Goal: Task Accomplishment & Management: Manage account settings

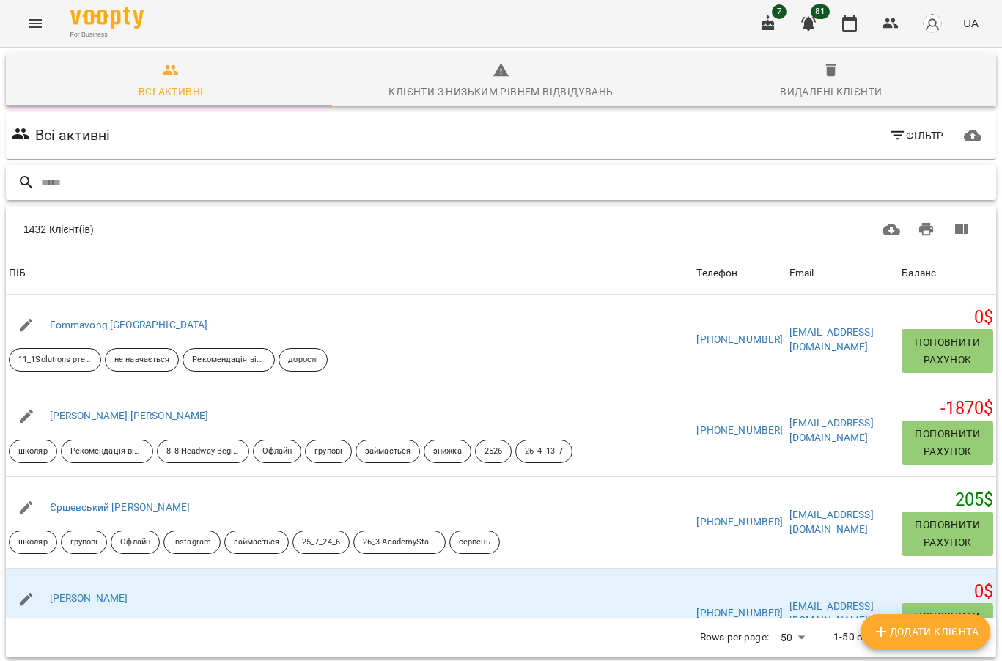
click at [109, 185] on input "text" at bounding box center [515, 183] width 949 height 24
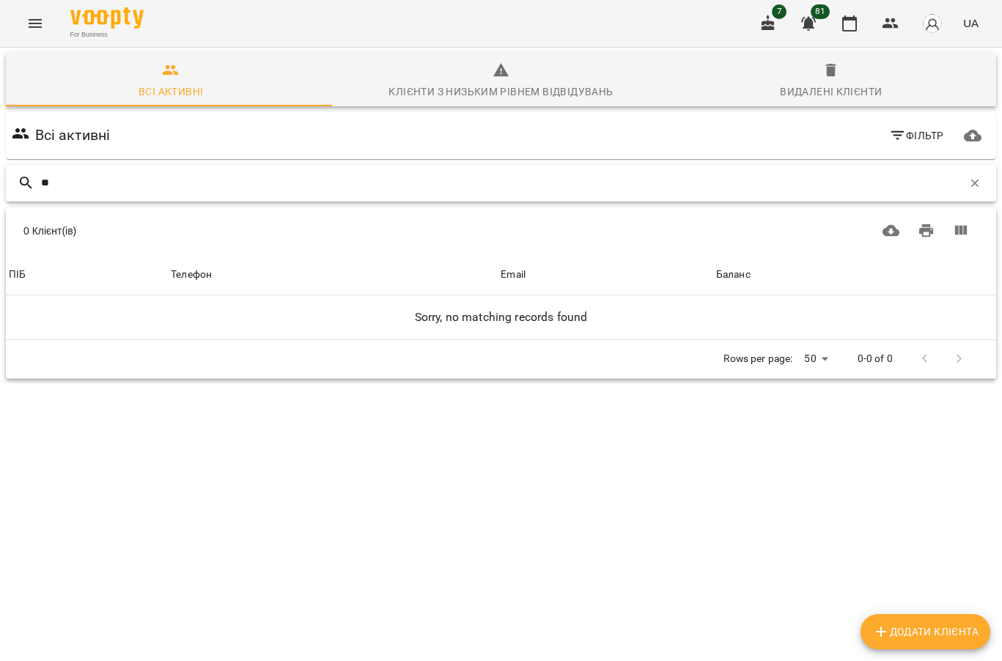
type input "*"
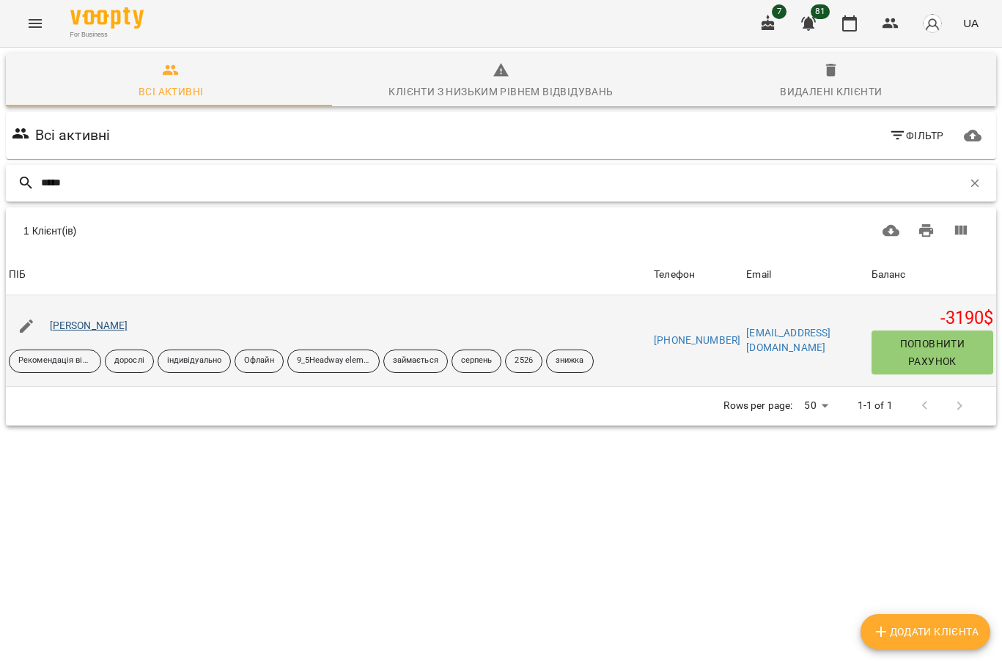
type input "*****"
click at [114, 323] on link "Тєлєгіна Наталія" at bounding box center [89, 326] width 78 height 12
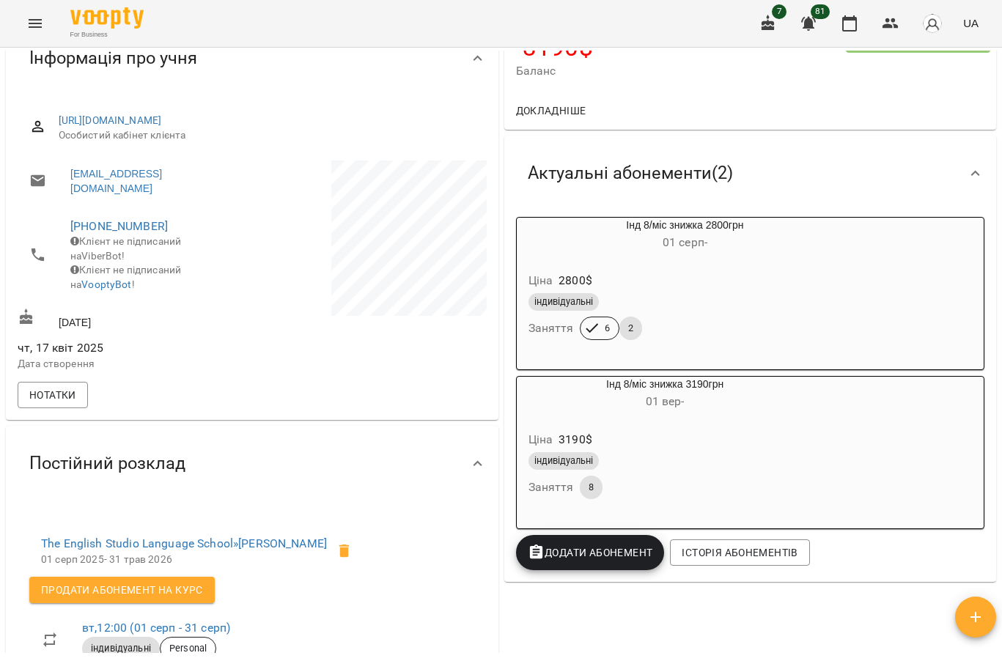
scroll to position [293, 0]
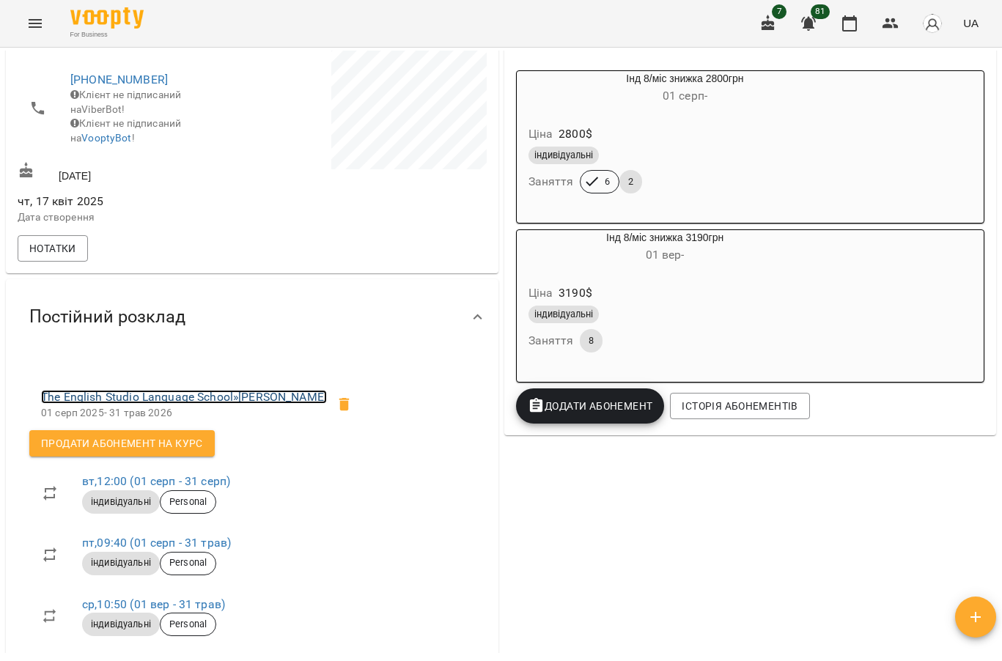
click at [253, 404] on link "The English Studio Language School » Тєлєгіна Наталія" at bounding box center [184, 397] width 286 height 14
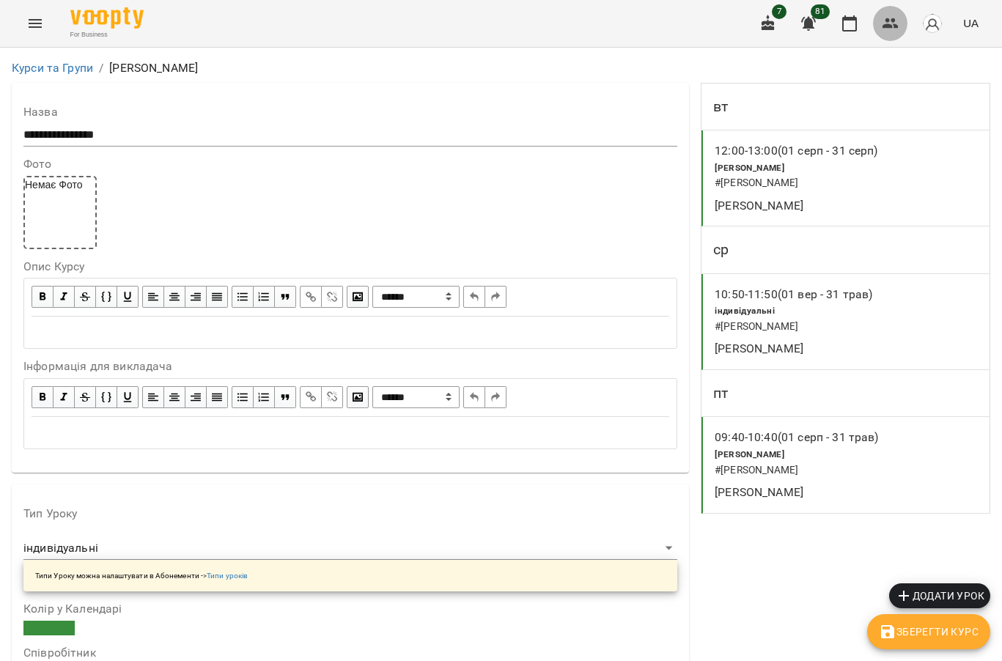
click at [886, 26] on icon "button" at bounding box center [891, 23] width 16 height 10
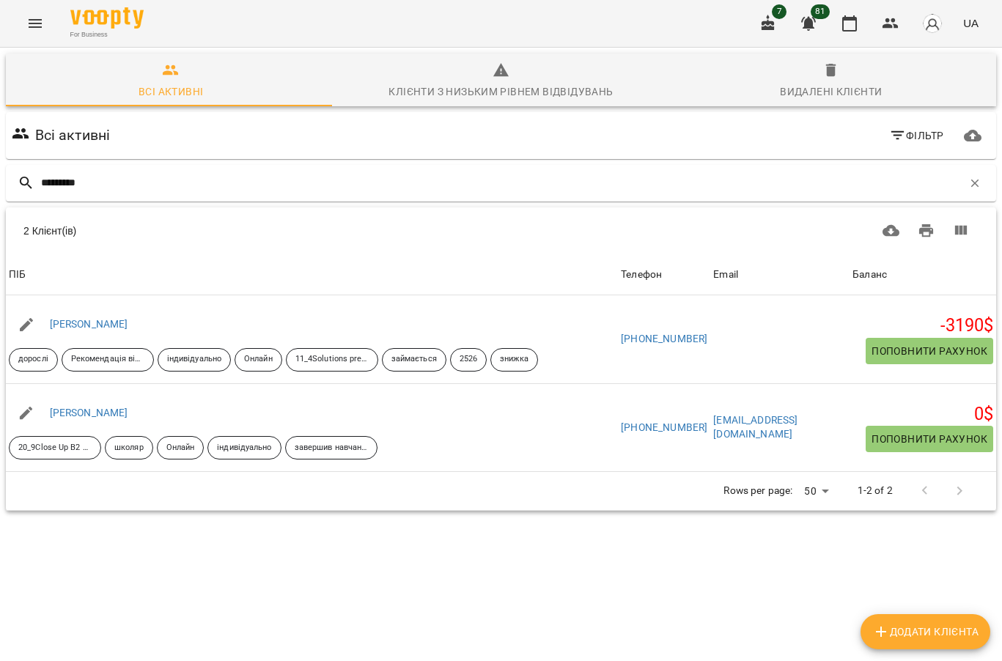
type input "*********"
click at [479, 163] on div "*********" at bounding box center [501, 183] width 996 height 43
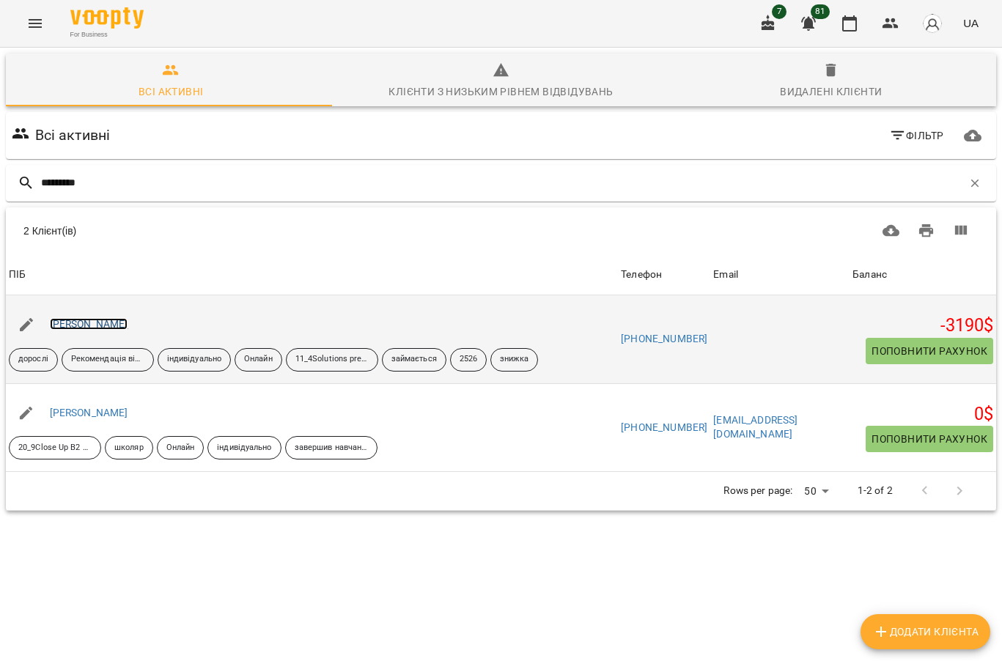
click at [94, 323] on link "Тарасенко Наталія" at bounding box center [89, 324] width 78 height 12
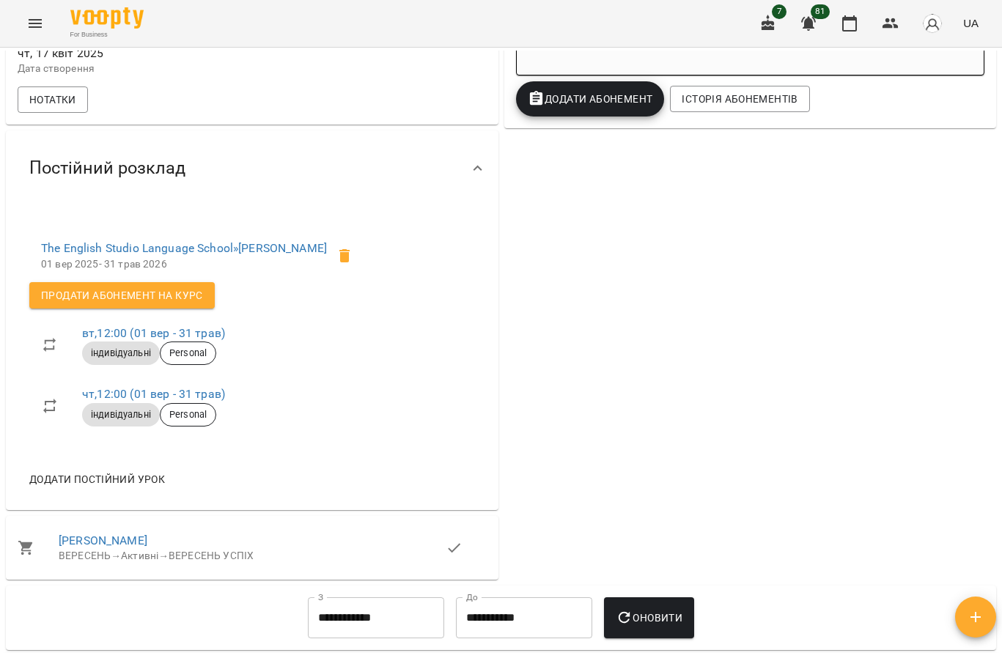
scroll to position [440, 0]
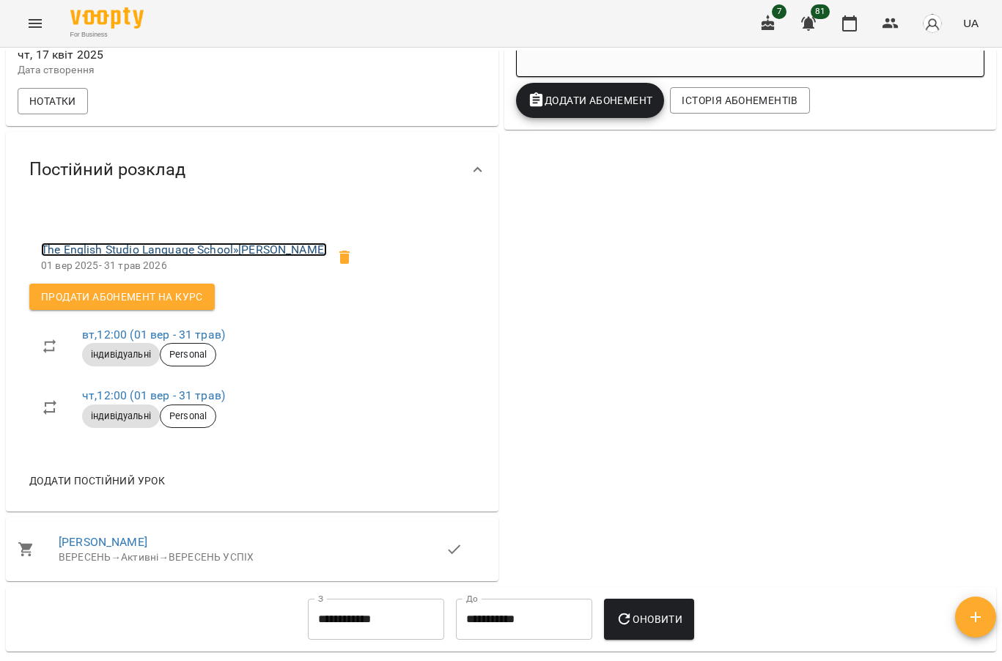
click at [266, 257] on link "The English Studio Language School » Тарасенко Наталія" at bounding box center [184, 250] width 286 height 14
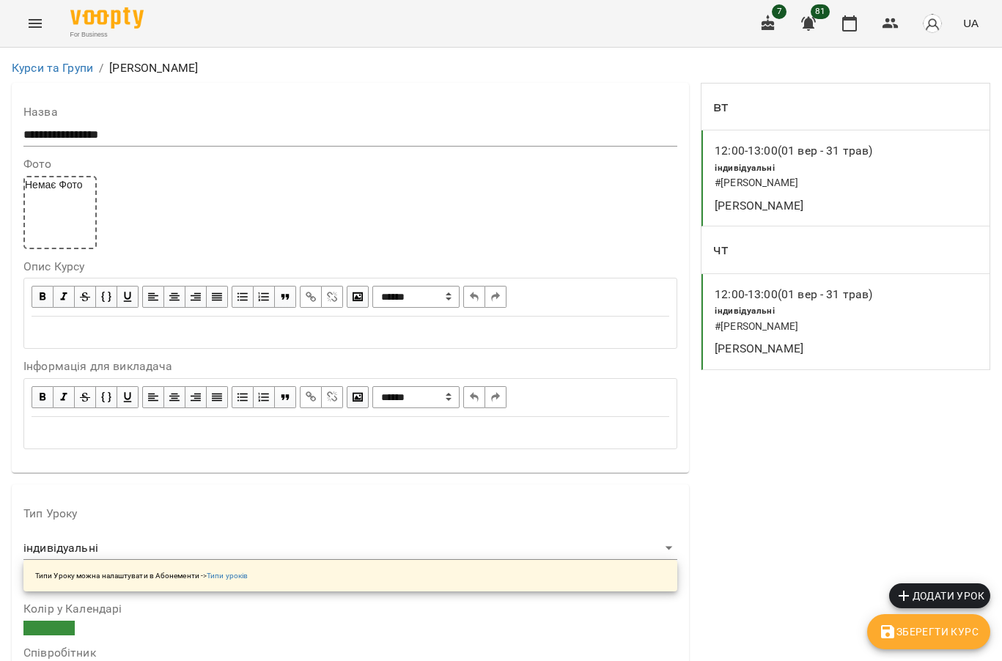
scroll to position [1218, 0]
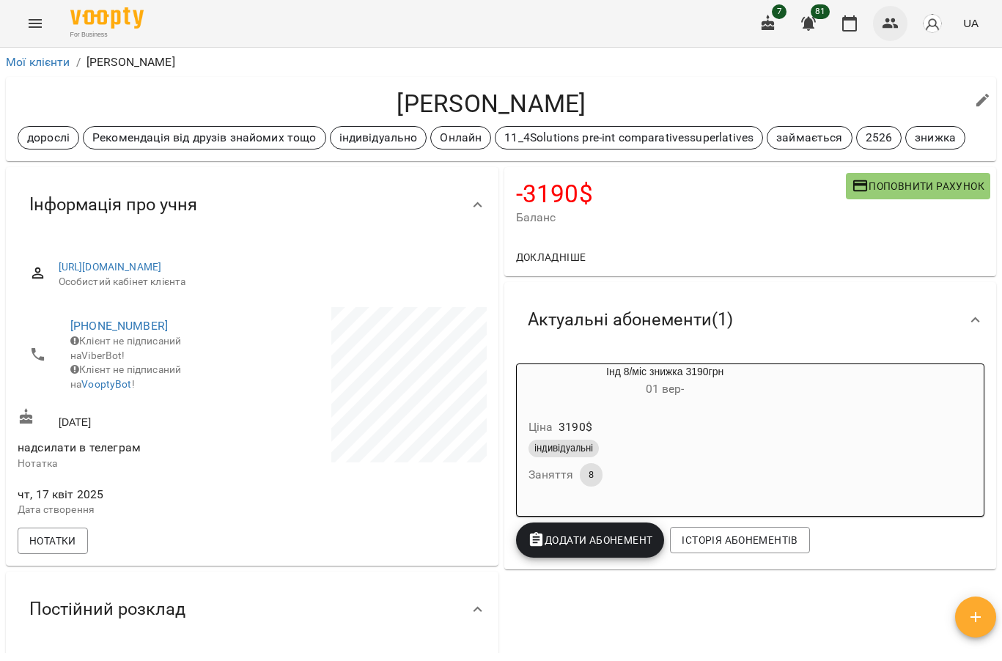
click at [896, 21] on icon "button" at bounding box center [891, 23] width 16 height 10
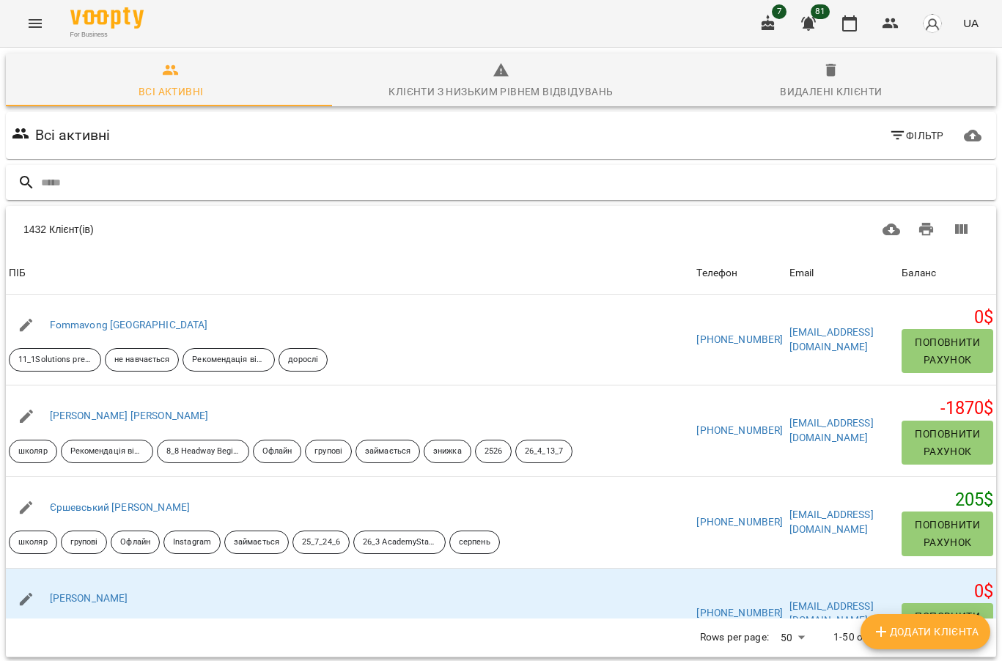
click at [254, 174] on input "text" at bounding box center [515, 183] width 949 height 24
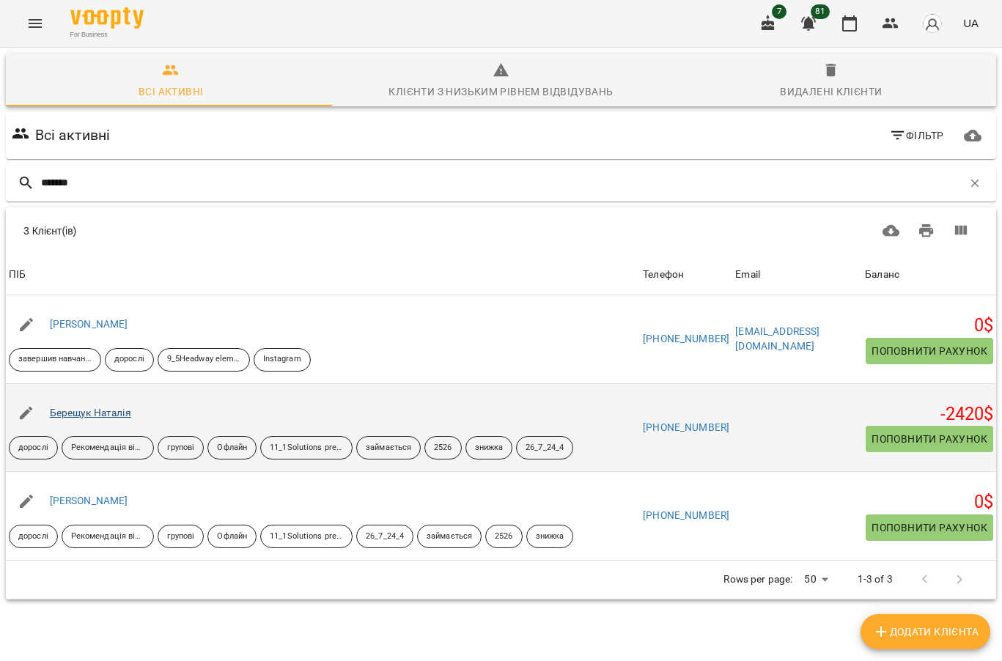
type input "*******"
click at [100, 416] on link "Берещук Наталія" at bounding box center [90, 413] width 81 height 12
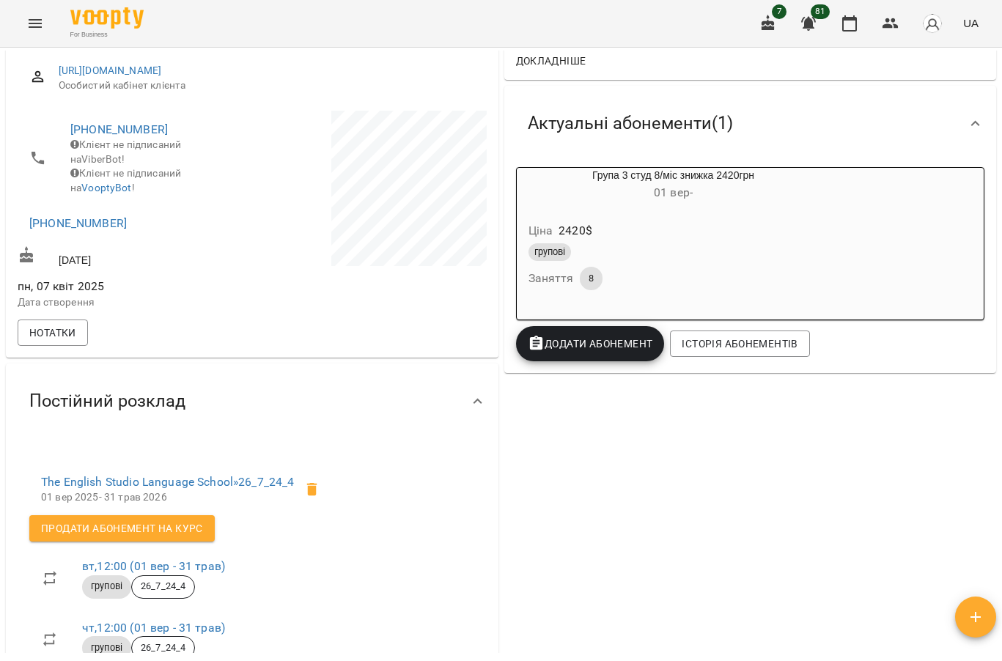
scroll to position [293, 0]
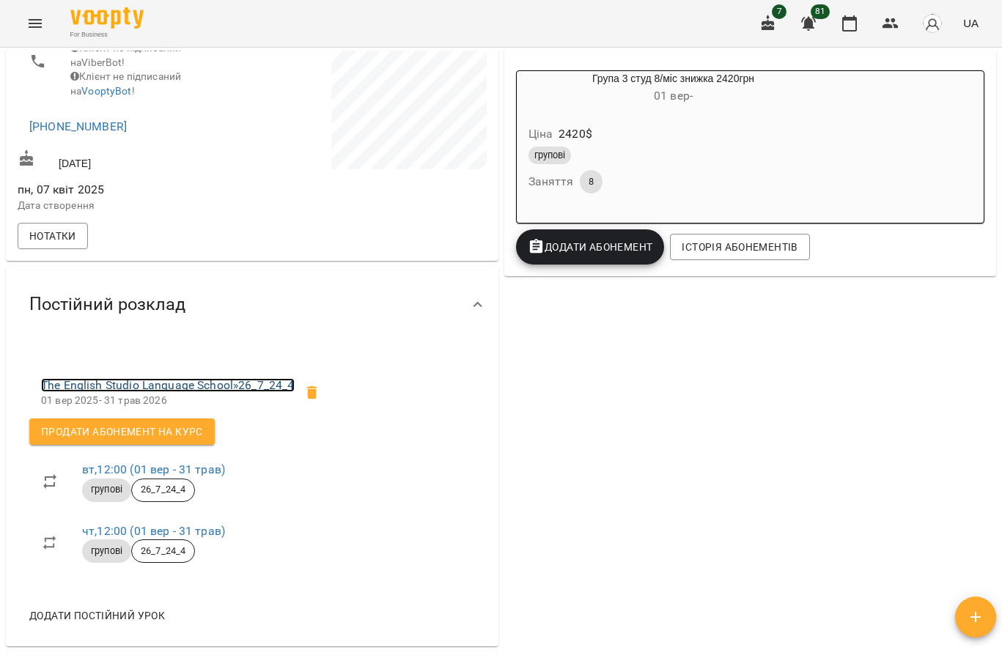
click at [181, 392] on link "The English Studio Language School » 26_7_24_4" at bounding box center [168, 385] width 254 height 14
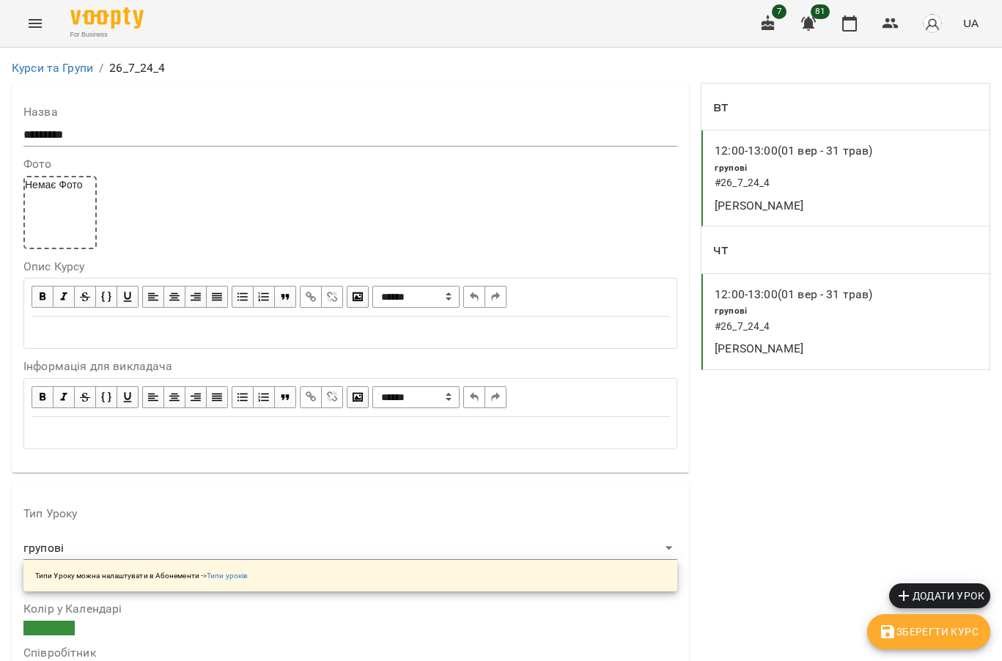
scroll to position [1246, 0]
click at [885, 25] on icon "button" at bounding box center [891, 24] width 18 height 18
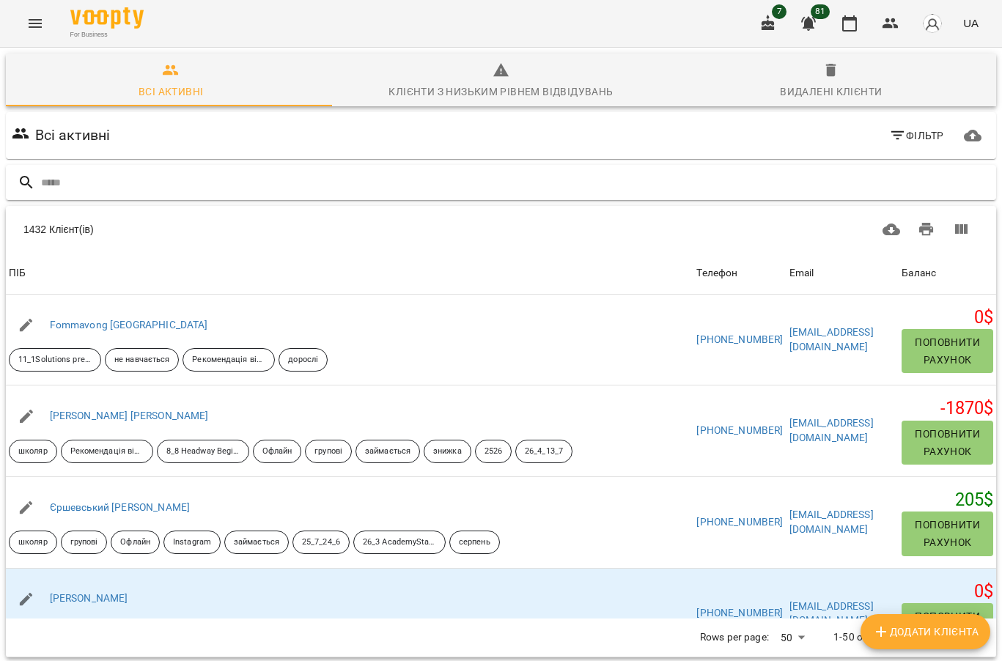
click at [207, 179] on input "text" at bounding box center [515, 183] width 949 height 24
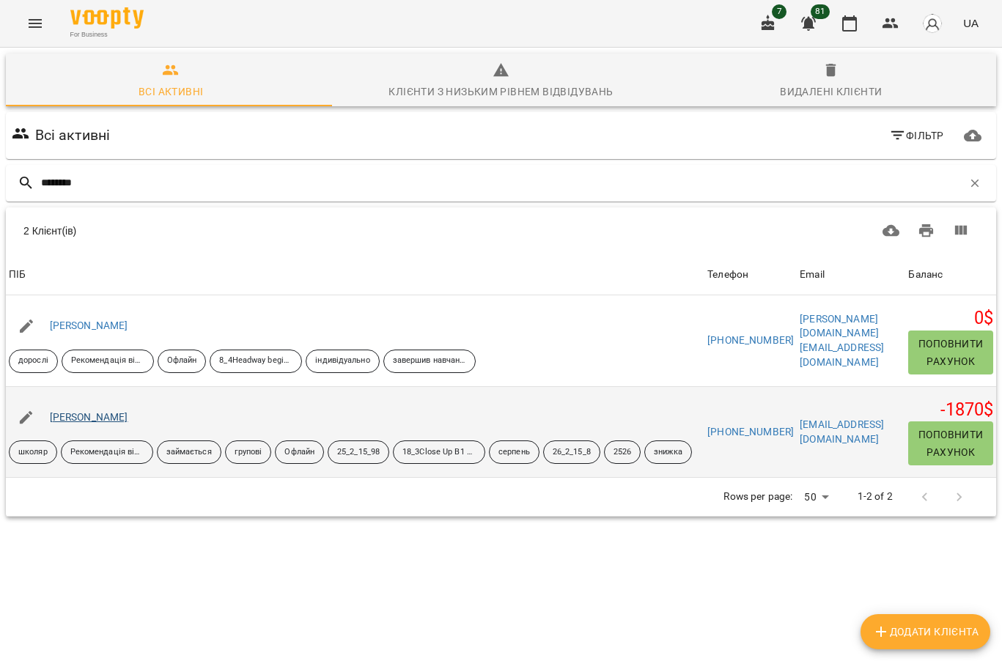
type input "********"
click at [87, 419] on link "Павленко Максим" at bounding box center [89, 417] width 78 height 12
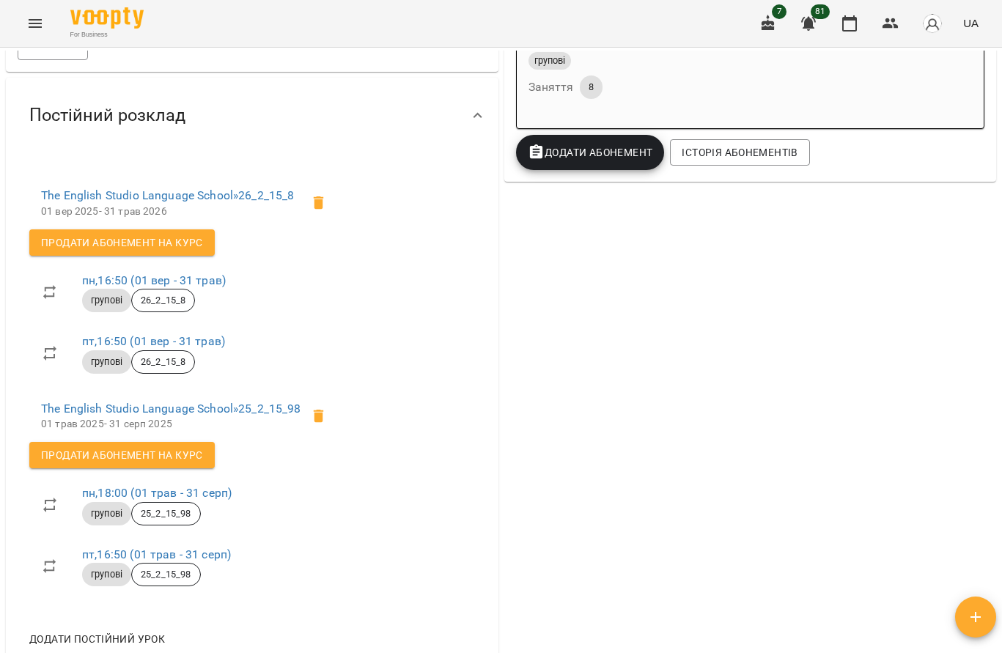
scroll to position [660, 0]
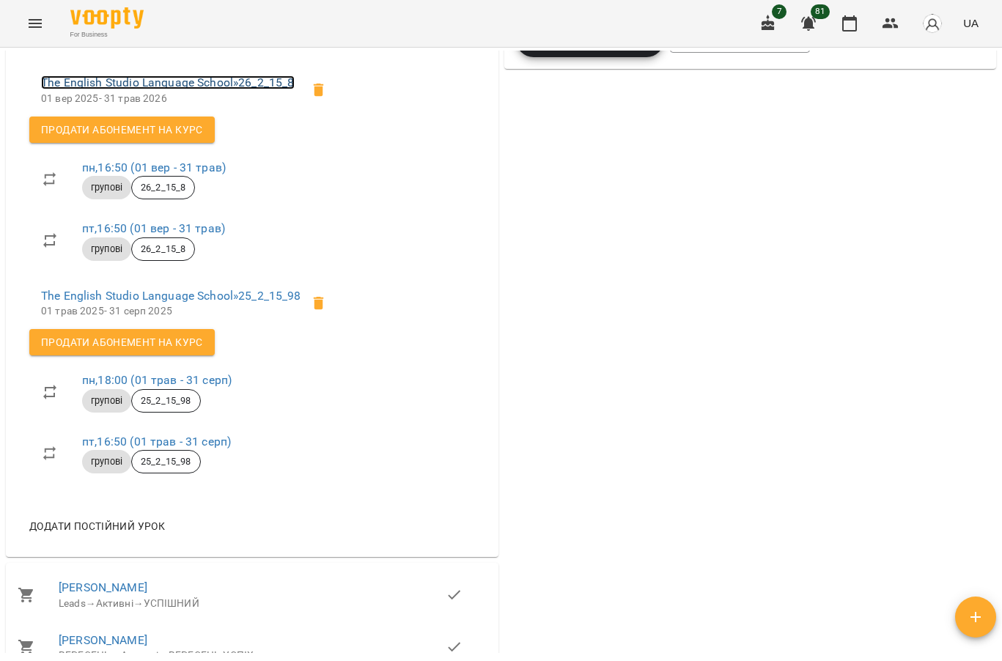
click at [238, 89] on link "The English Studio Language School » 26_2_15_8" at bounding box center [168, 83] width 254 height 14
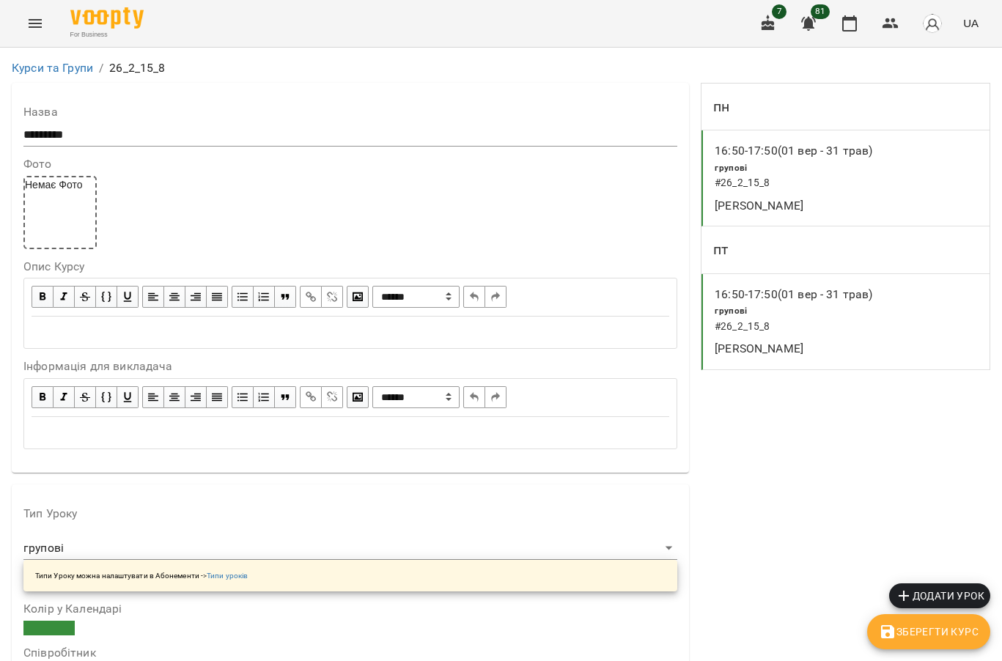
scroll to position [1246, 0]
click at [888, 27] on icon "button" at bounding box center [891, 23] width 16 height 10
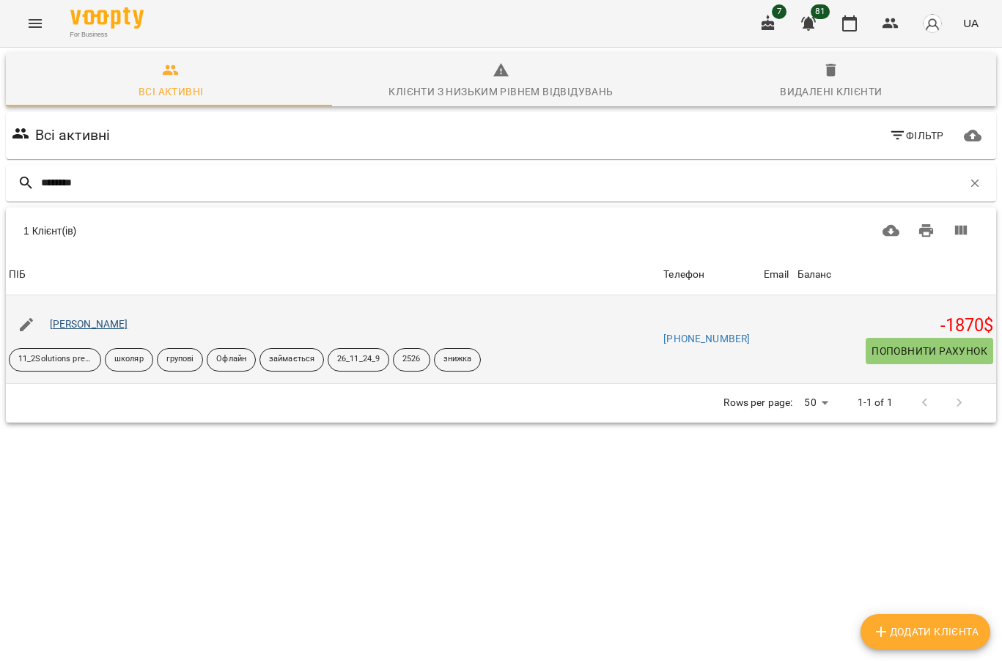
type input "********"
click at [97, 325] on link "Сєрікова Надія" at bounding box center [89, 324] width 78 height 12
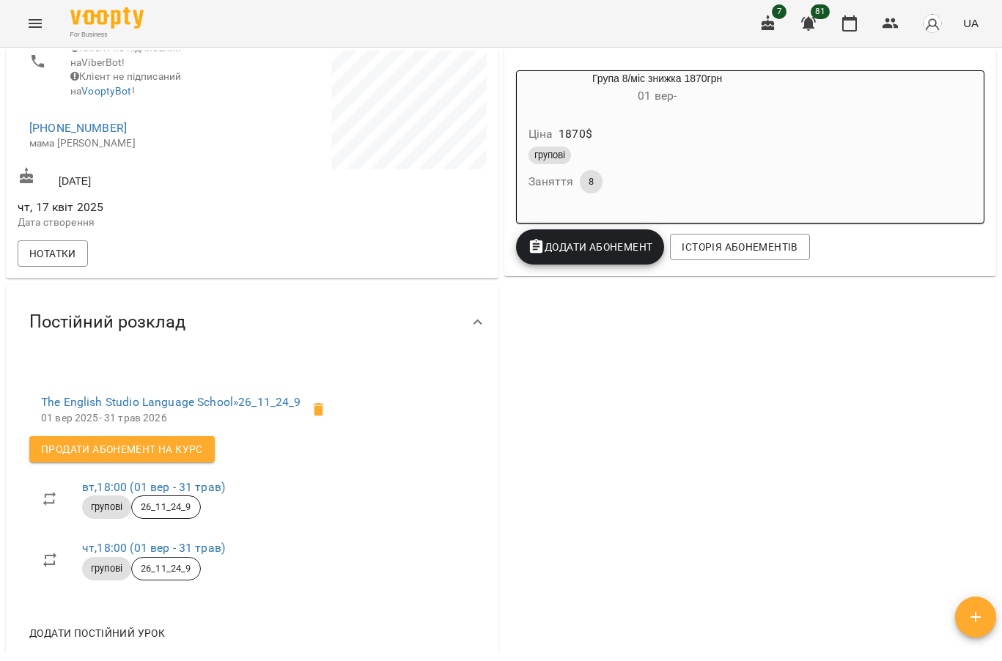
scroll to position [440, 0]
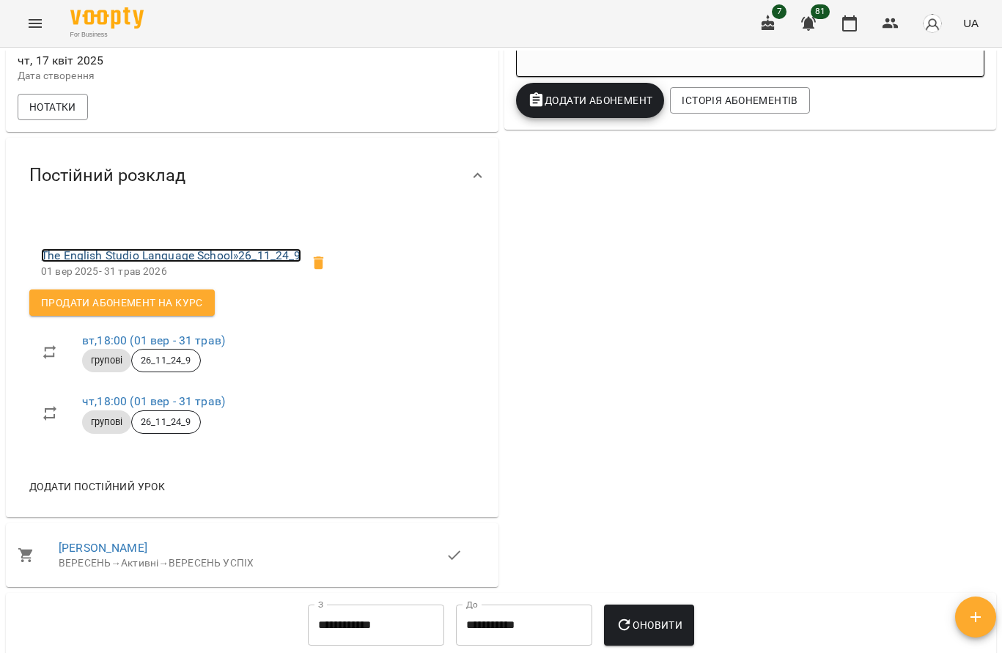
drag, startPoint x: 203, startPoint y: 284, endPoint x: 207, endPoint y: 295, distance: 11.8
click at [203, 262] on link "The English Studio Language School » 26_11_24_9" at bounding box center [171, 256] width 260 height 14
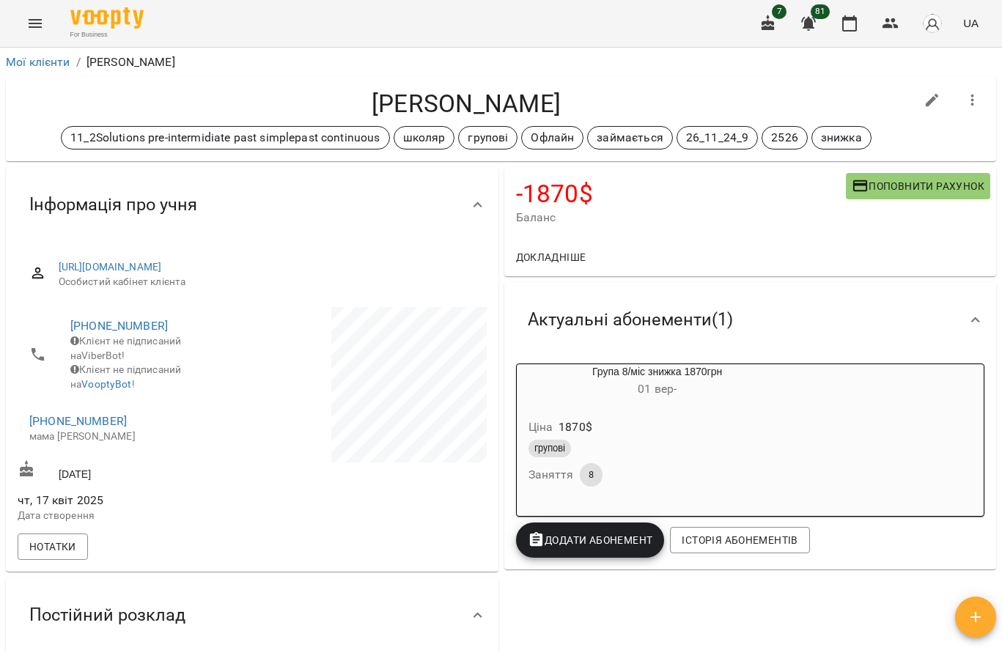
click at [688, 204] on h4 "-1870 $" at bounding box center [681, 194] width 330 height 30
click at [924, 96] on icon "button" at bounding box center [933, 101] width 18 height 18
select select "**"
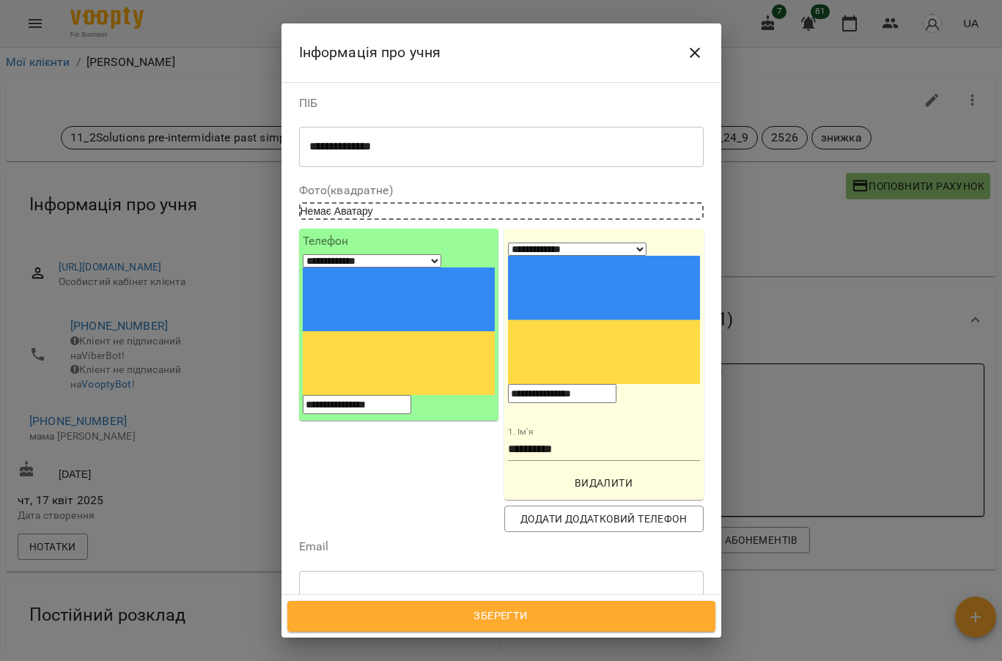
click at [553, 653] on icon at bounding box center [547, 658] width 10 height 10
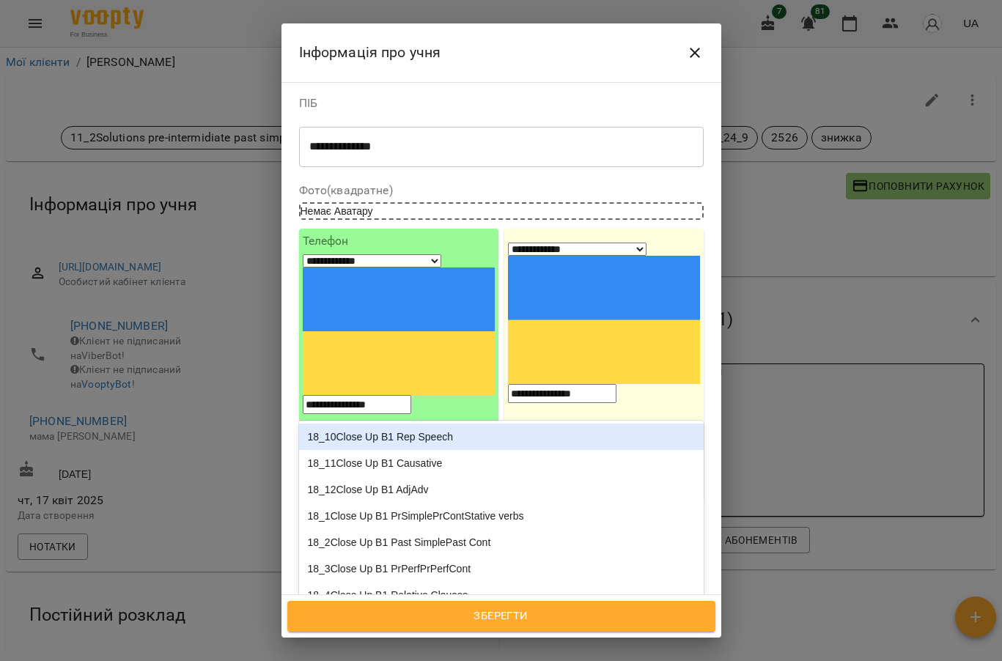
type input "****"
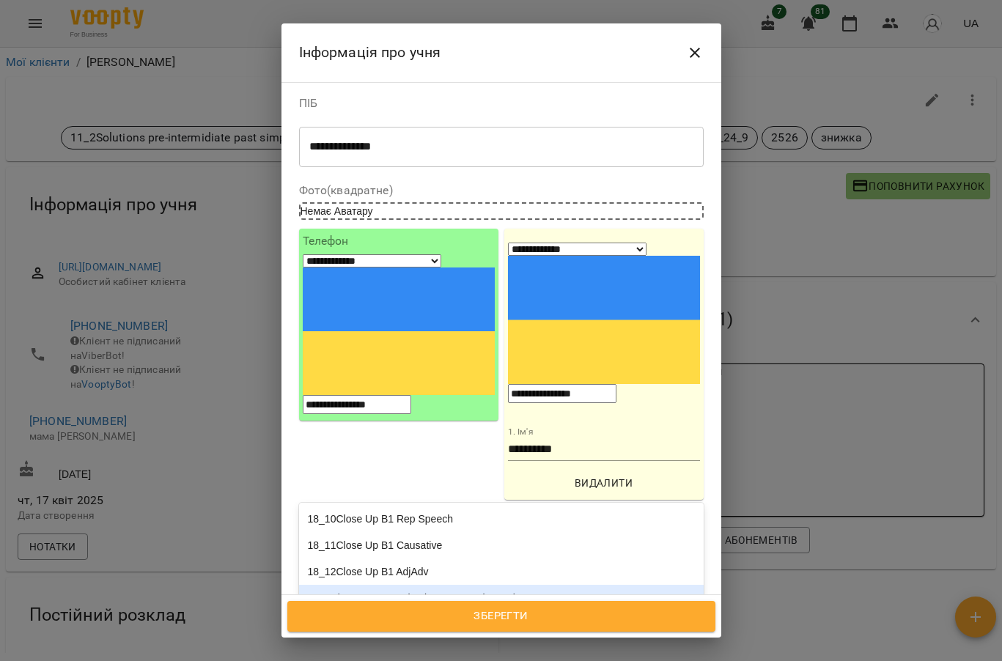
click at [435, 585] on div "18_1Close Up B1 PrSimplePrContStative verbs" at bounding box center [501, 598] width 405 height 26
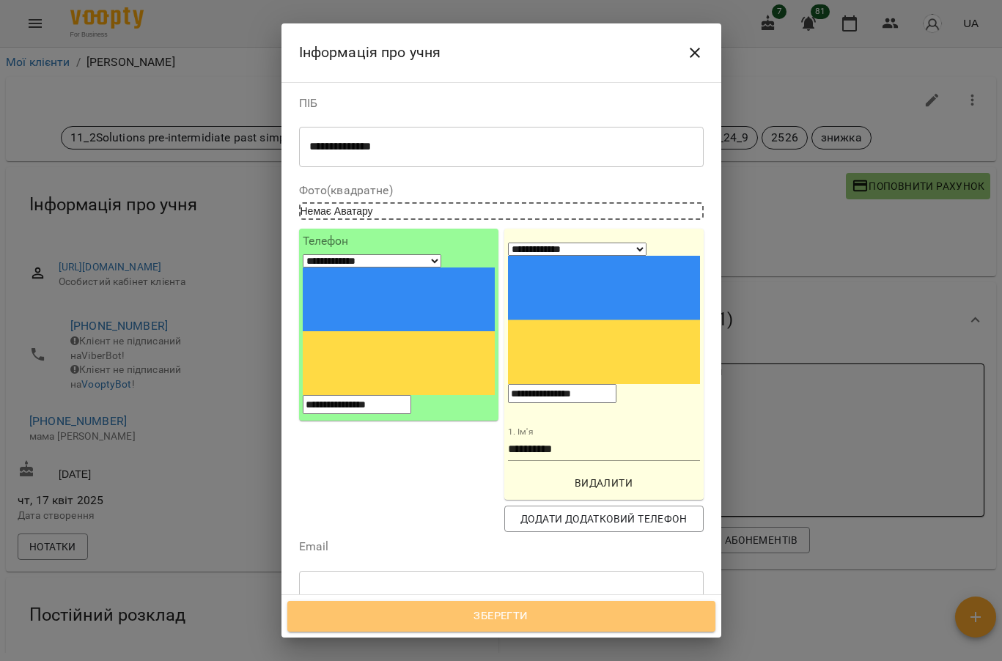
click at [507, 616] on span "Зберегти" at bounding box center [501, 616] width 396 height 19
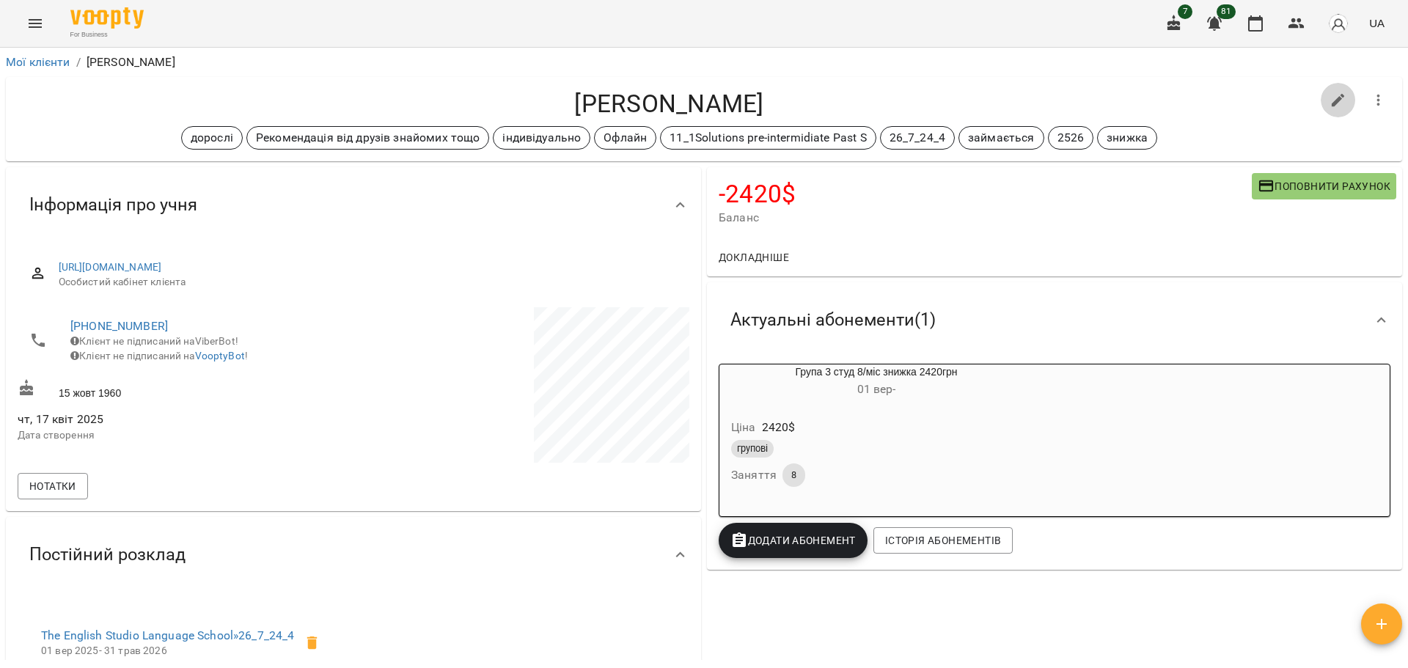
click at [1001, 99] on icon "button" at bounding box center [1337, 100] width 13 height 13
select select "**"
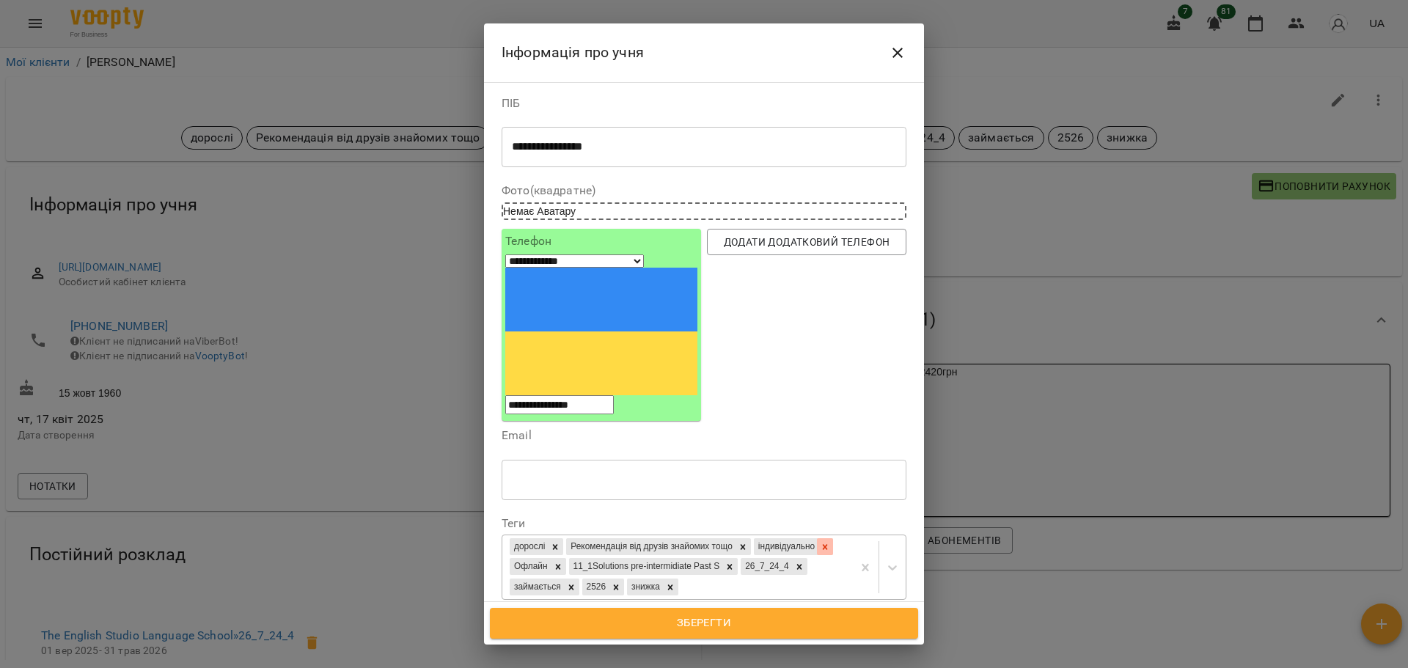
click at [817, 538] on div at bounding box center [825, 546] width 16 height 17
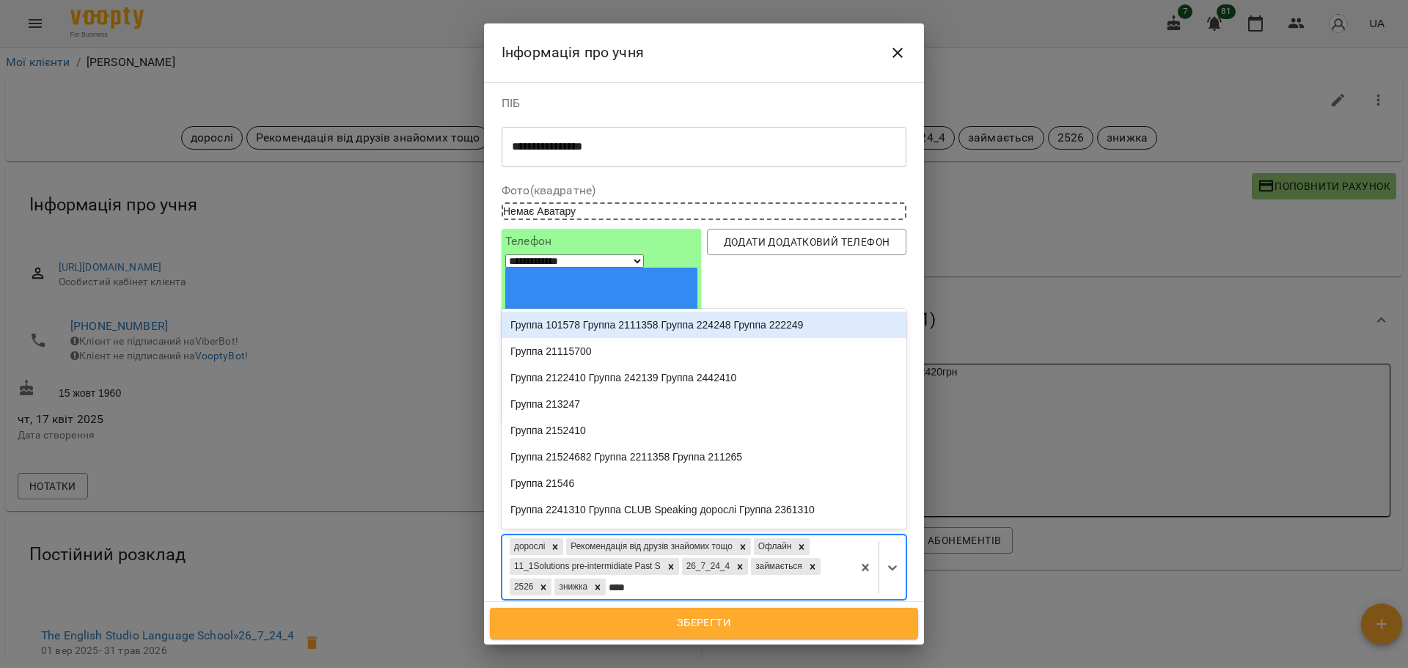
type input "*****"
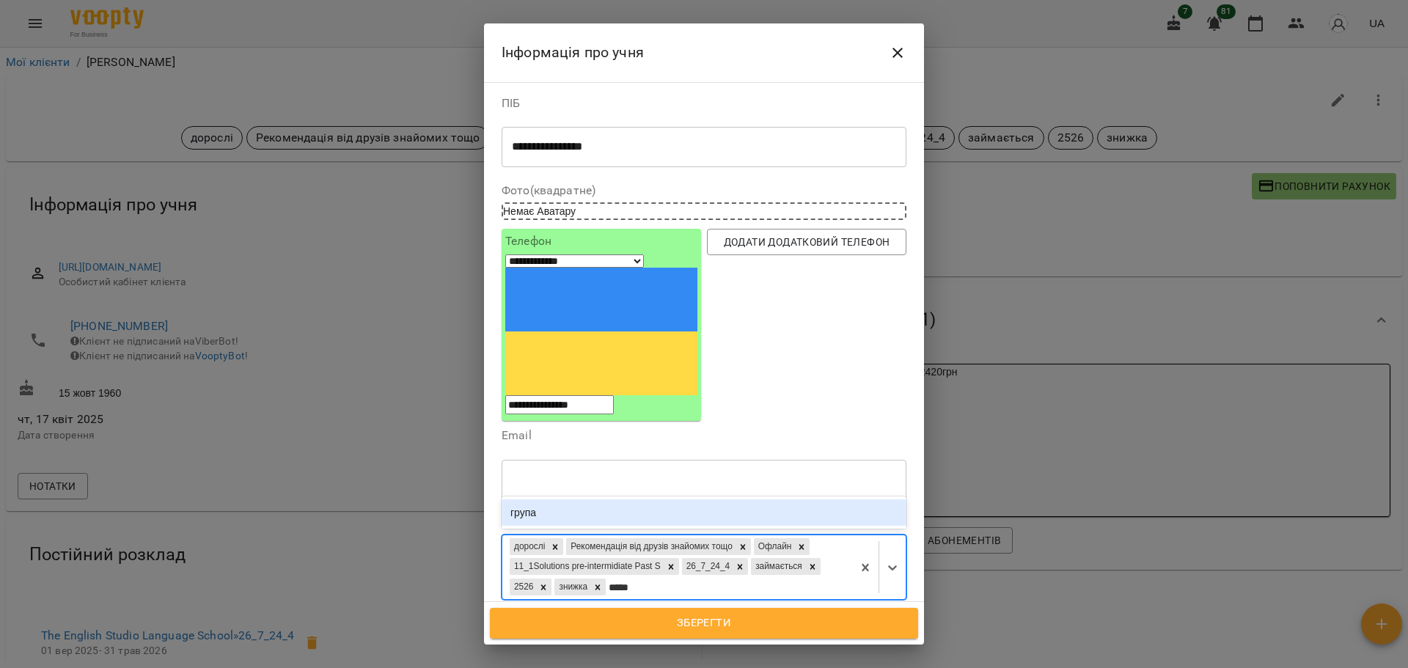
click at [574, 499] on div "група" at bounding box center [703, 512] width 405 height 26
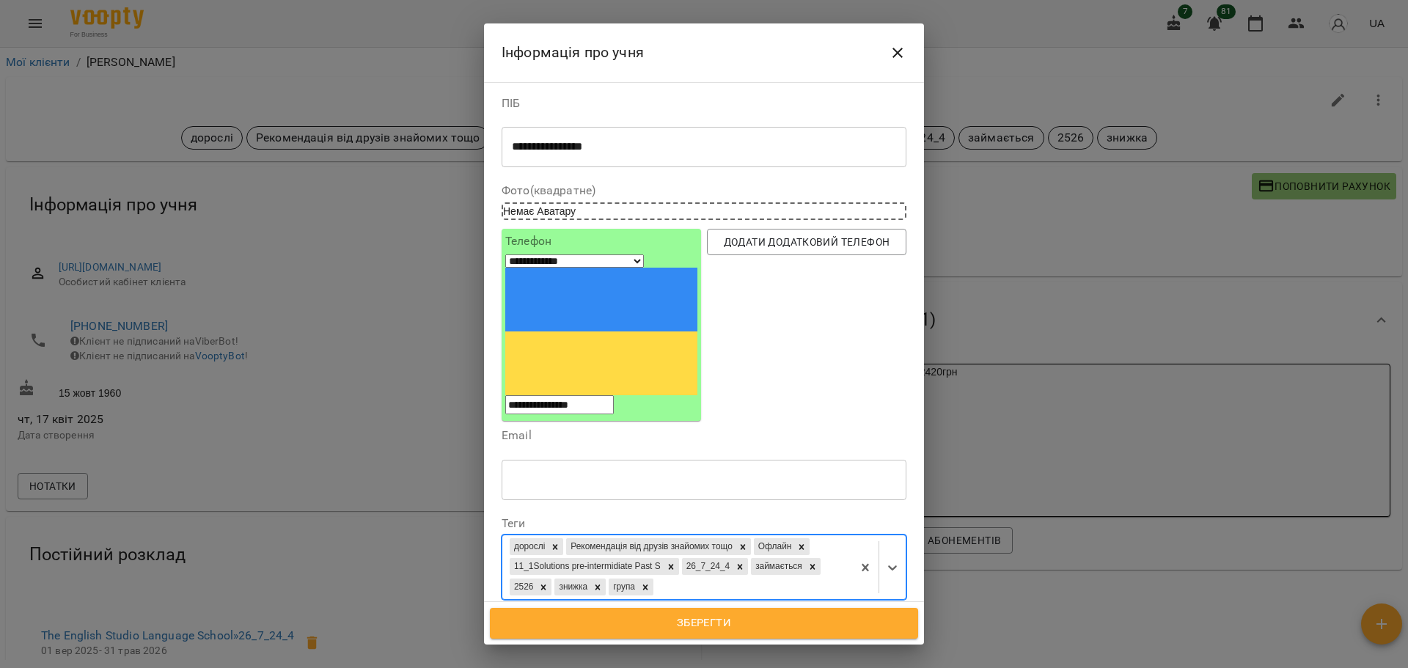
click at [700, 624] on span "Зберегти" at bounding box center [704, 623] width 396 height 19
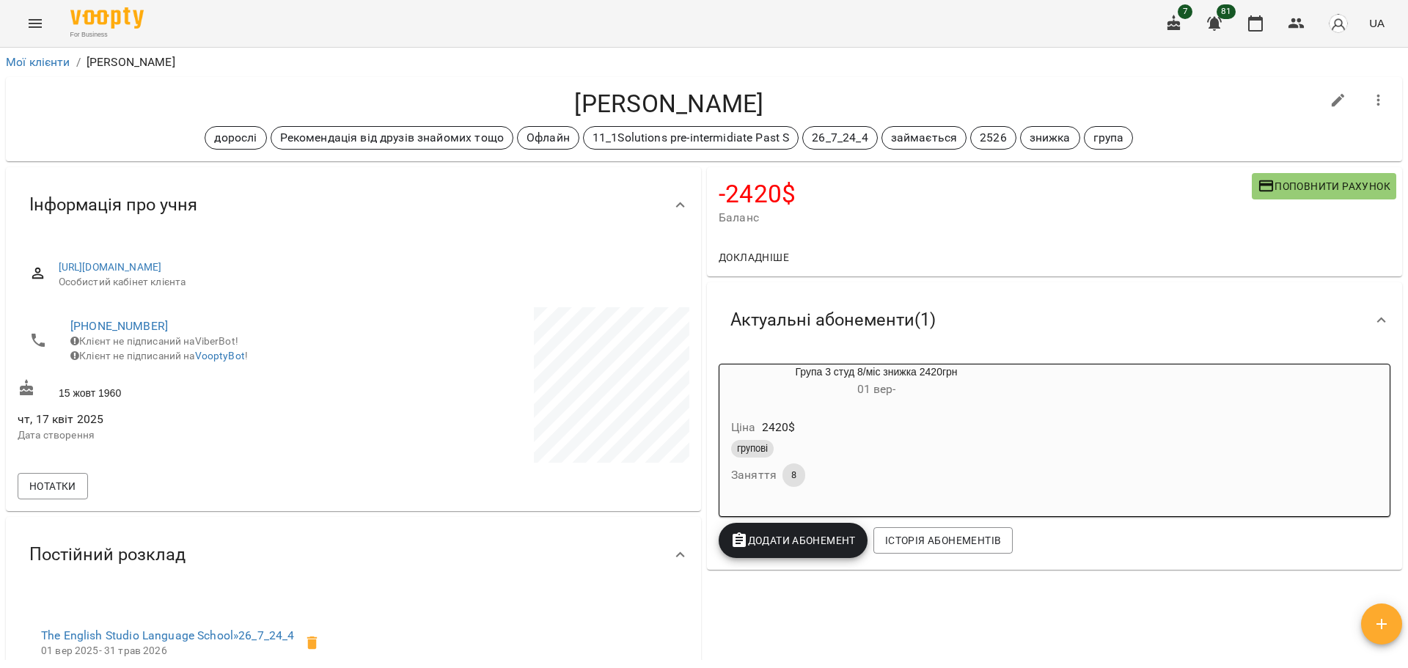
click at [1329, 97] on icon "button" at bounding box center [1338, 101] width 18 height 18
select select "**"
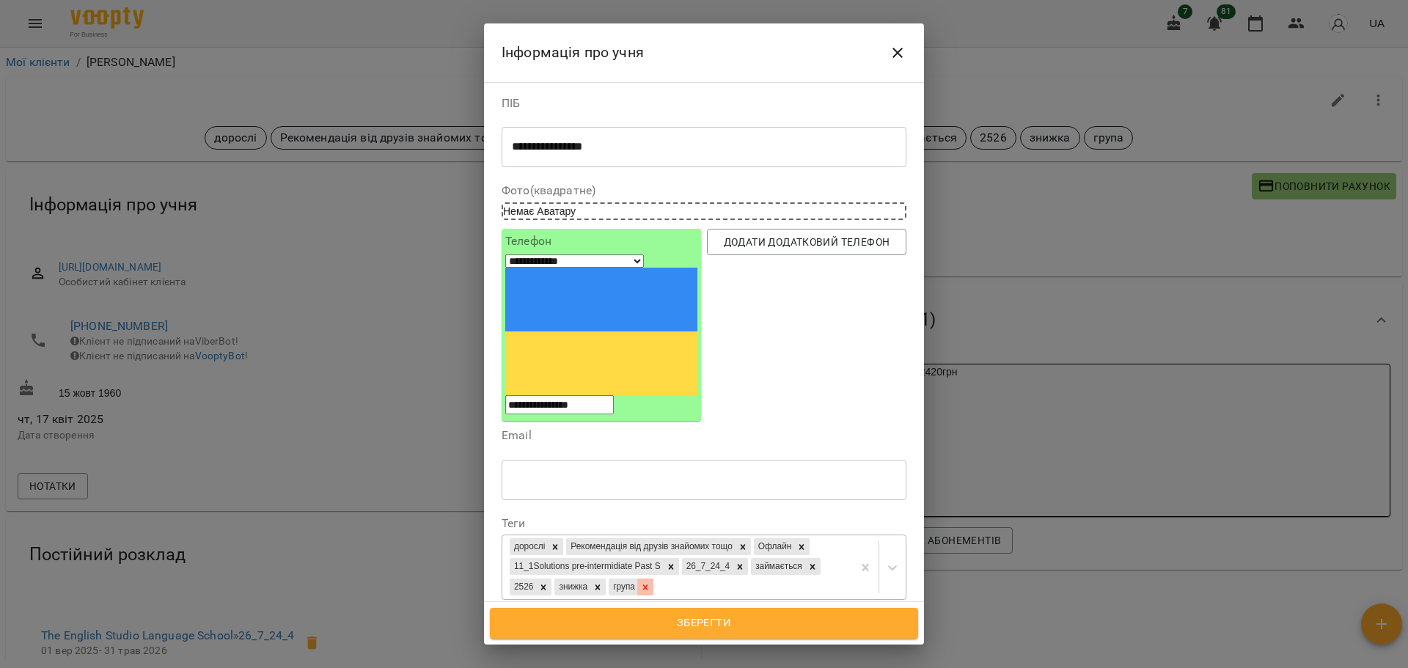
click at [650, 582] on icon at bounding box center [645, 587] width 10 height 10
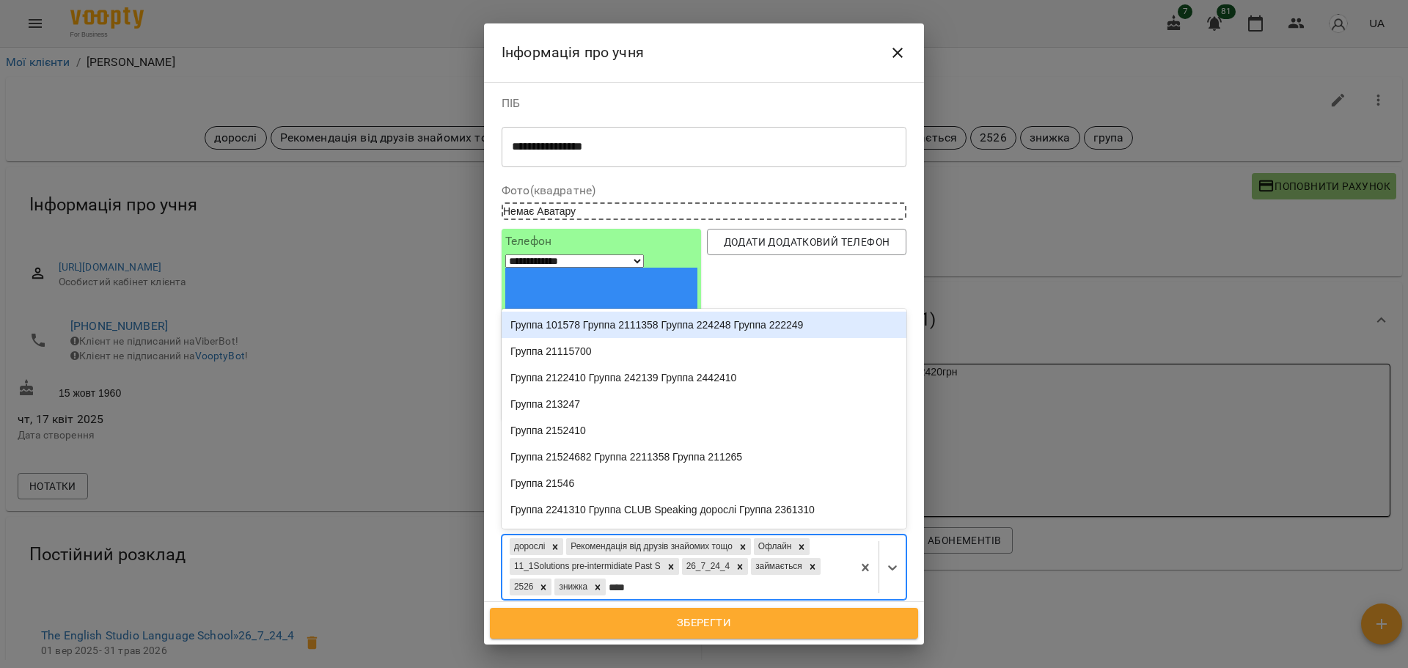
type input "*****"
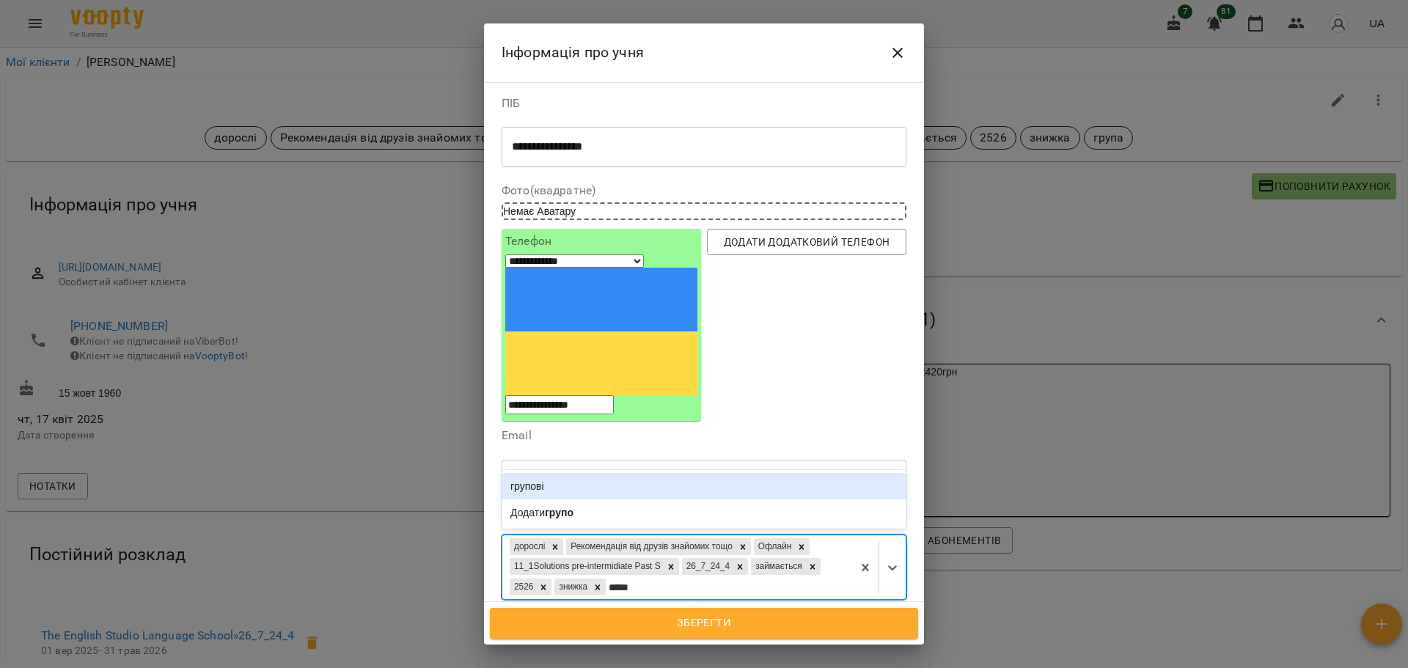
click at [753, 473] on div "групові" at bounding box center [703, 486] width 405 height 26
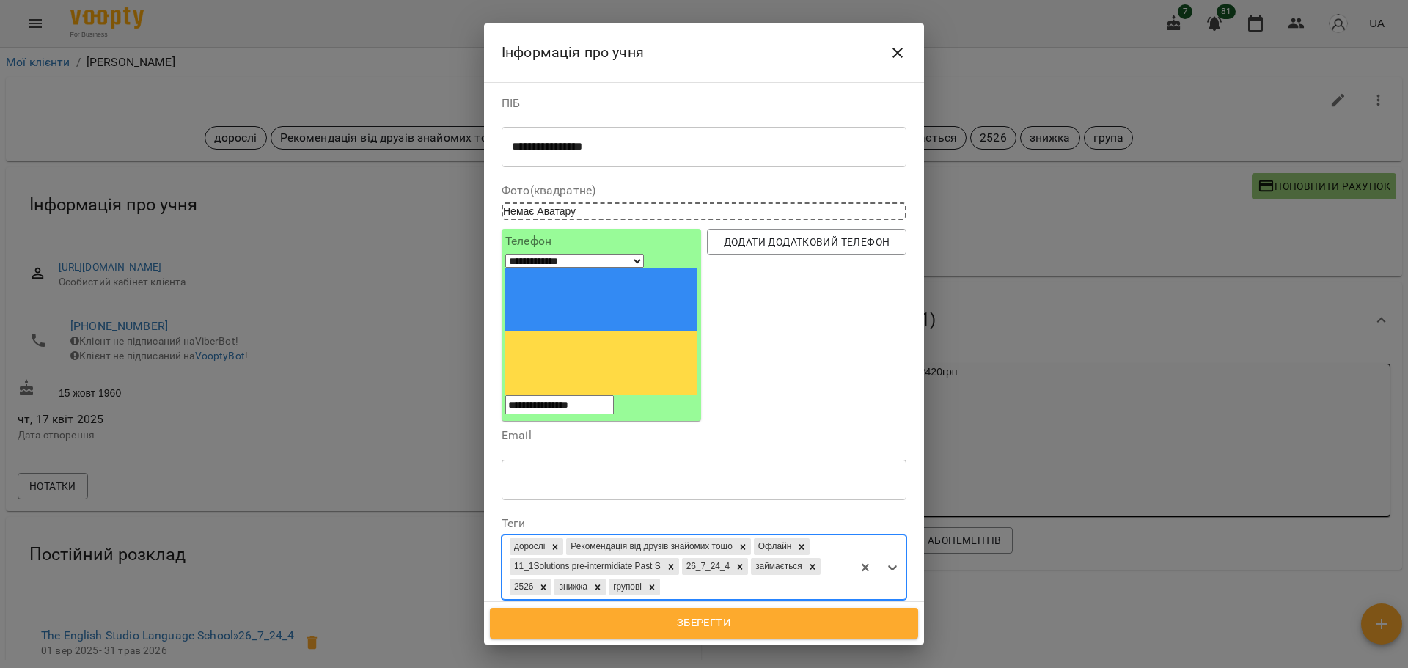
click at [723, 627] on span "Зберегти" at bounding box center [704, 623] width 396 height 19
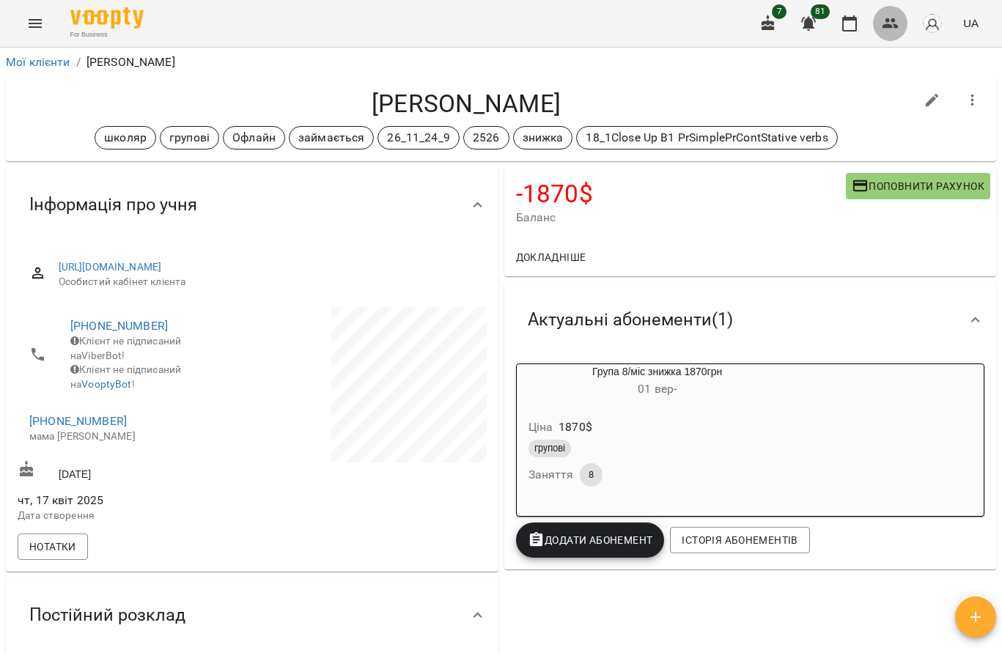
drag, startPoint x: 894, startPoint y: 19, endPoint x: 876, endPoint y: 20, distance: 18.3
click at [894, 18] on icon "button" at bounding box center [891, 24] width 18 height 18
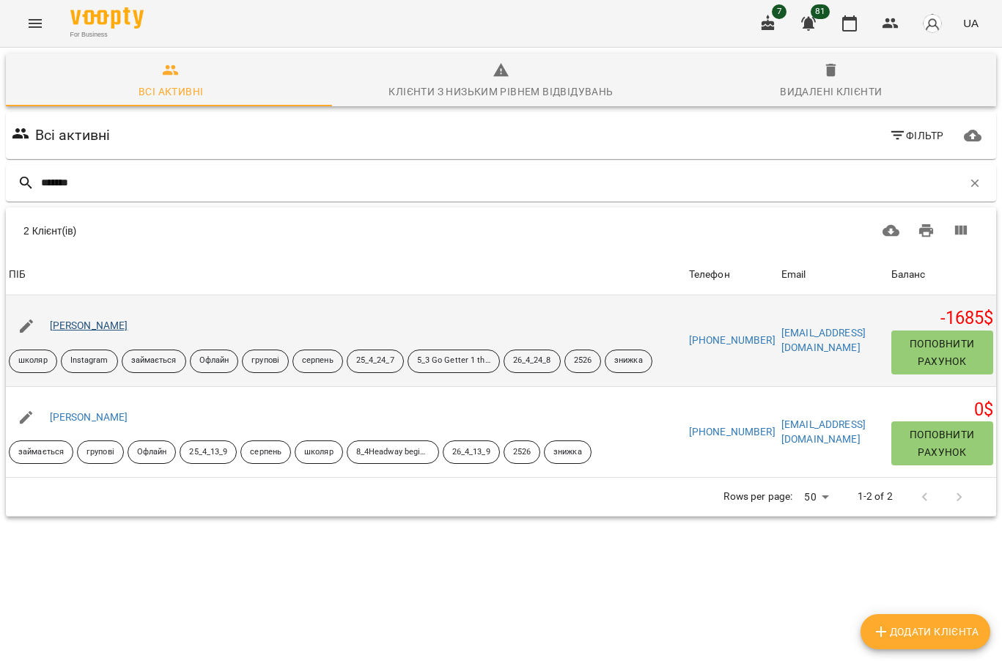
type input "*******"
click at [111, 321] on link "[PERSON_NAME]" at bounding box center [89, 326] width 78 height 12
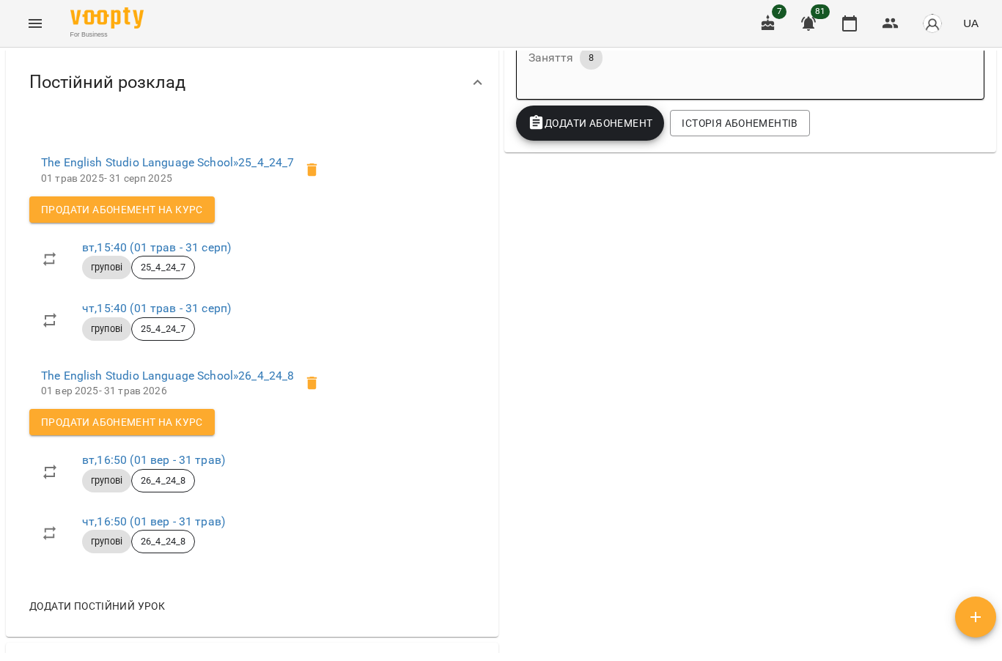
scroll to position [586, 0]
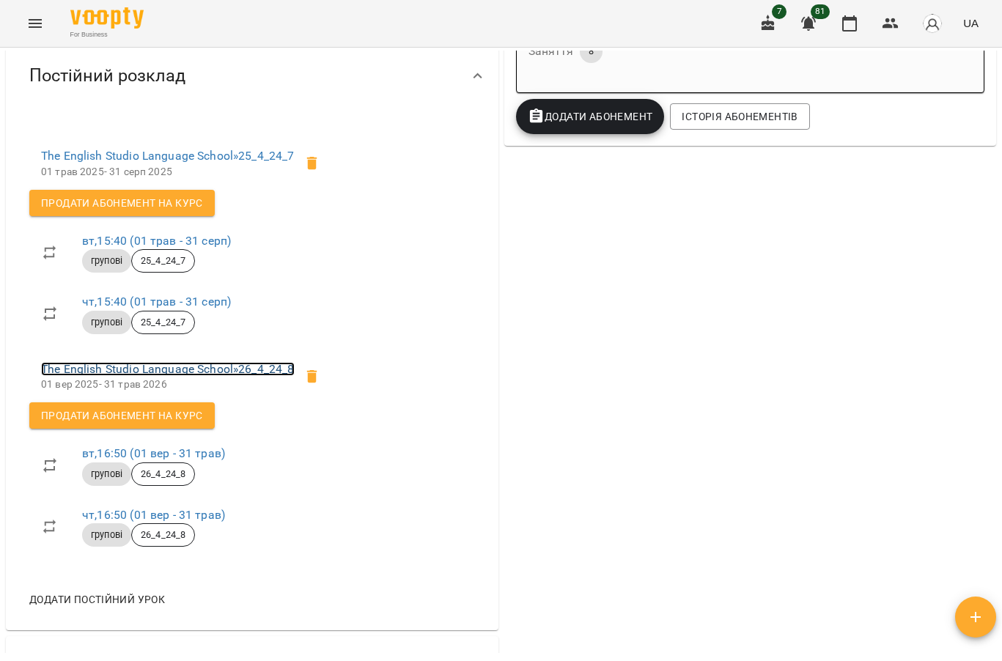
click at [235, 376] on link "The English Studio Language School » 26_4_24_8" at bounding box center [168, 369] width 254 height 14
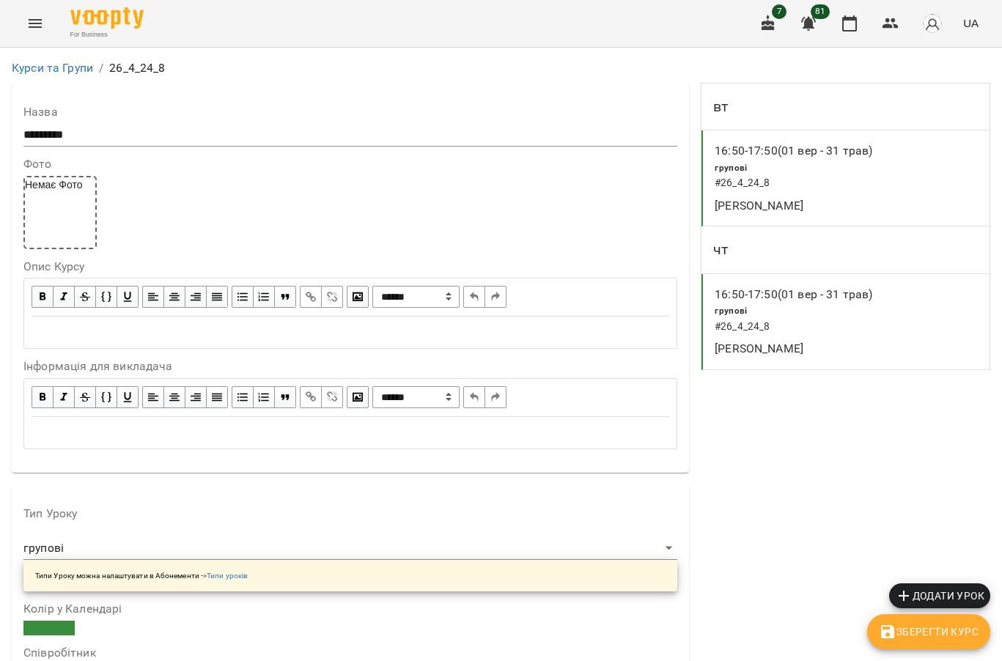
scroll to position [1100, 0]
click at [883, 26] on icon "button" at bounding box center [891, 24] width 18 height 18
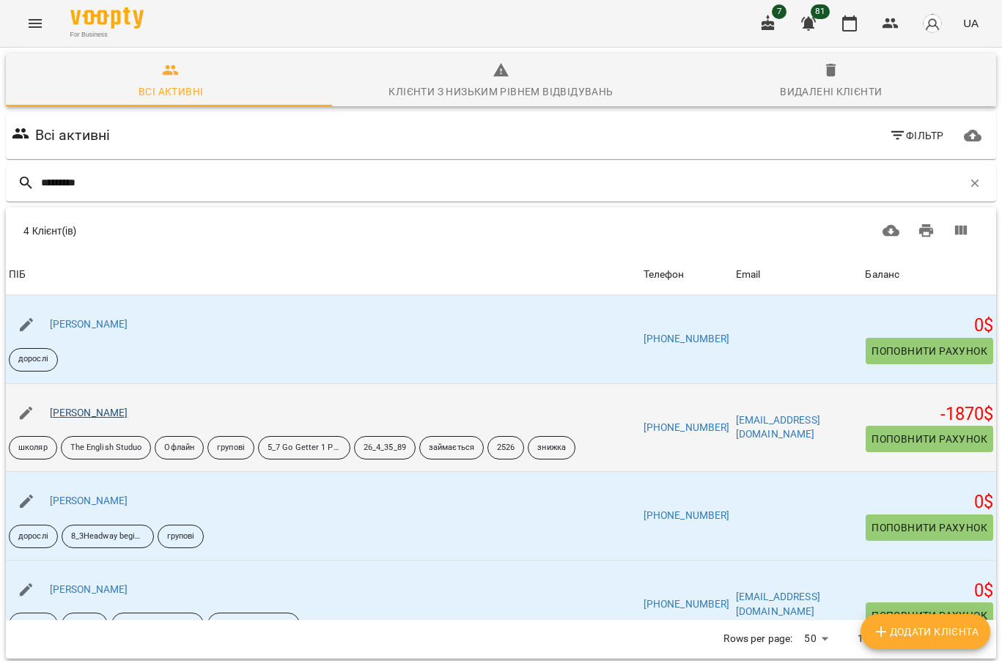
type input "*********"
click at [128, 419] on link "[PERSON_NAME]" at bounding box center [89, 413] width 78 height 12
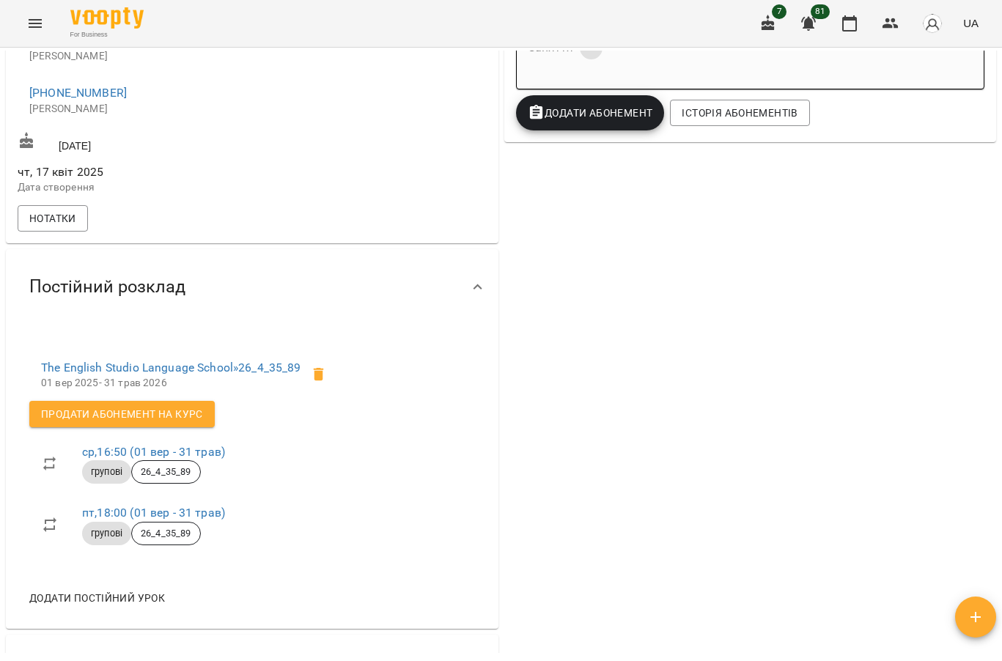
scroll to position [440, 0]
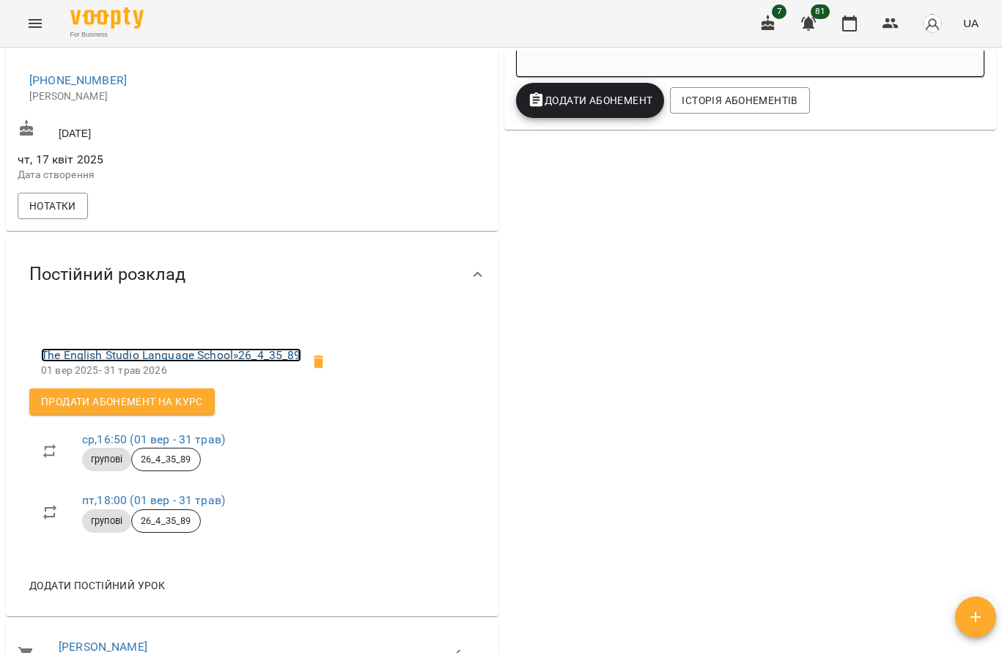
click at [155, 362] on link "The English Studio Language School » 26_4_35_89" at bounding box center [171, 355] width 260 height 14
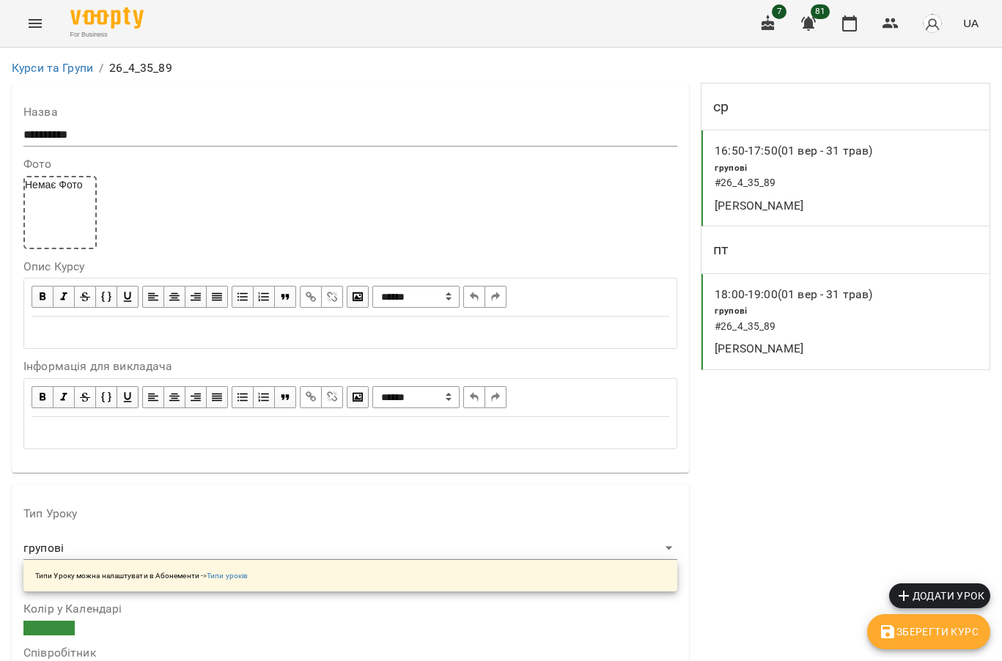
scroll to position [1100, 0]
drag, startPoint x: 883, startPoint y: 24, endPoint x: 778, endPoint y: 43, distance: 107.3
click at [883, 24] on icon "button" at bounding box center [891, 24] width 18 height 18
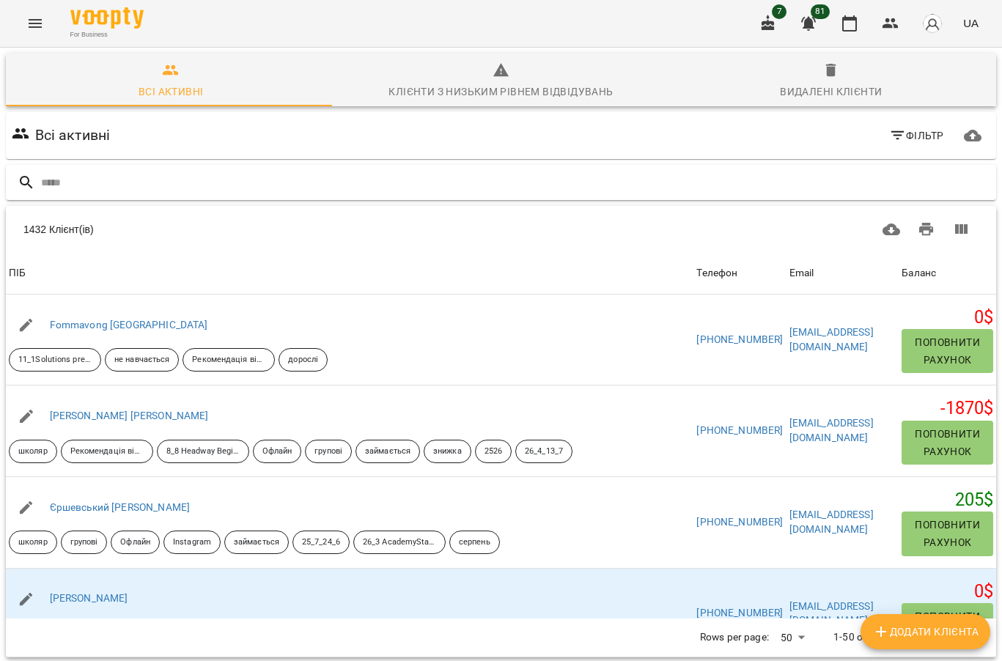
click at [214, 180] on input "text" at bounding box center [515, 183] width 949 height 24
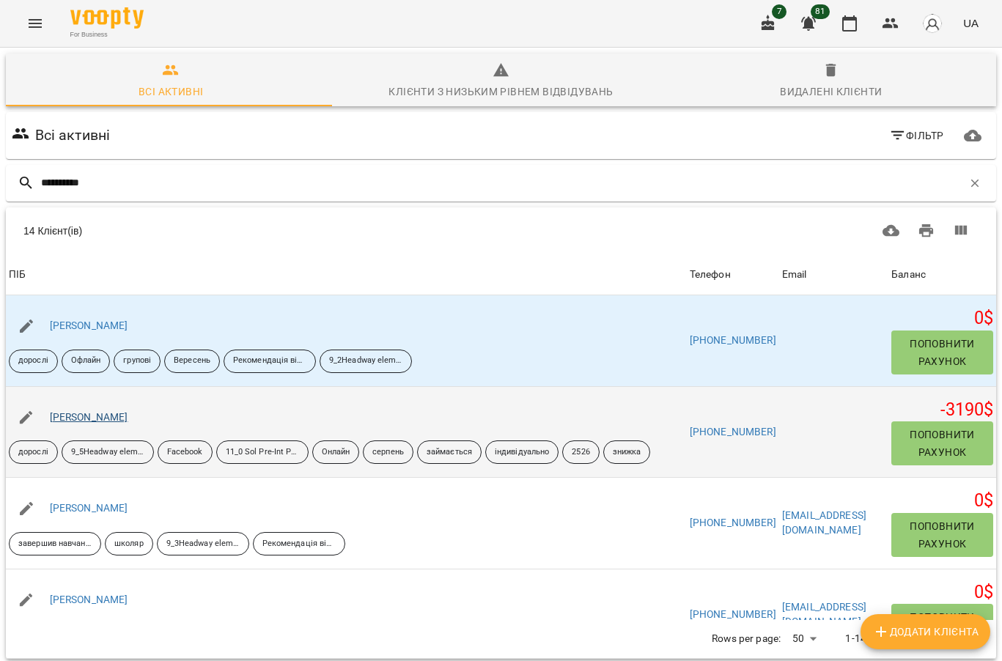
type input "**********"
click at [95, 419] on link "Бондаренко Анна" at bounding box center [89, 417] width 78 height 12
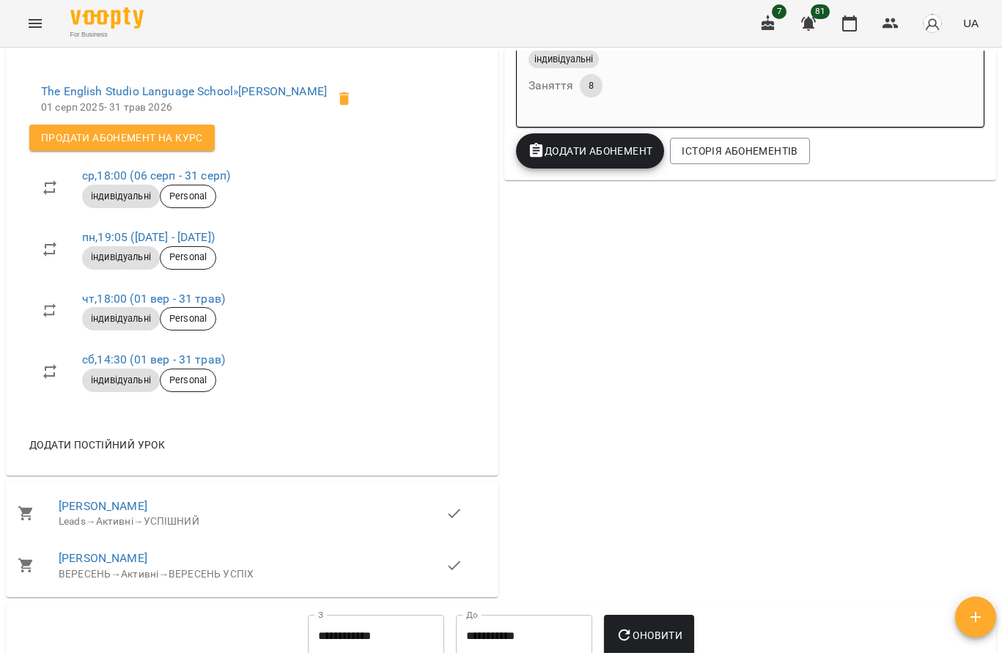
scroll to position [513, 0]
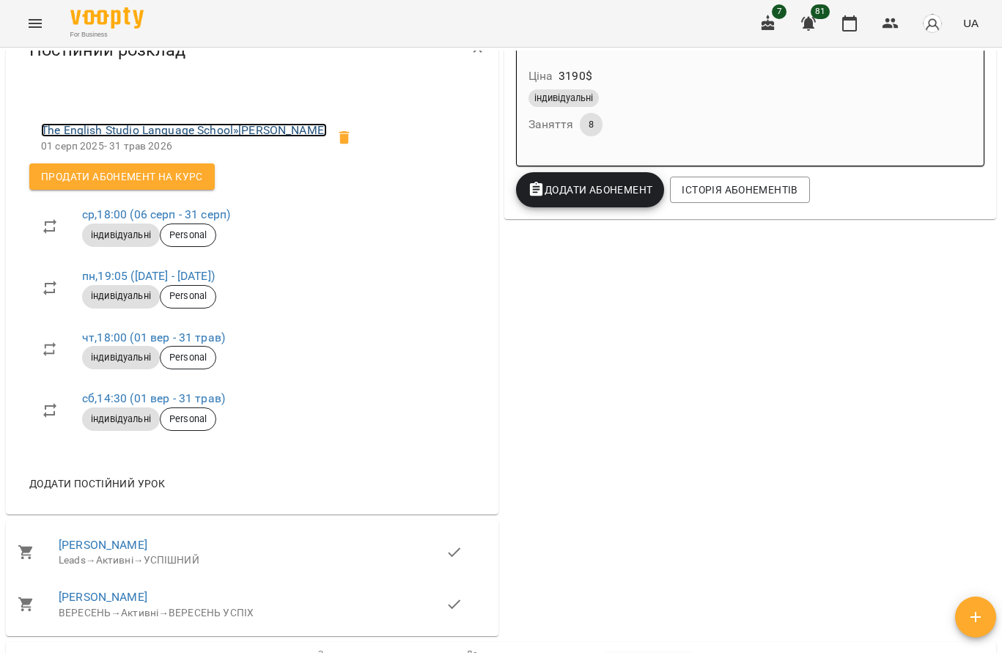
click at [145, 137] on link "The English Studio Language School » Бондаренко Анна" at bounding box center [184, 130] width 286 height 14
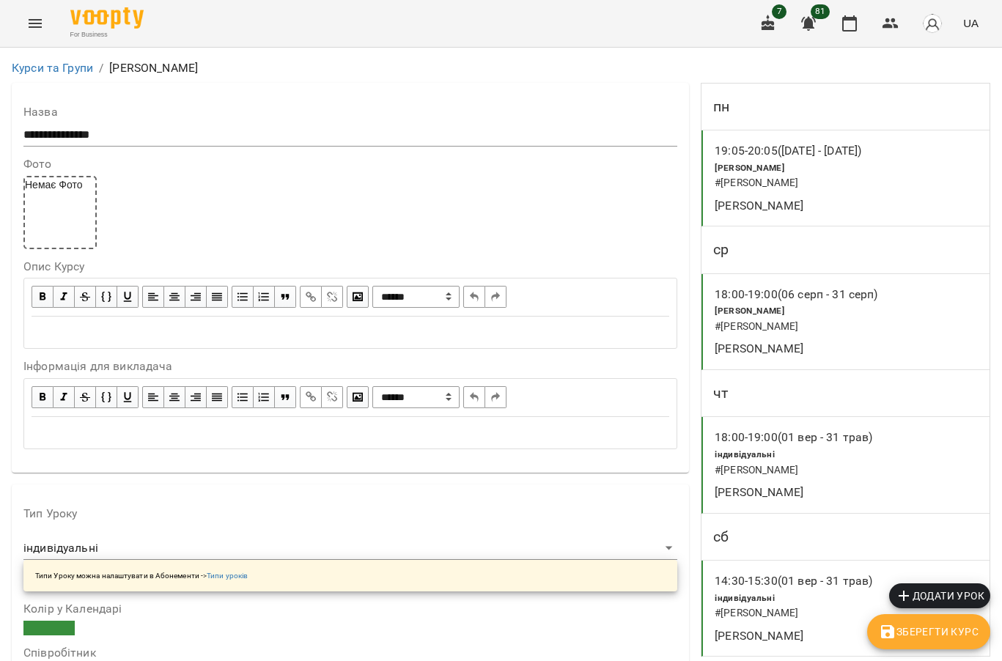
scroll to position [1173, 0]
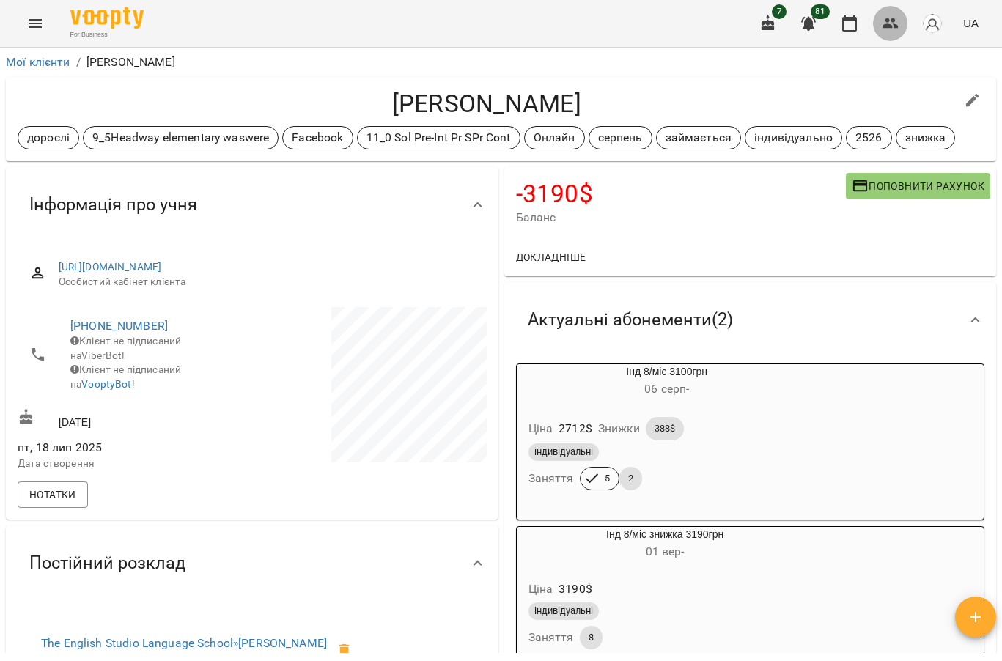
click at [902, 22] on button "button" at bounding box center [890, 23] width 35 height 35
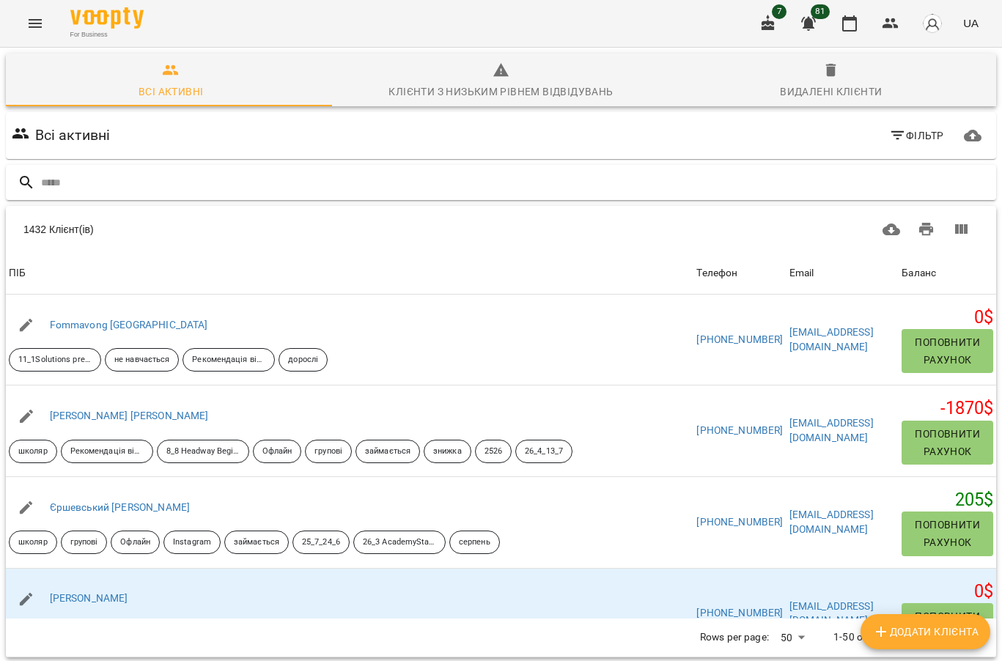
click at [149, 187] on input "text" at bounding box center [515, 183] width 949 height 24
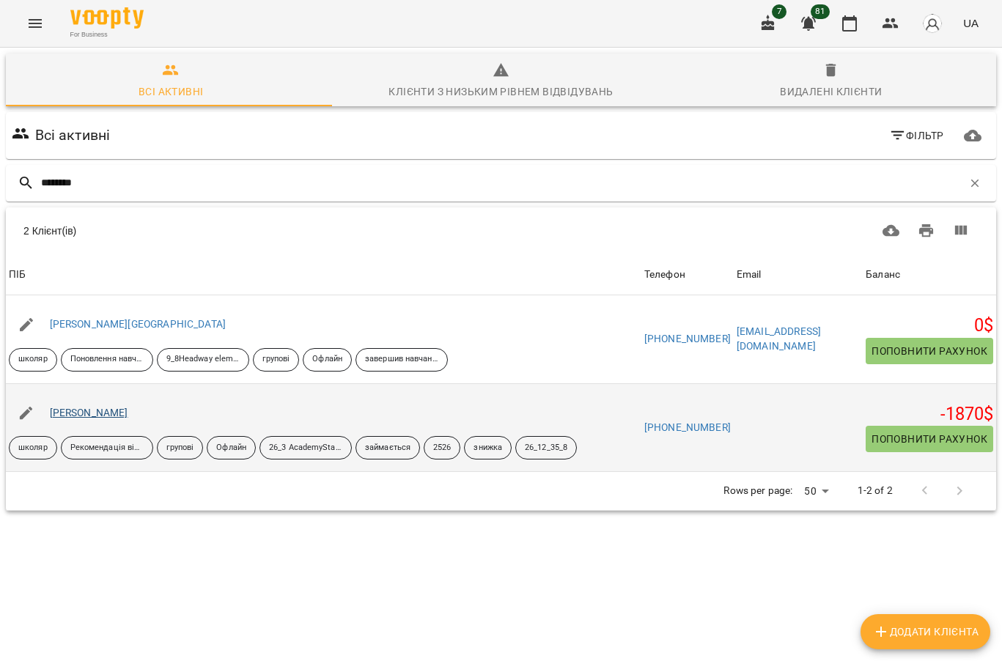
type input "********"
click at [128, 413] on link "Криворот Захар Олександрович" at bounding box center [89, 413] width 78 height 12
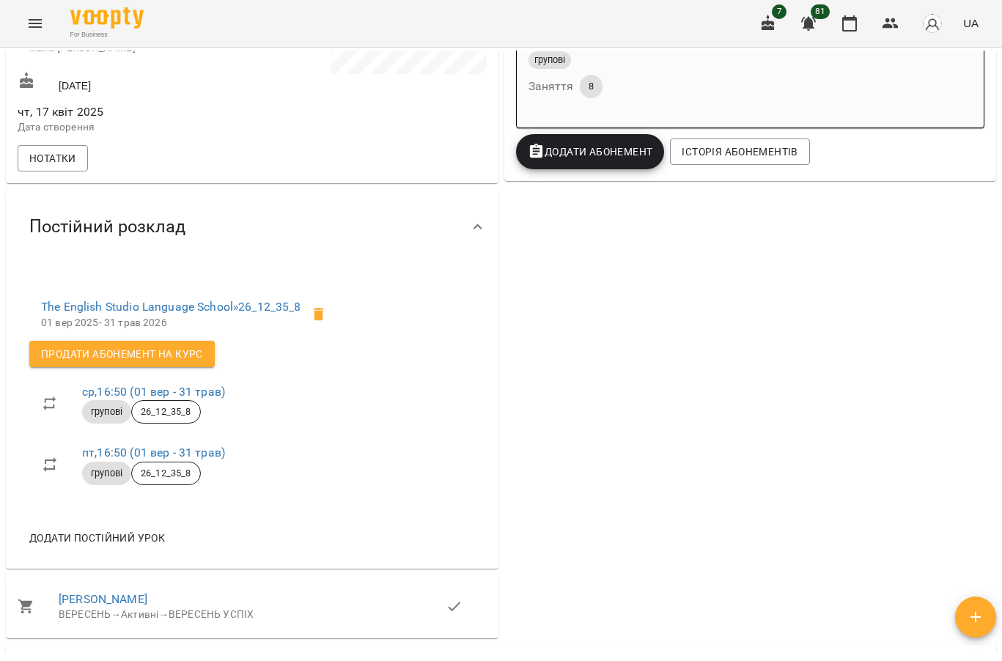
scroll to position [440, 0]
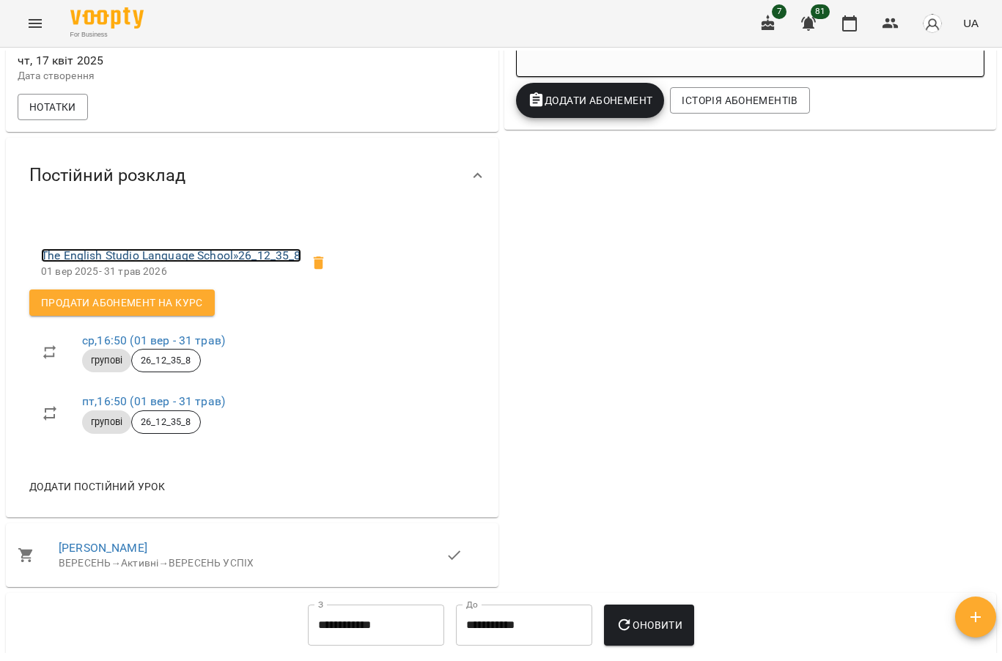
click at [196, 262] on link "The English Studio Language School » 26_12_35_8" at bounding box center [171, 256] width 260 height 14
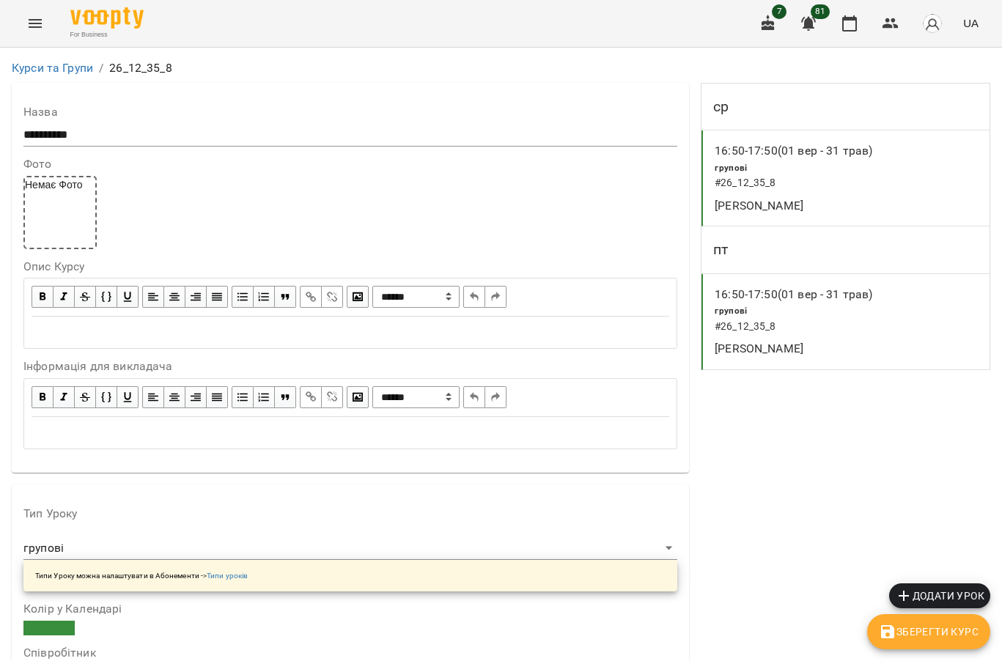
scroll to position [1173, 0]
click at [879, 29] on button "button" at bounding box center [890, 23] width 35 height 35
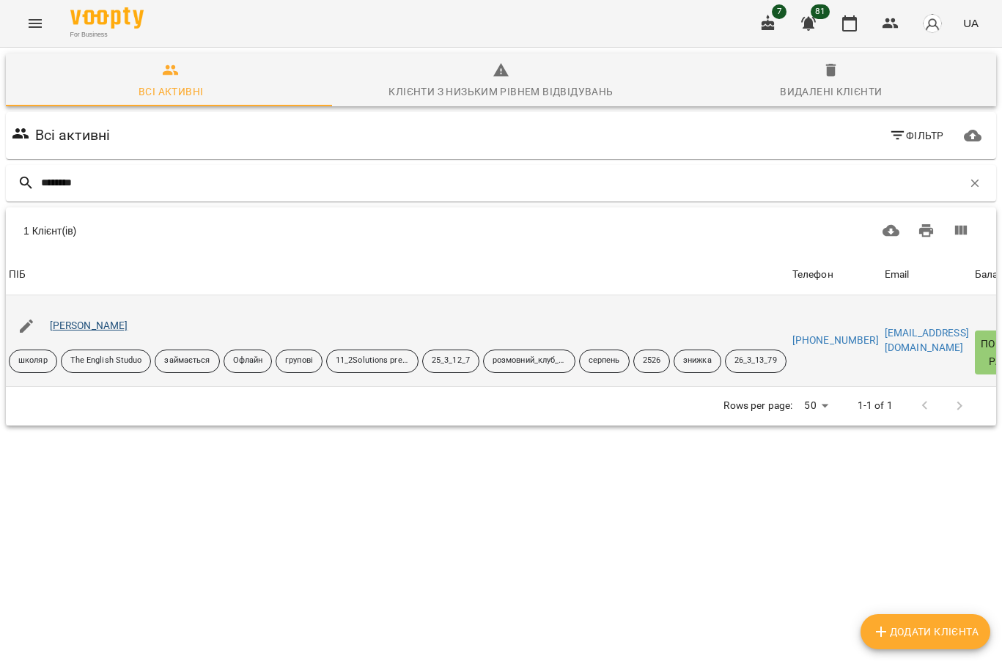
type input "********"
click at [92, 330] on link "Новікова Каріна" at bounding box center [89, 326] width 78 height 12
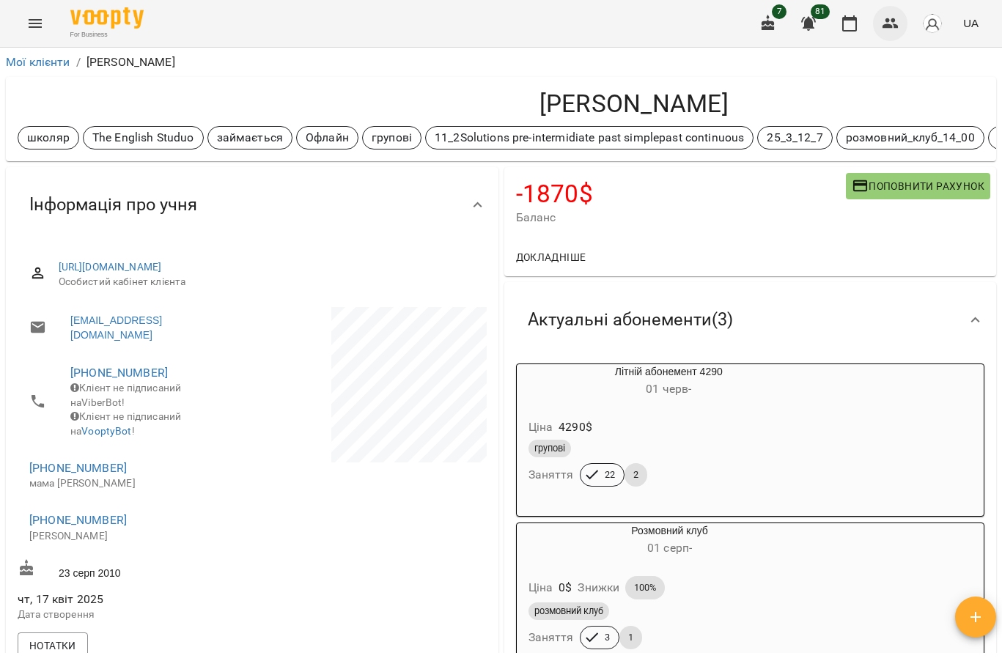
click at [897, 29] on icon "button" at bounding box center [891, 24] width 18 height 18
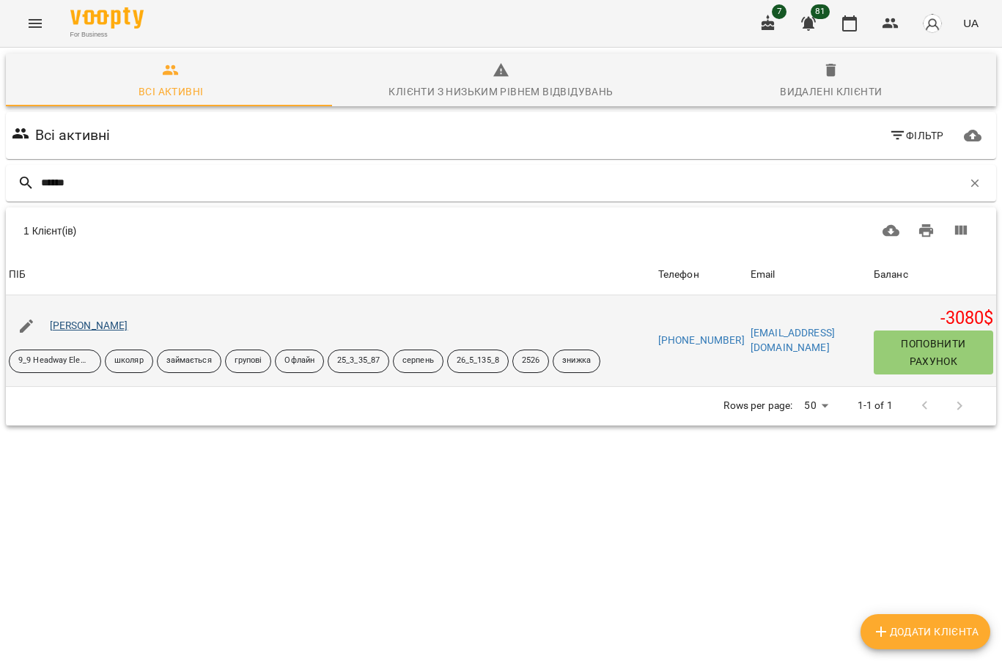
type input "******"
click at [102, 324] on link "Лясківська Олександра" at bounding box center [89, 326] width 78 height 12
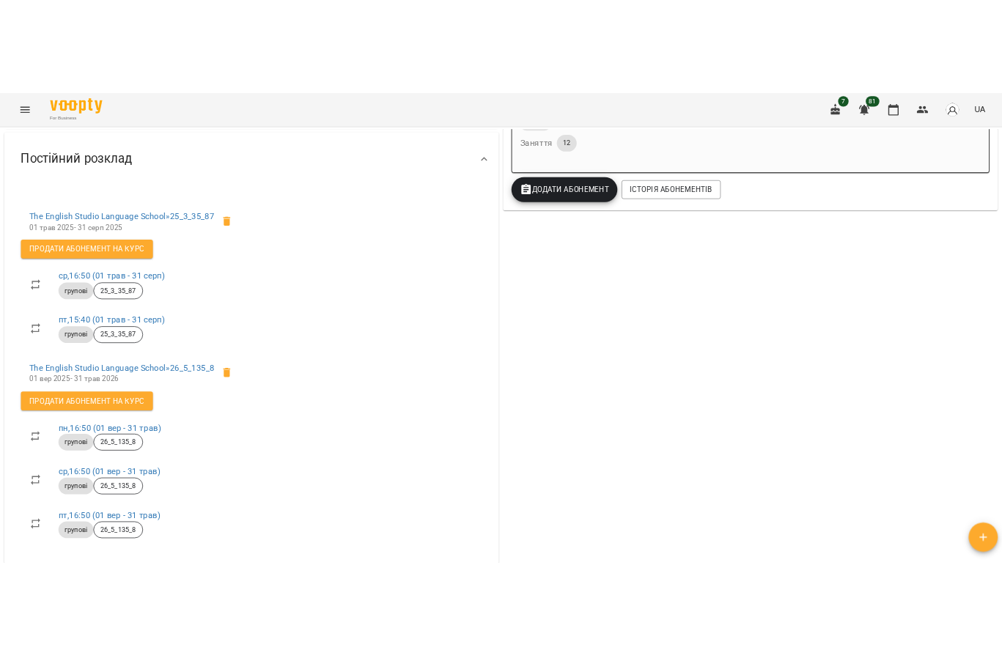
scroll to position [586, 0]
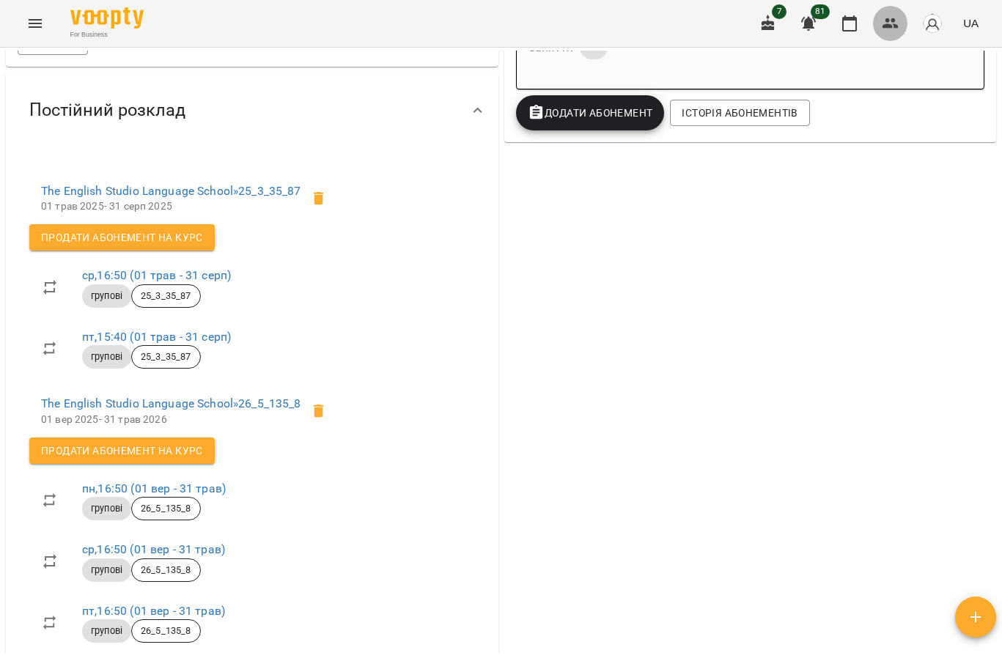
click at [886, 26] on icon "button" at bounding box center [891, 23] width 16 height 10
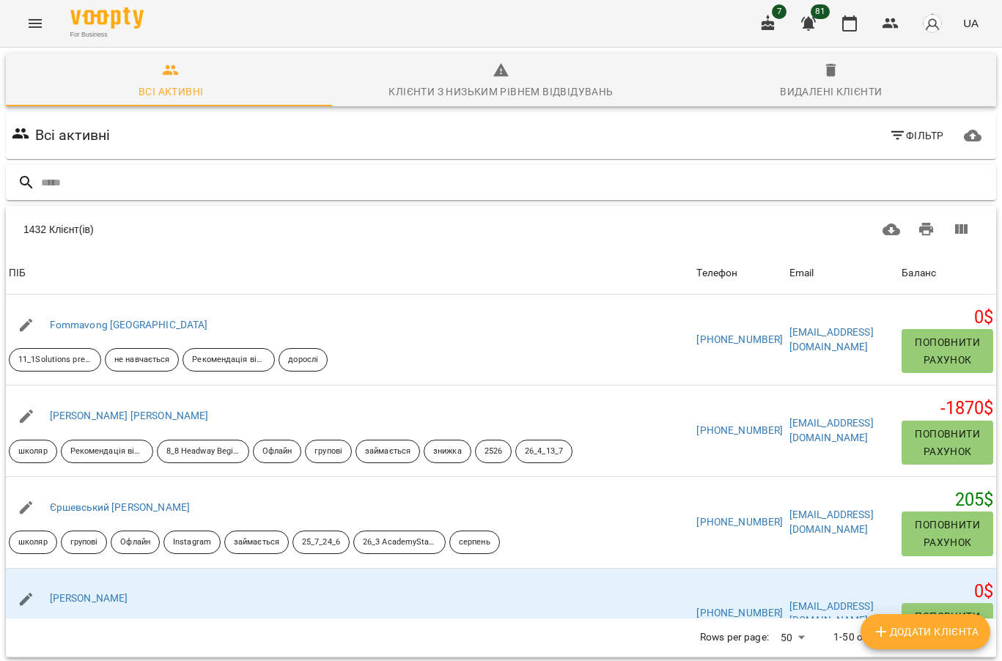
click at [122, 183] on input "text" at bounding box center [515, 183] width 949 height 24
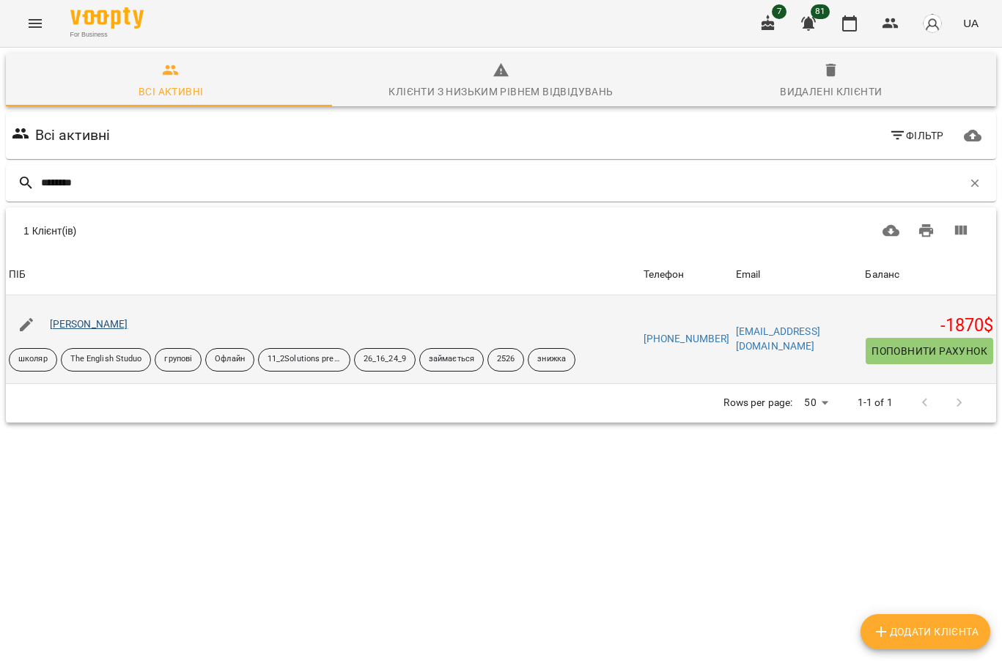
type input "********"
click at [95, 323] on link "Кутєпова Єва" at bounding box center [89, 324] width 78 height 12
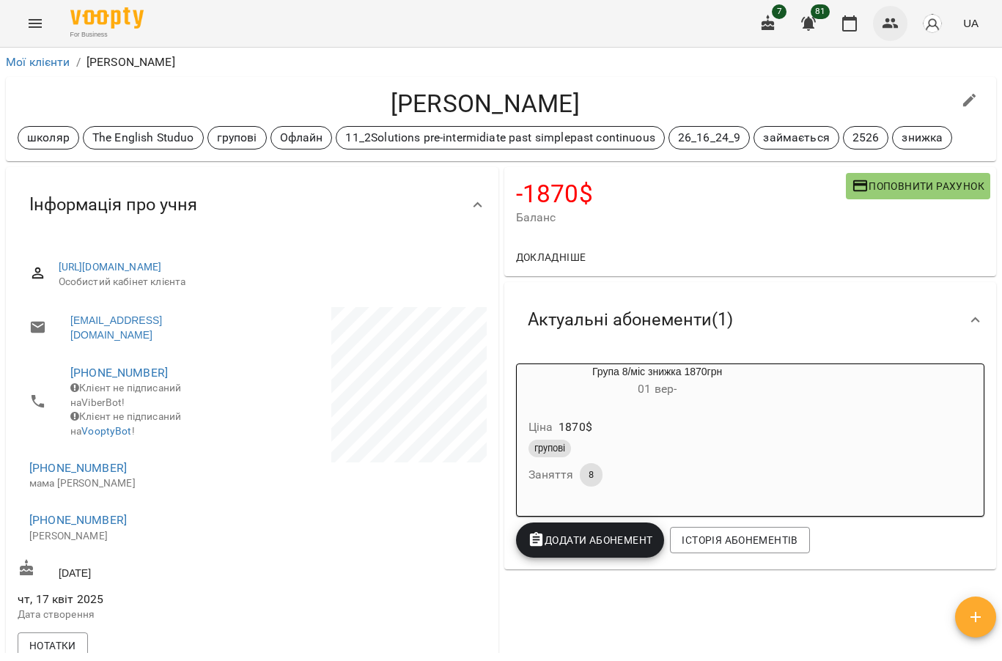
click at [883, 21] on icon "button" at bounding box center [891, 24] width 18 height 18
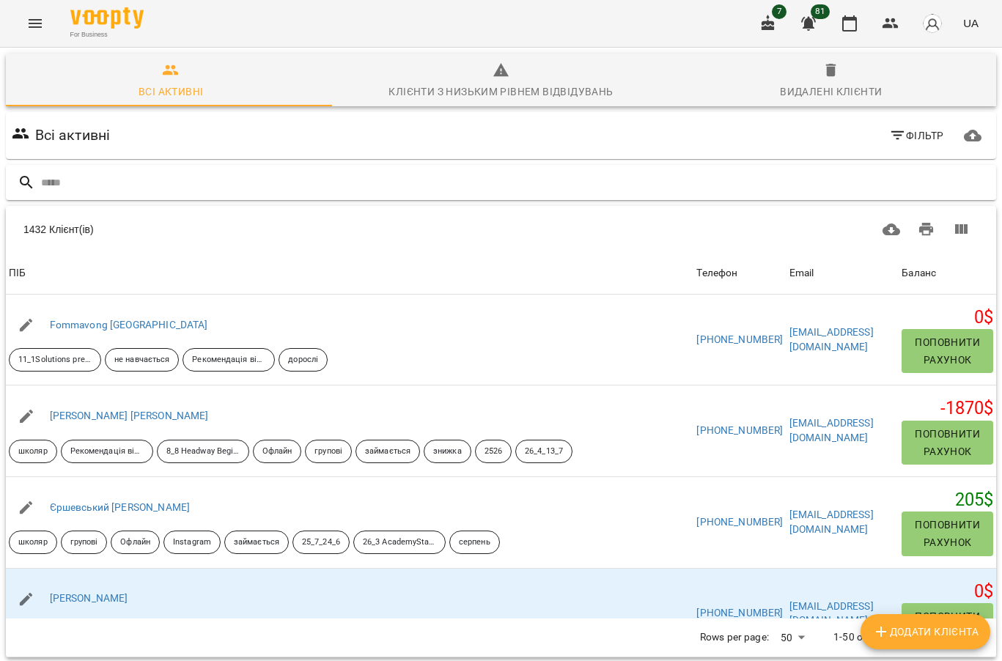
click at [186, 189] on input "text" at bounding box center [515, 183] width 949 height 24
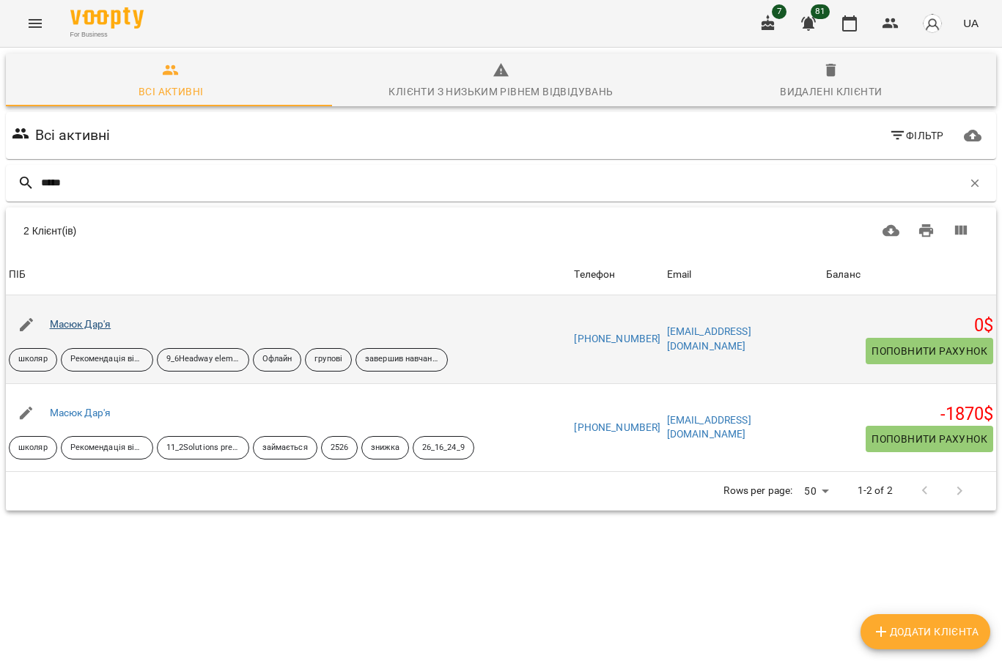
type input "*****"
click at [89, 323] on link "Масюк Дар'я" at bounding box center [81, 324] width 62 height 12
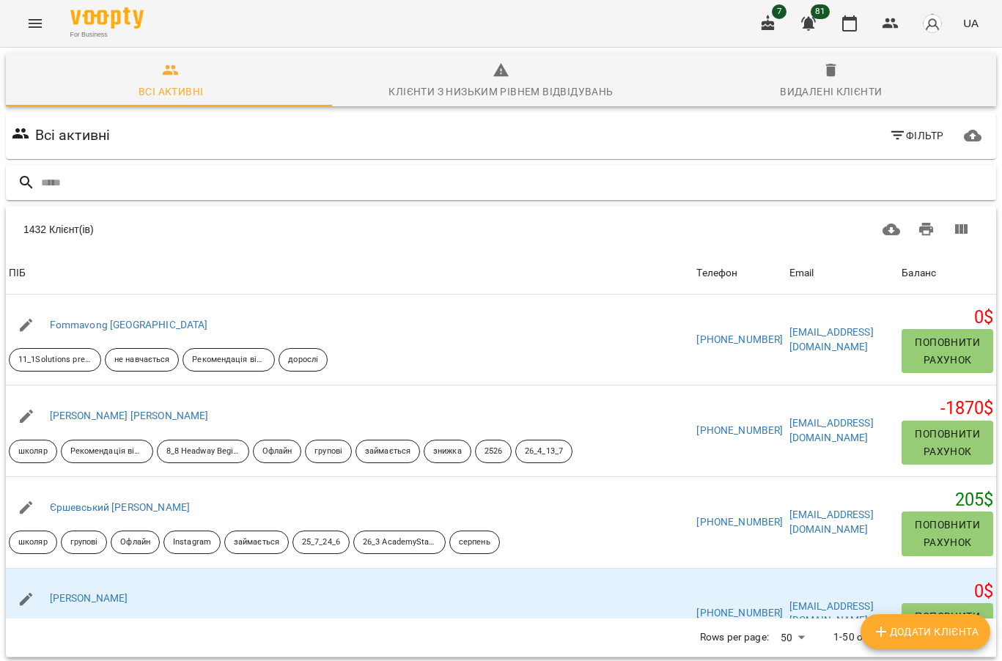
click at [179, 182] on input "text" at bounding box center [515, 183] width 949 height 24
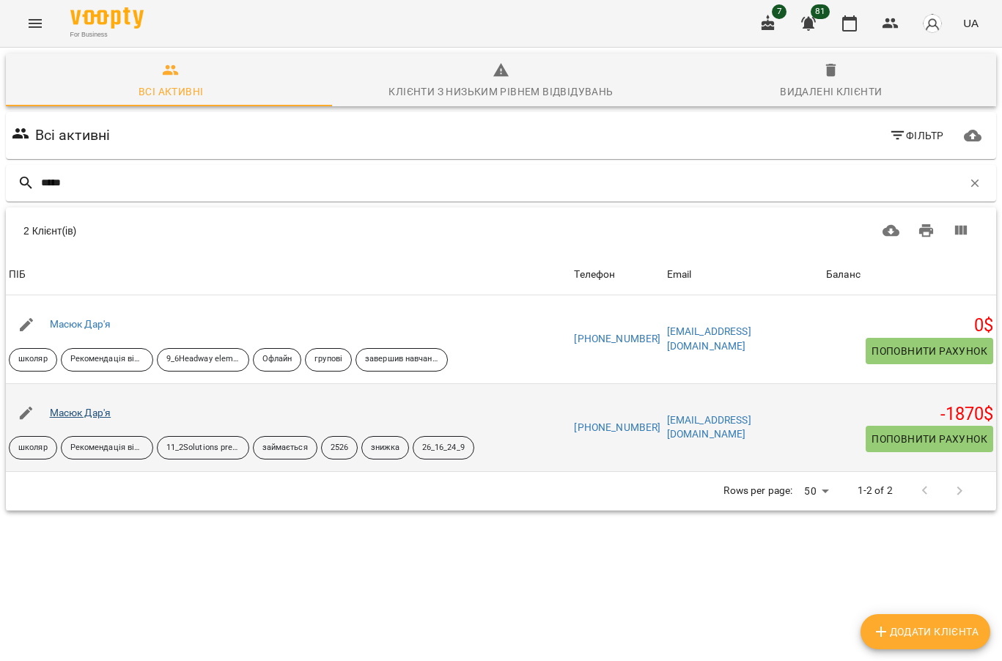
type input "*****"
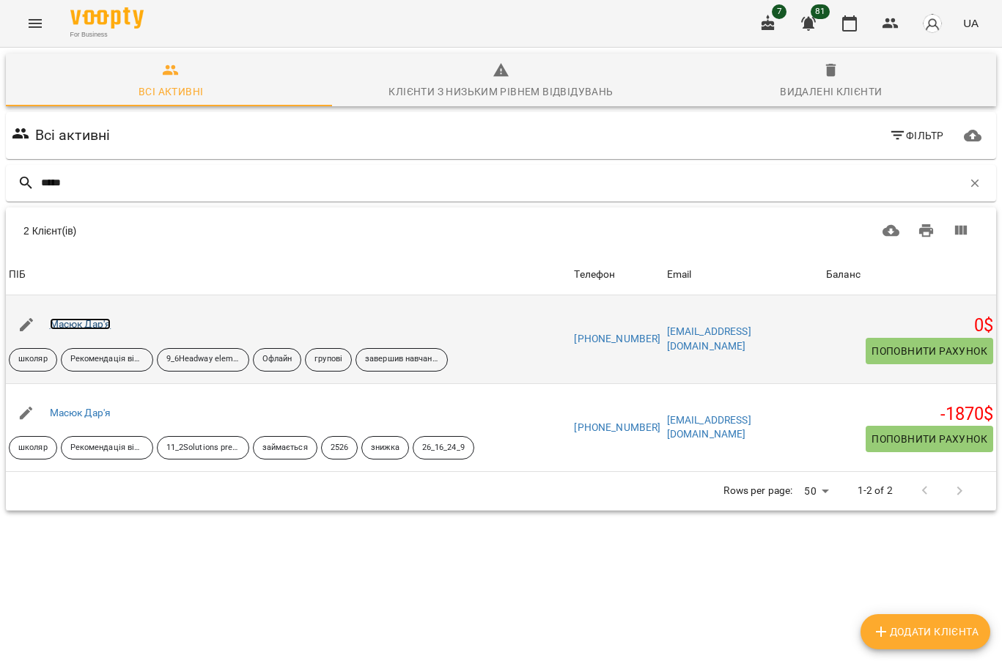
click at [93, 322] on link "Масюк Дар'я" at bounding box center [81, 324] width 62 height 12
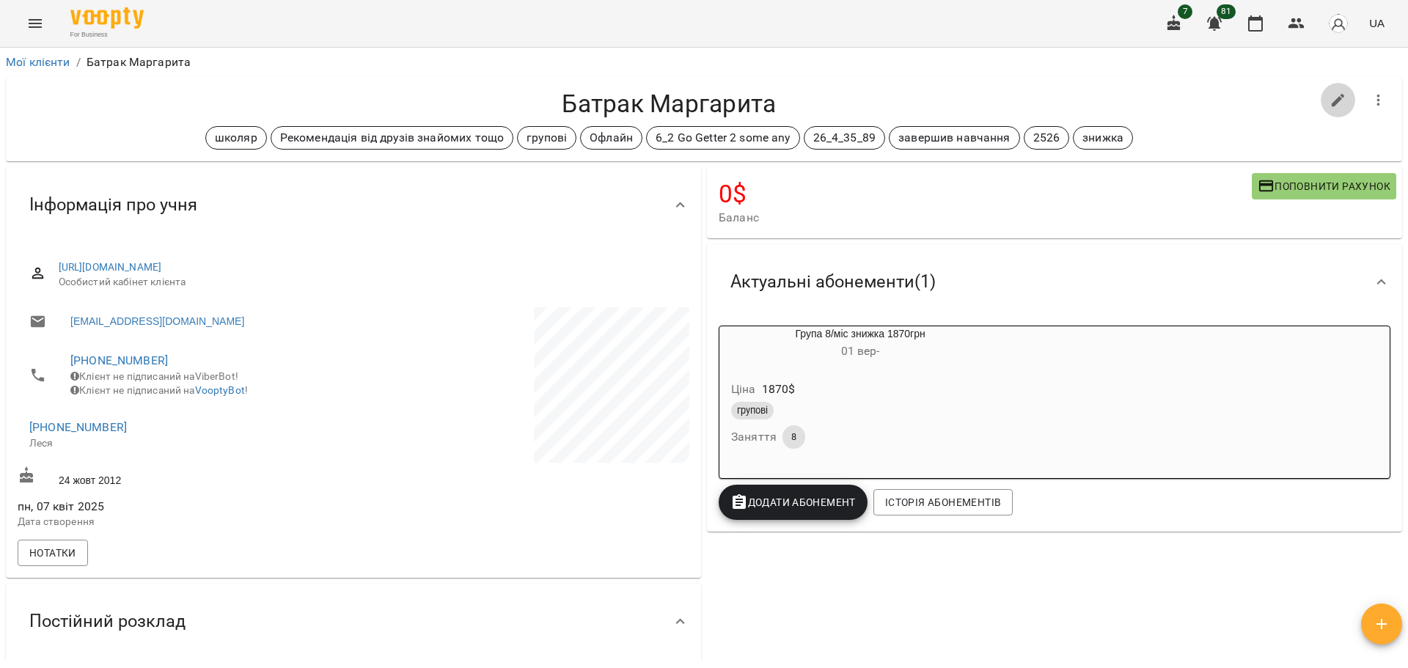
click at [1001, 95] on icon "button" at bounding box center [1338, 101] width 18 height 18
select select "**"
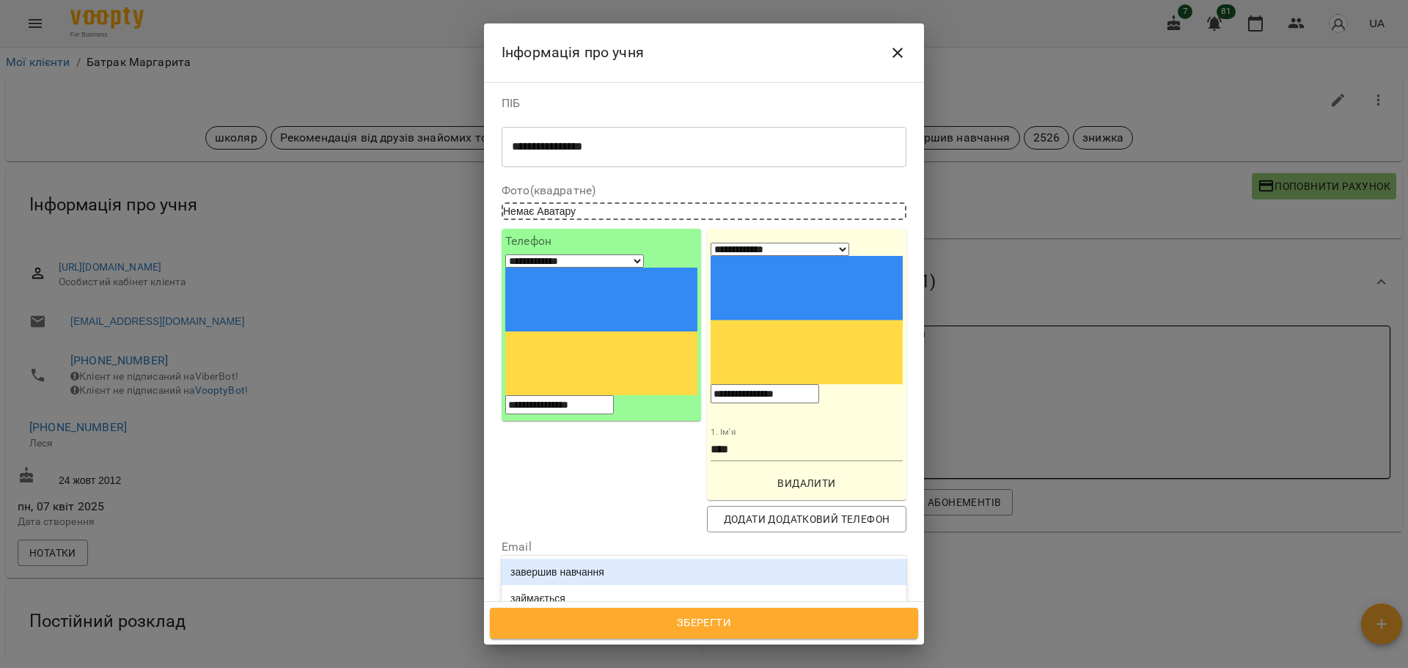
type input "***"
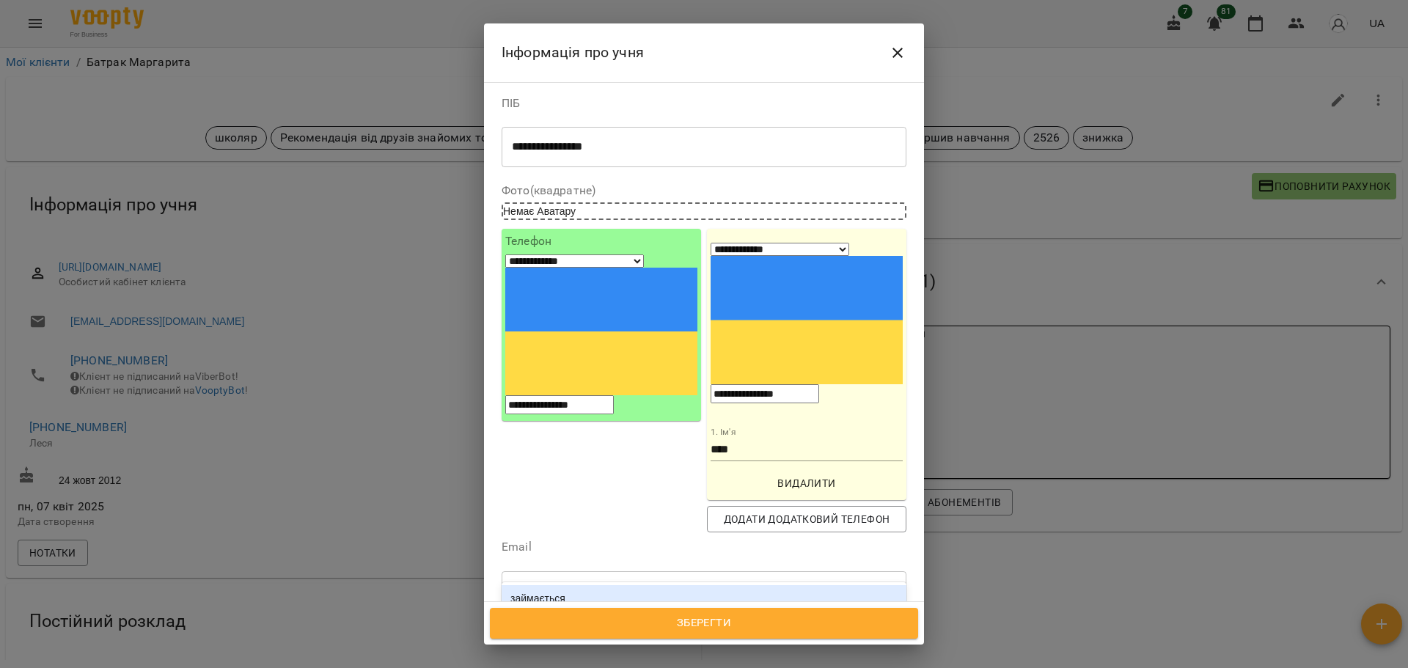
click at [683, 585] on div "займається" at bounding box center [703, 598] width 405 height 26
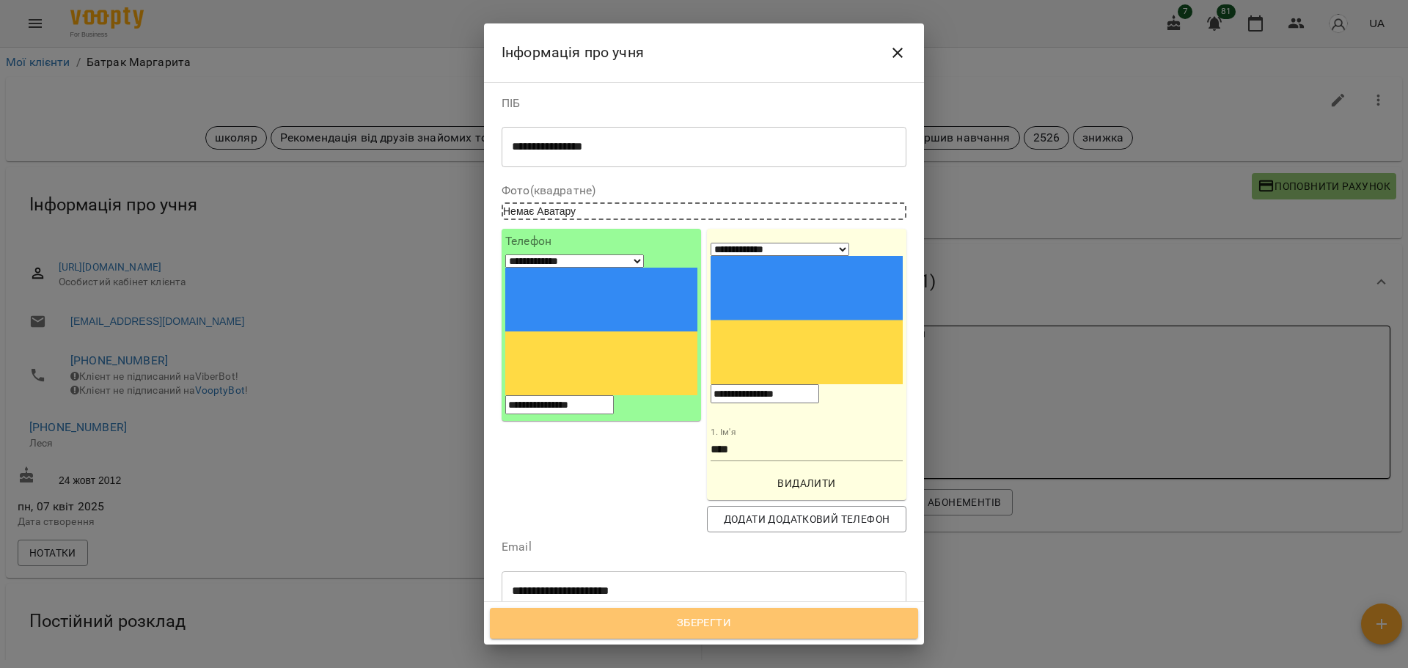
drag, startPoint x: 703, startPoint y: 619, endPoint x: 696, endPoint y: 611, distance: 10.4
click at [703, 619] on span "Зберегти" at bounding box center [704, 623] width 396 height 19
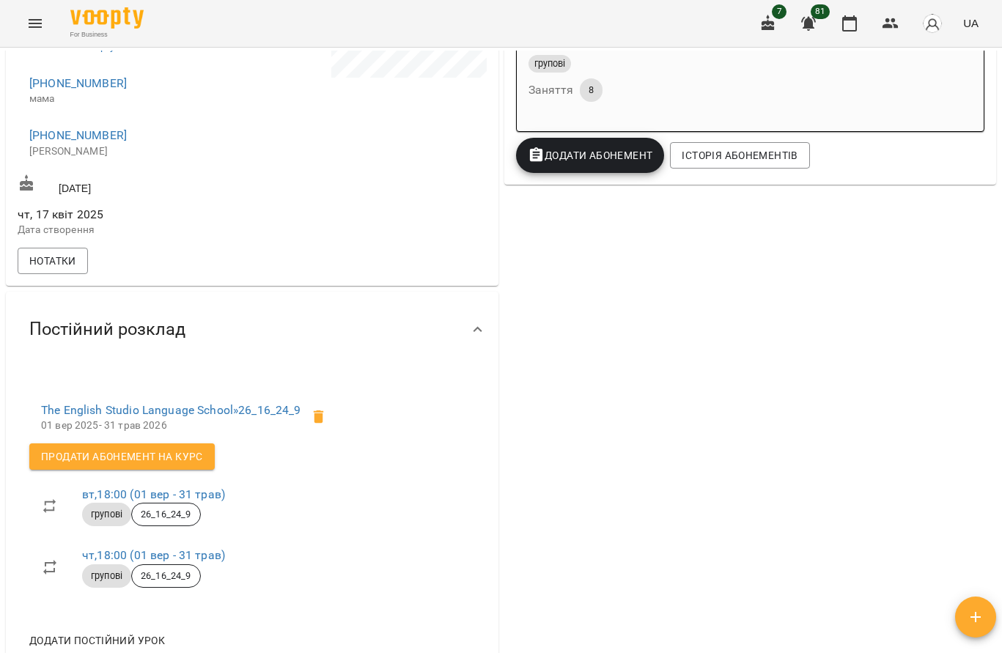
scroll to position [440, 0]
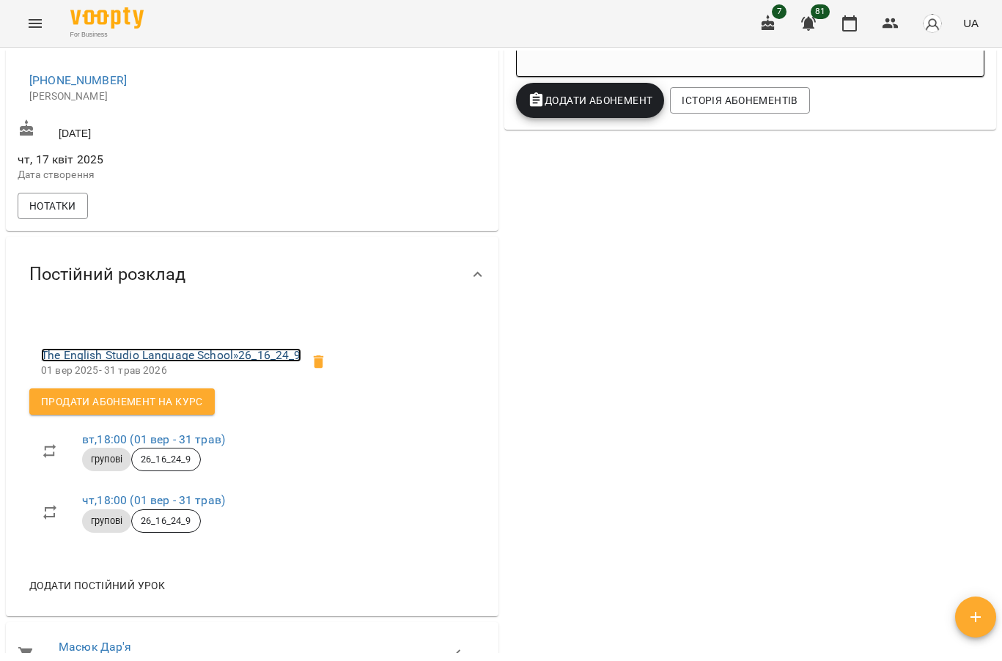
click at [260, 362] on link "The English Studio Language School » 26_16_24_9" at bounding box center [171, 355] width 260 height 14
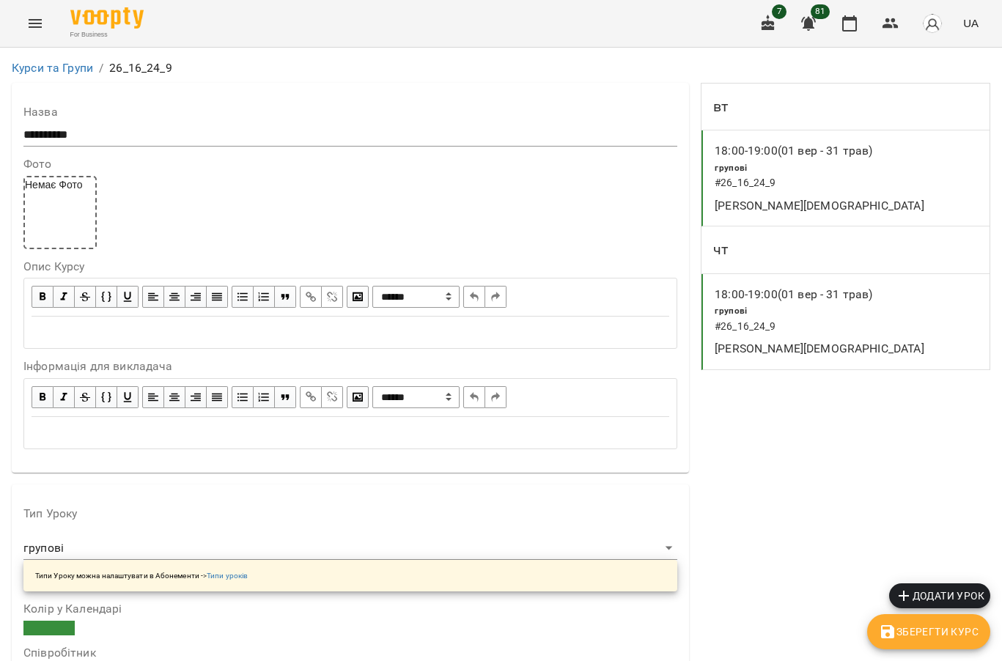
scroll to position [880, 0]
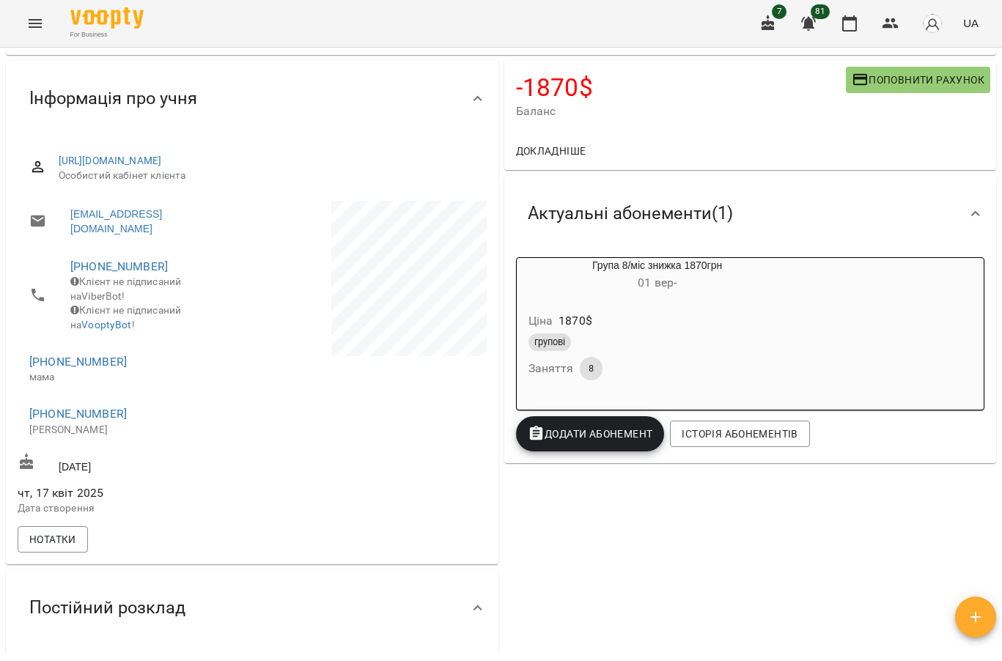
scroll to position [220, 0]
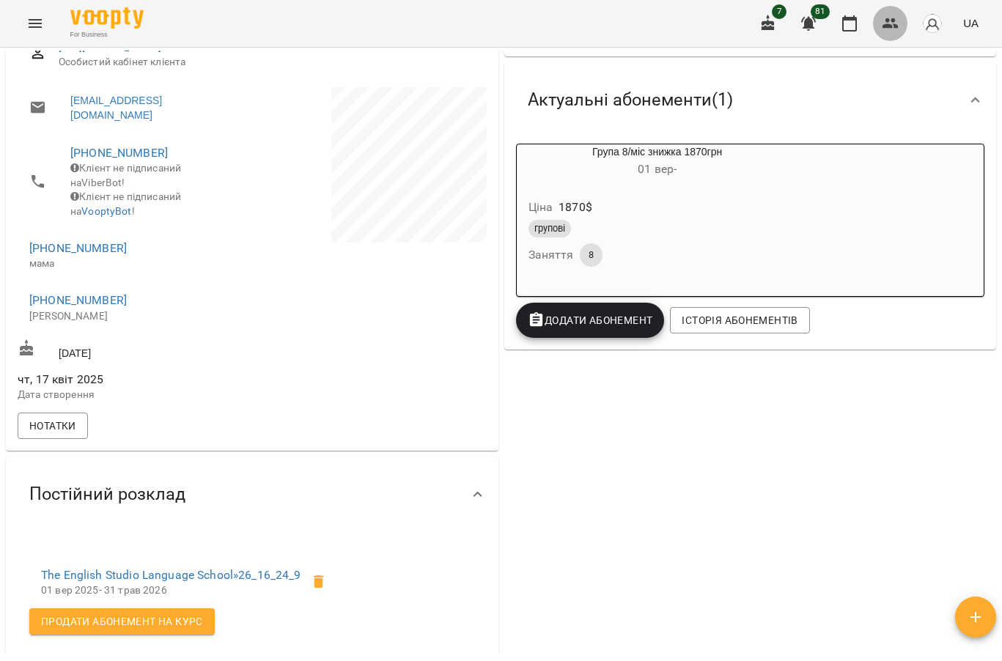
click at [892, 30] on icon "button" at bounding box center [891, 24] width 18 height 18
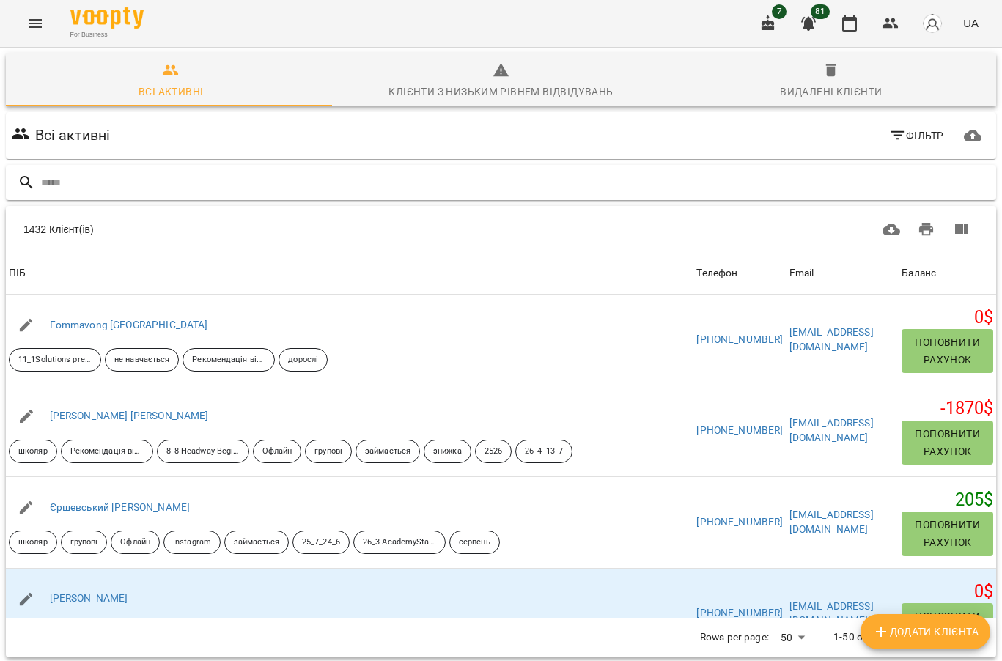
click at [86, 188] on input "text" at bounding box center [515, 183] width 949 height 24
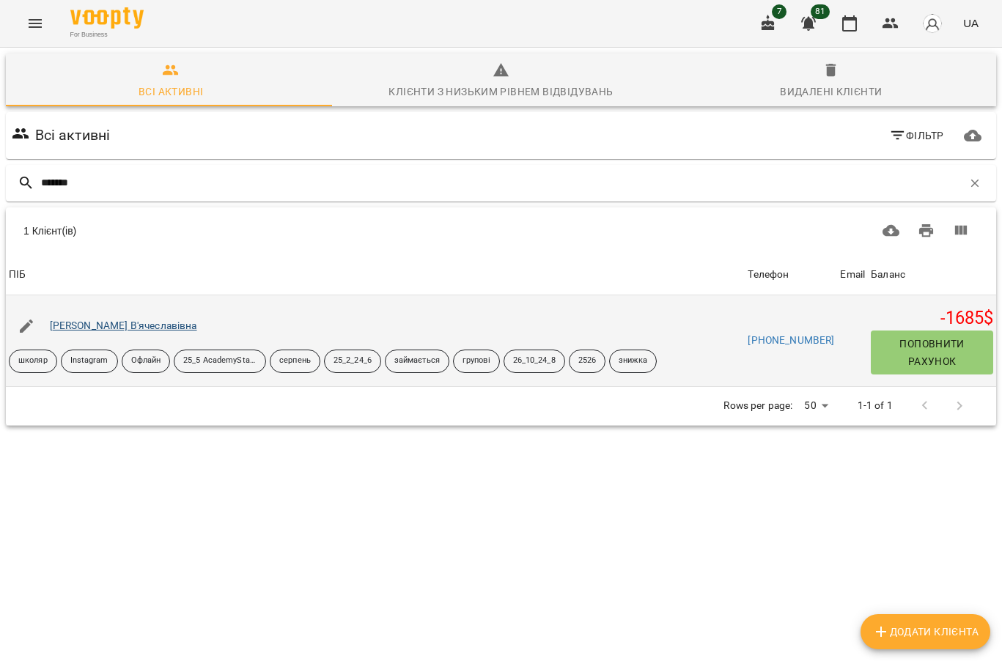
type input "*******"
click at [136, 323] on link "Агапова Анна В'ячеславівна" at bounding box center [123, 326] width 147 height 12
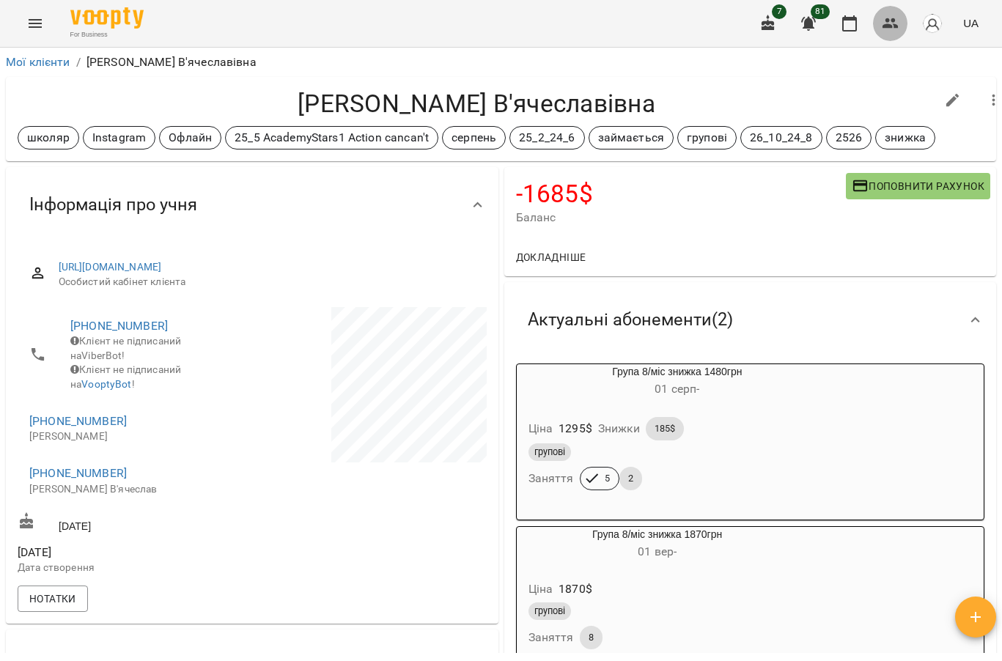
click at [886, 25] on icon "button" at bounding box center [891, 23] width 16 height 10
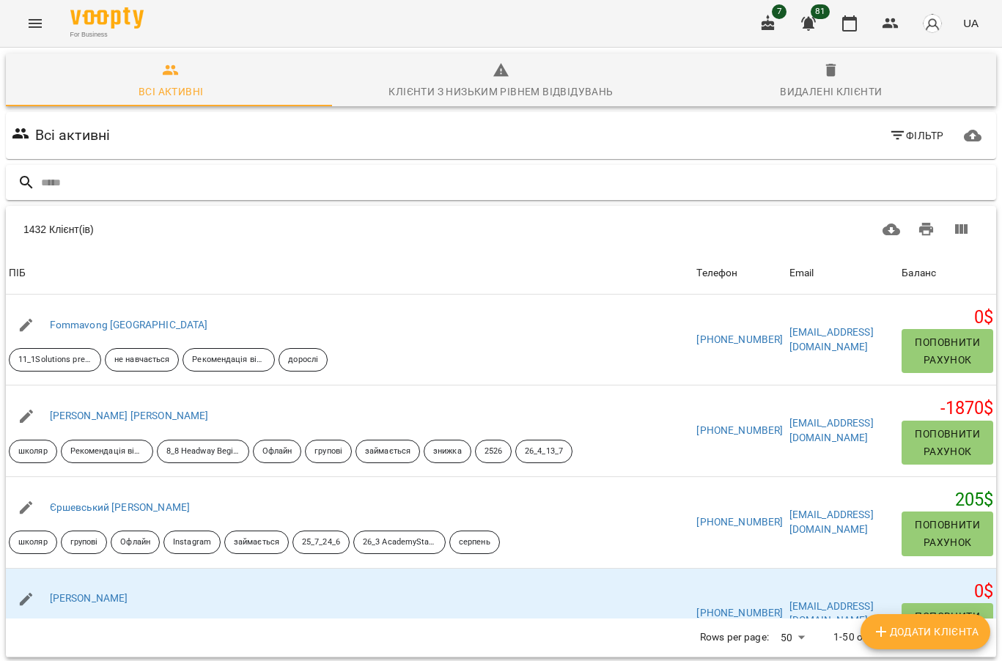
click at [92, 182] on input "text" at bounding box center [515, 183] width 949 height 24
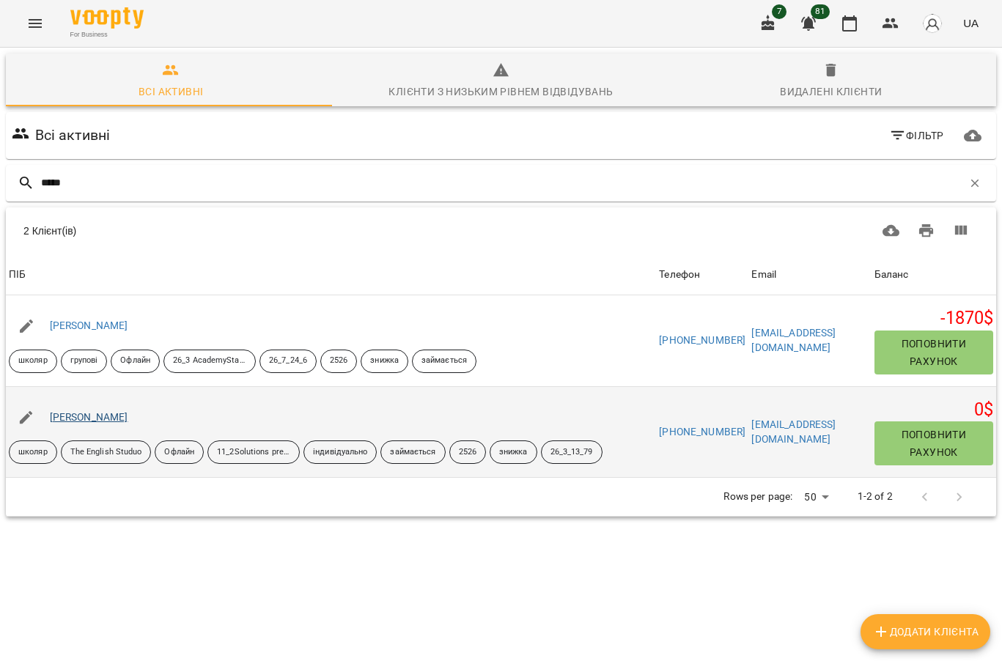
type input "****"
click at [68, 419] on link "Юхно Поліна" at bounding box center [89, 417] width 78 height 12
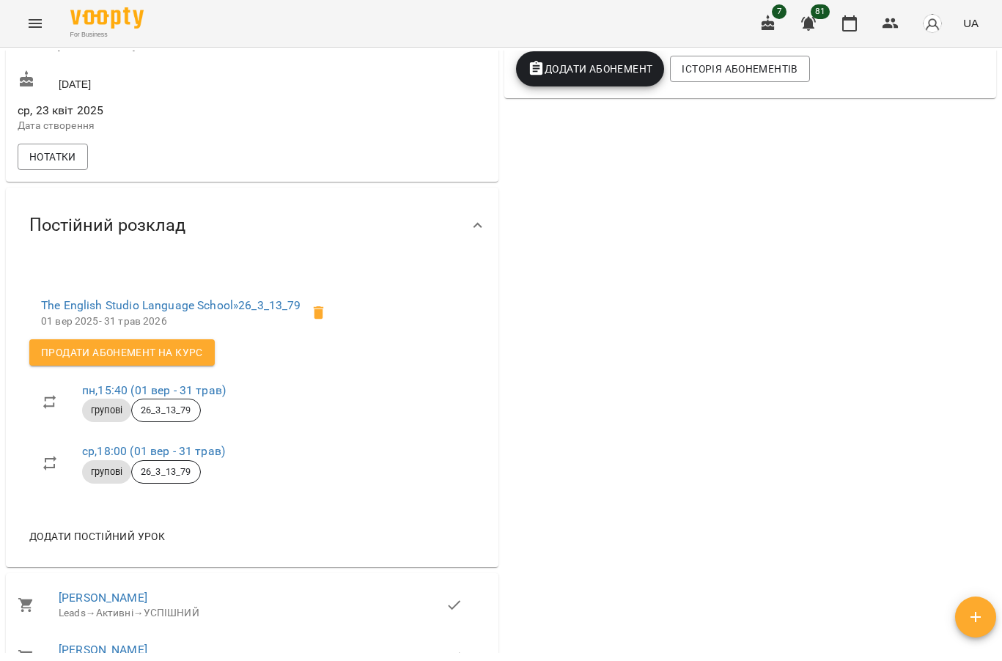
scroll to position [440, 0]
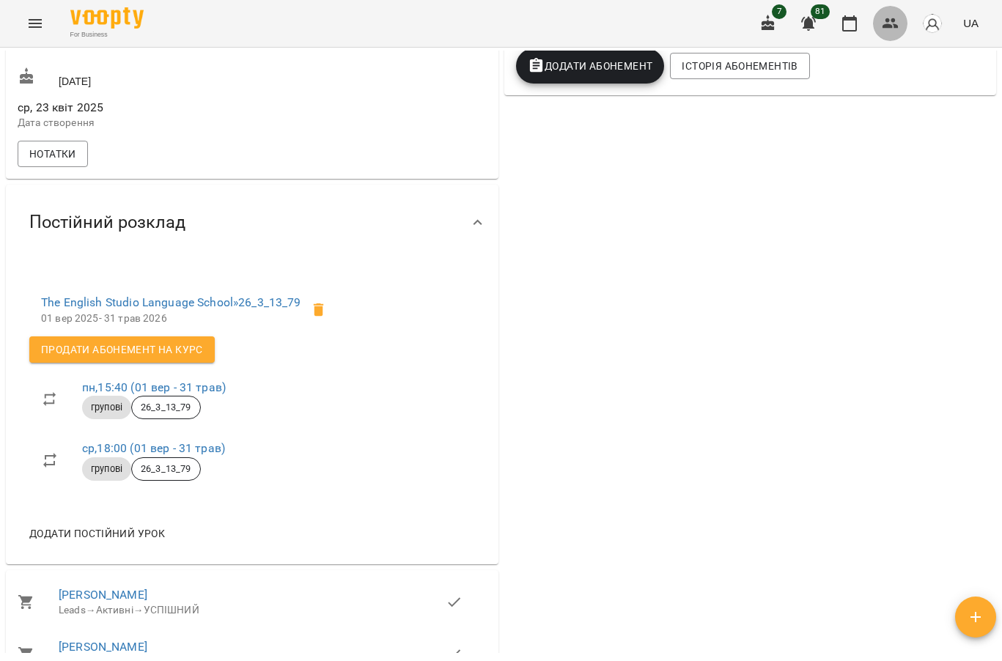
click at [883, 30] on icon "button" at bounding box center [891, 24] width 18 height 18
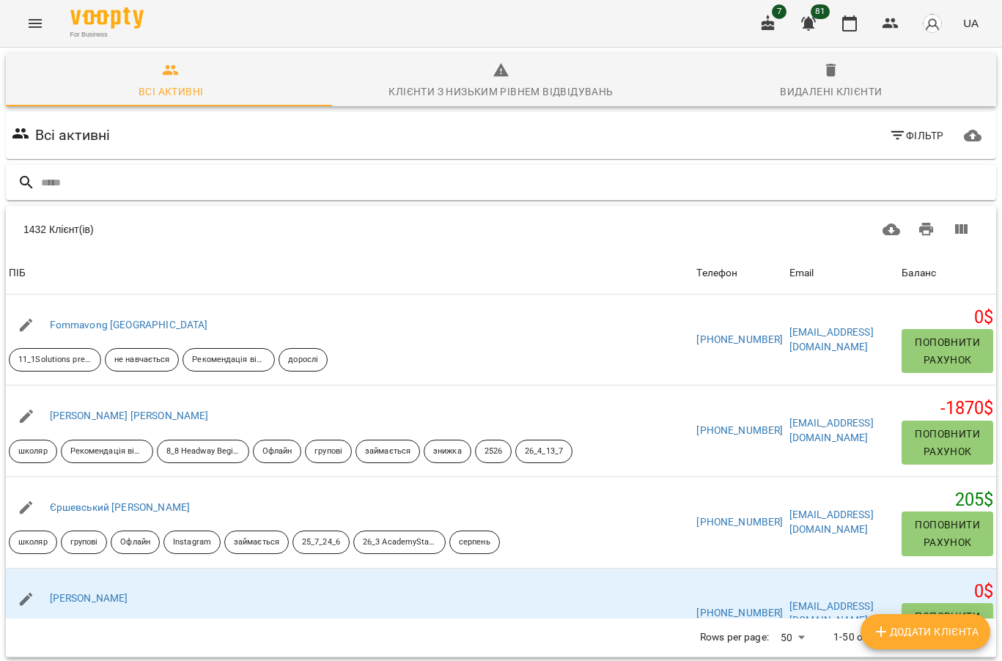
click at [140, 172] on input "text" at bounding box center [515, 183] width 949 height 24
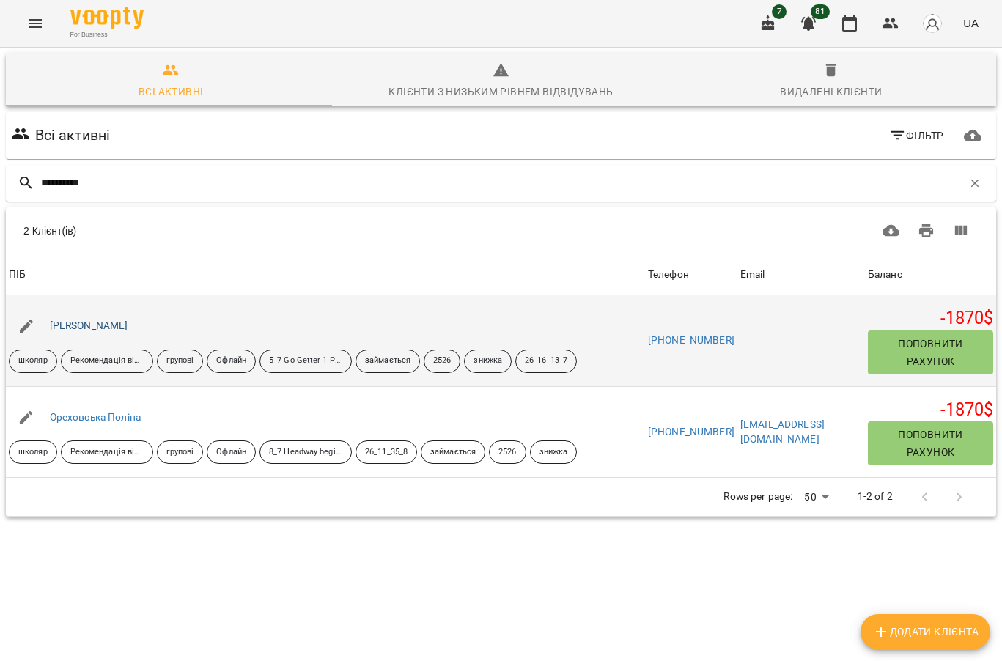
type input "**********"
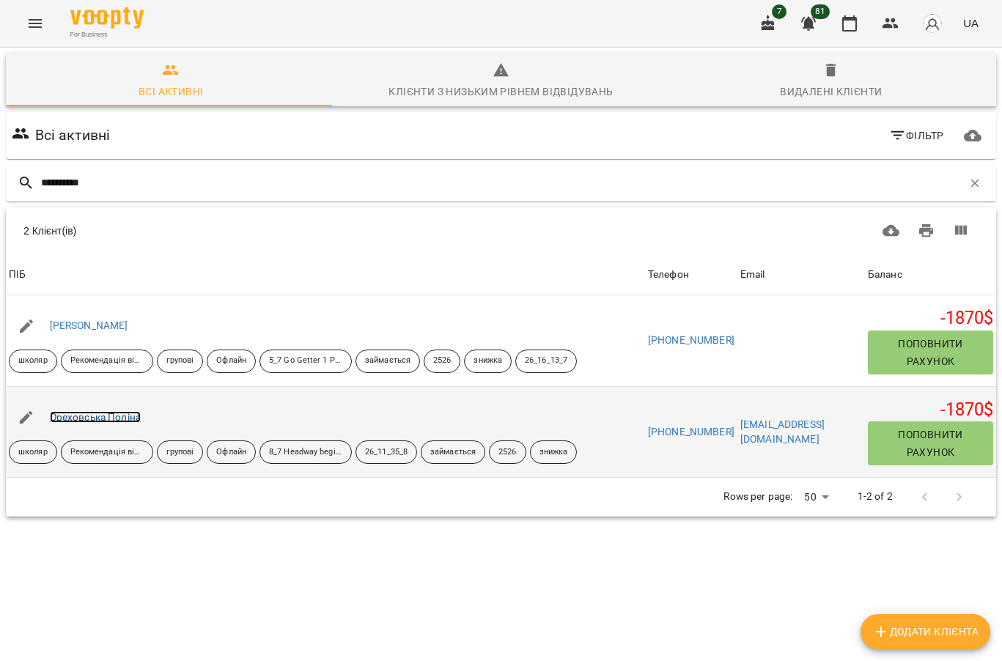
click at [110, 416] on link "Ореховська Поліна" at bounding box center [96, 417] width 92 height 12
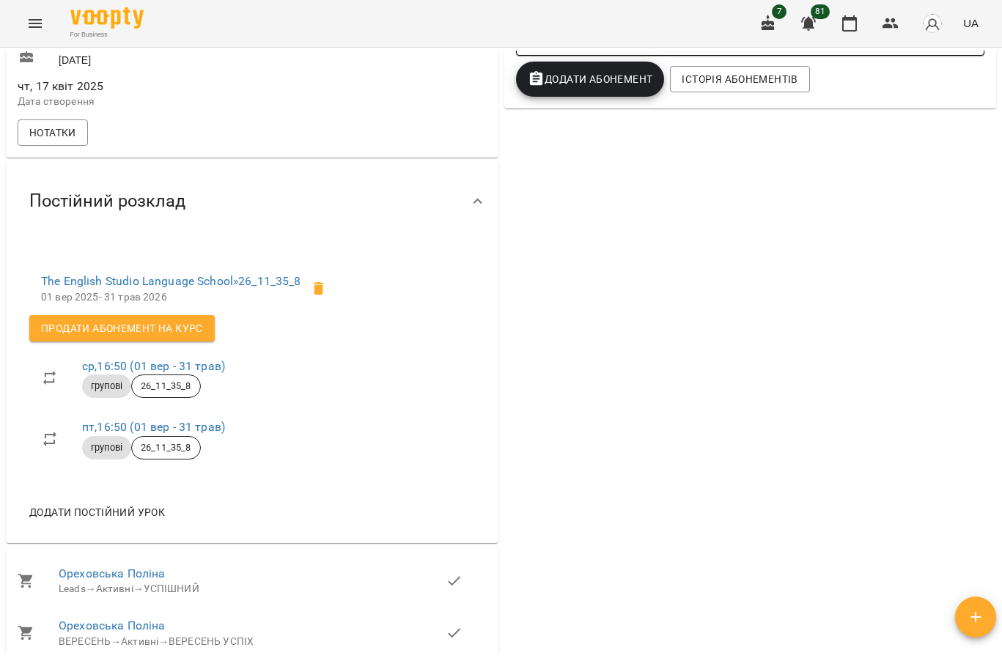
scroll to position [586, 0]
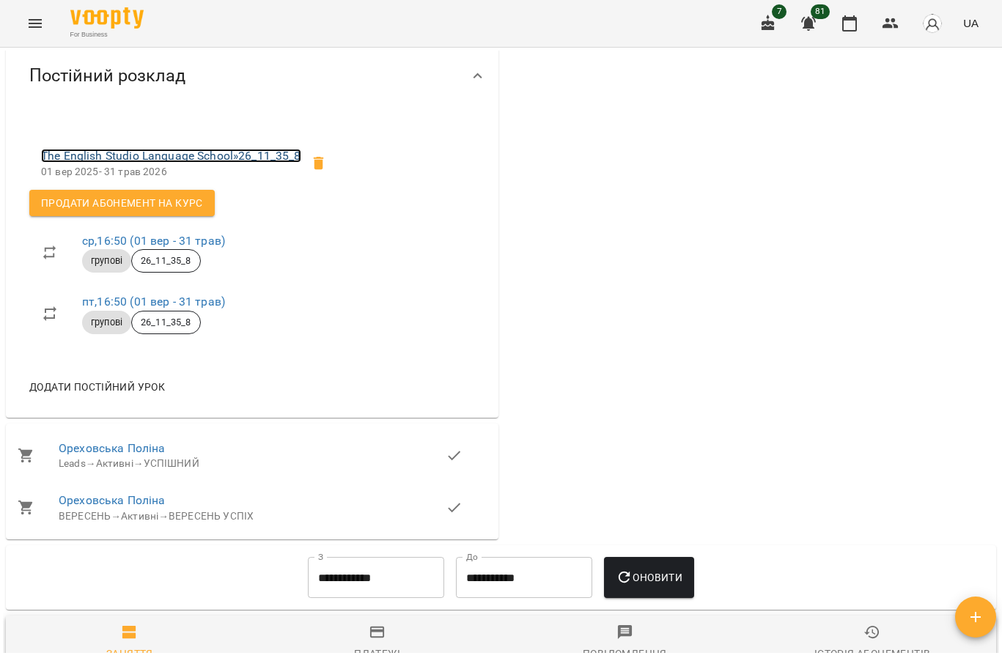
click at [177, 163] on link "The English Studio Language School » 26_11_35_8" at bounding box center [171, 156] width 260 height 14
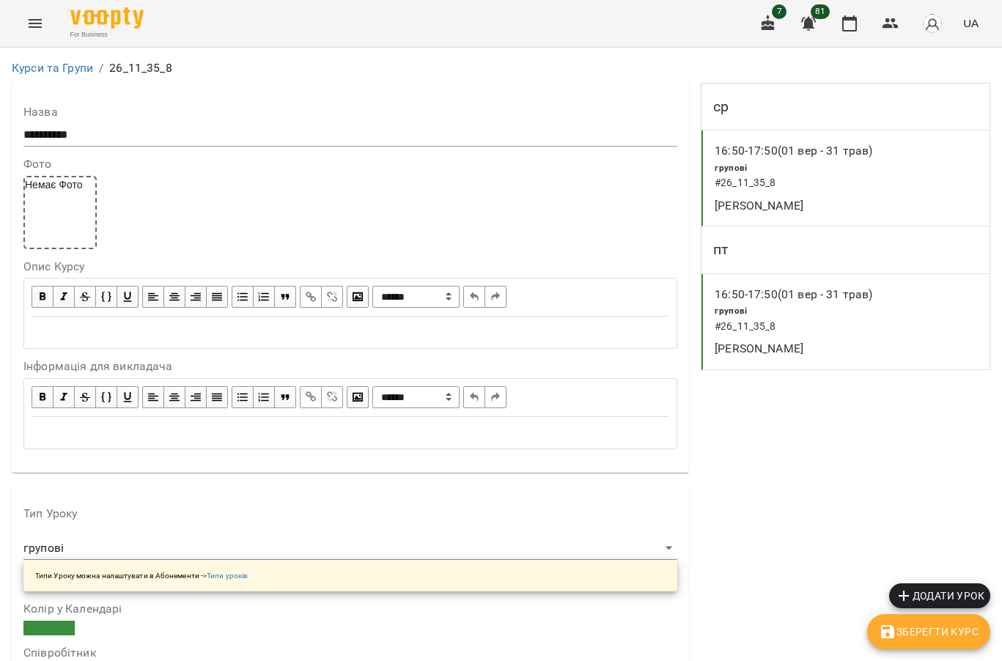
scroll to position [1173, 0]
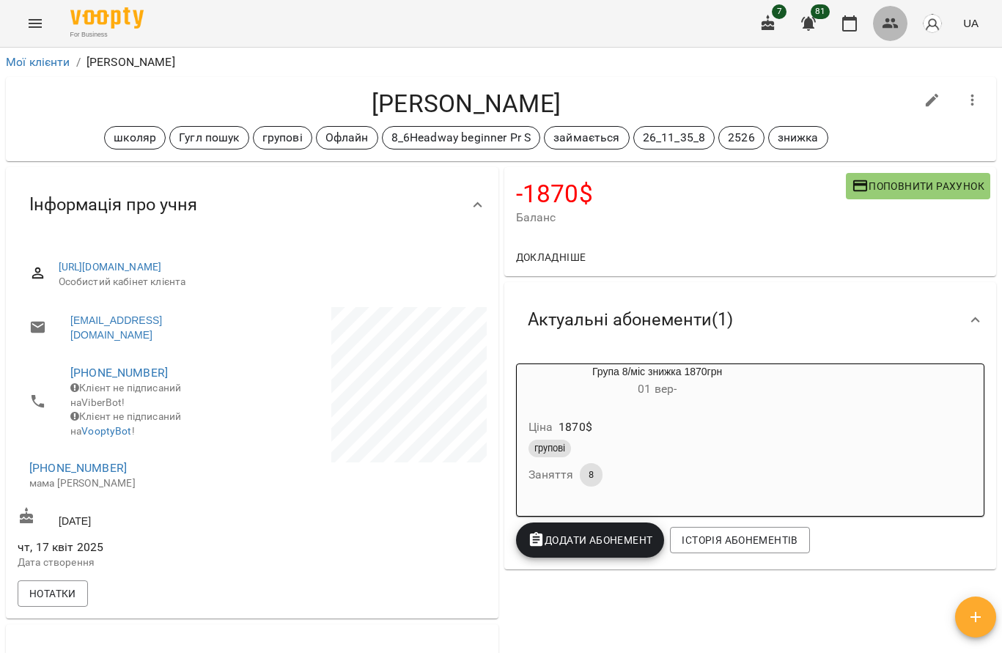
click at [891, 23] on icon "button" at bounding box center [891, 24] width 18 height 18
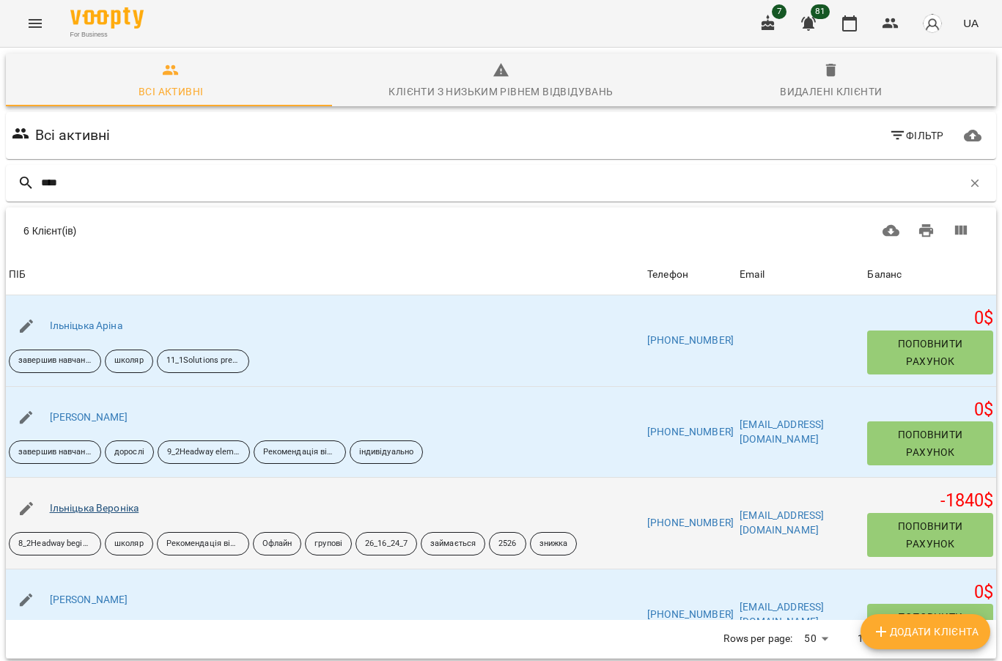
type input "****"
click at [95, 509] on link "Ільніцька Вероніка" at bounding box center [94, 508] width 89 height 12
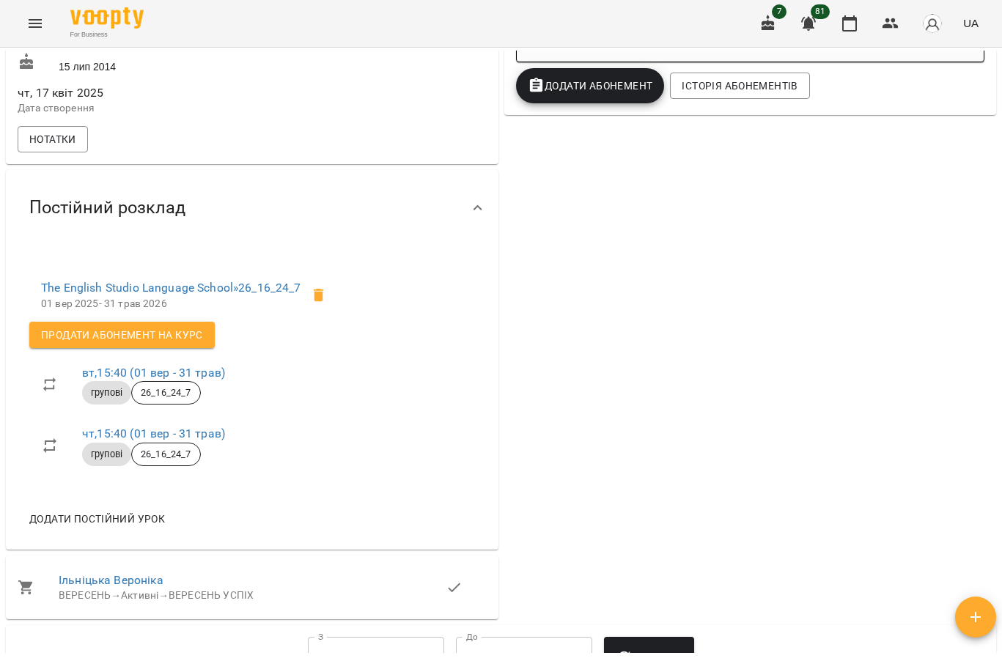
scroll to position [586, 0]
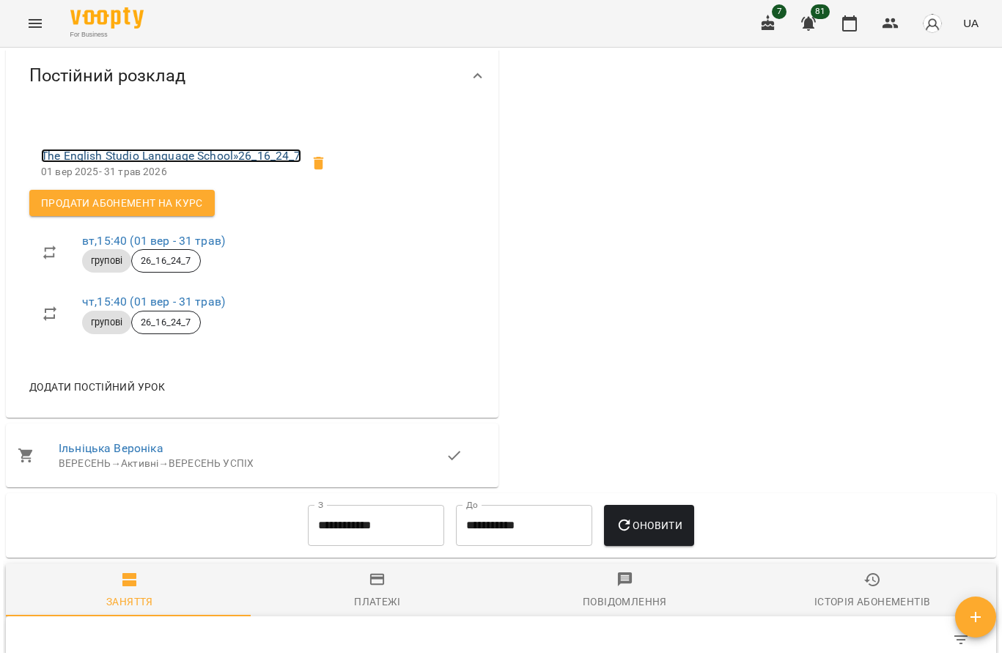
click at [162, 163] on link "The English Studio Language School » 26_16_24_7" at bounding box center [171, 156] width 260 height 14
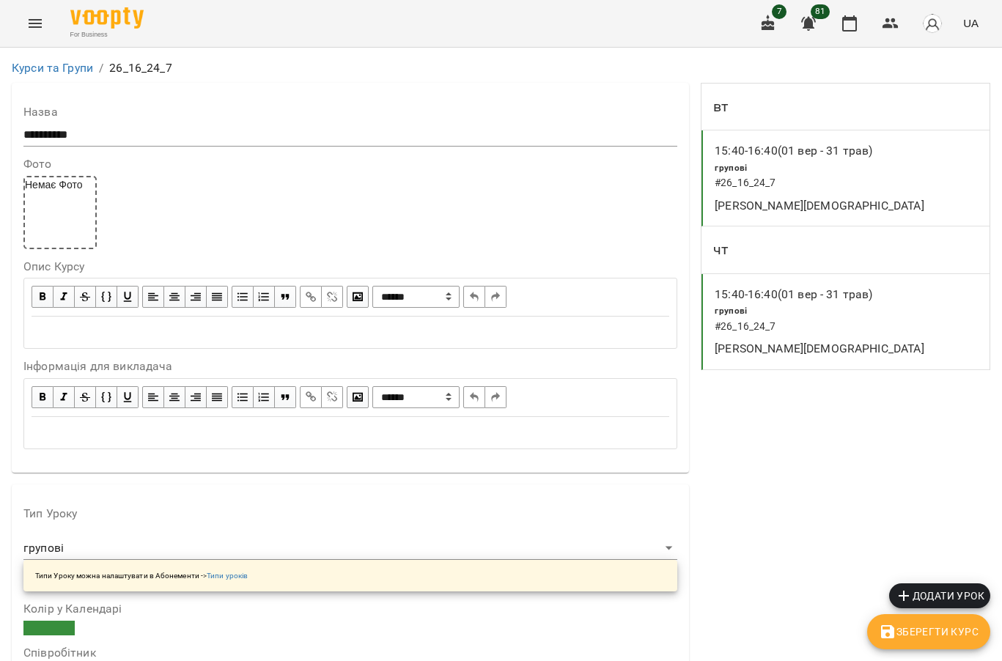
scroll to position [1173, 0]
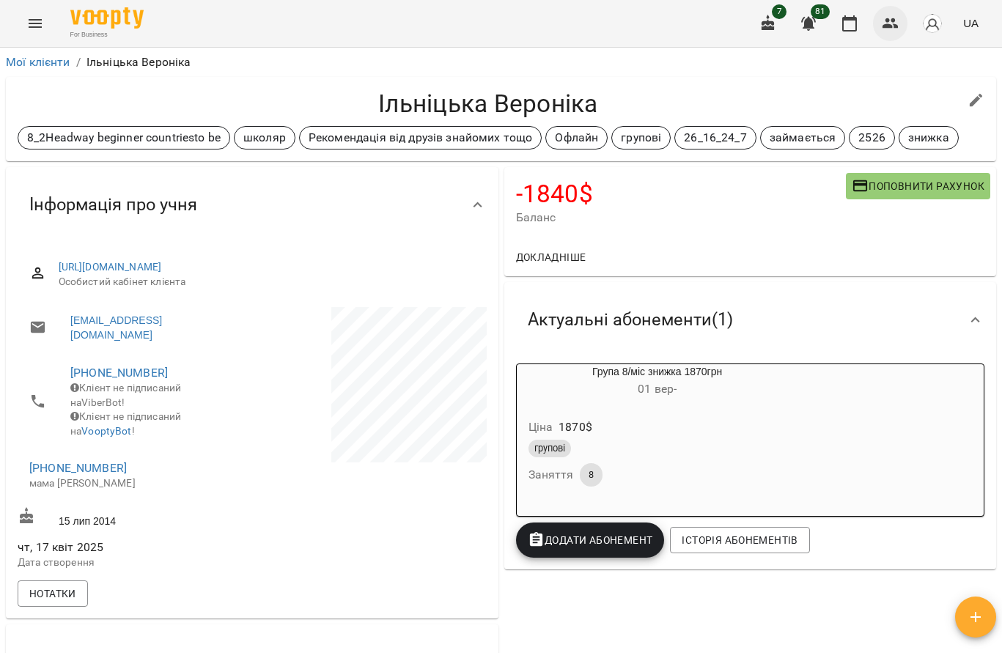
click at [894, 18] on icon "button" at bounding box center [891, 24] width 18 height 18
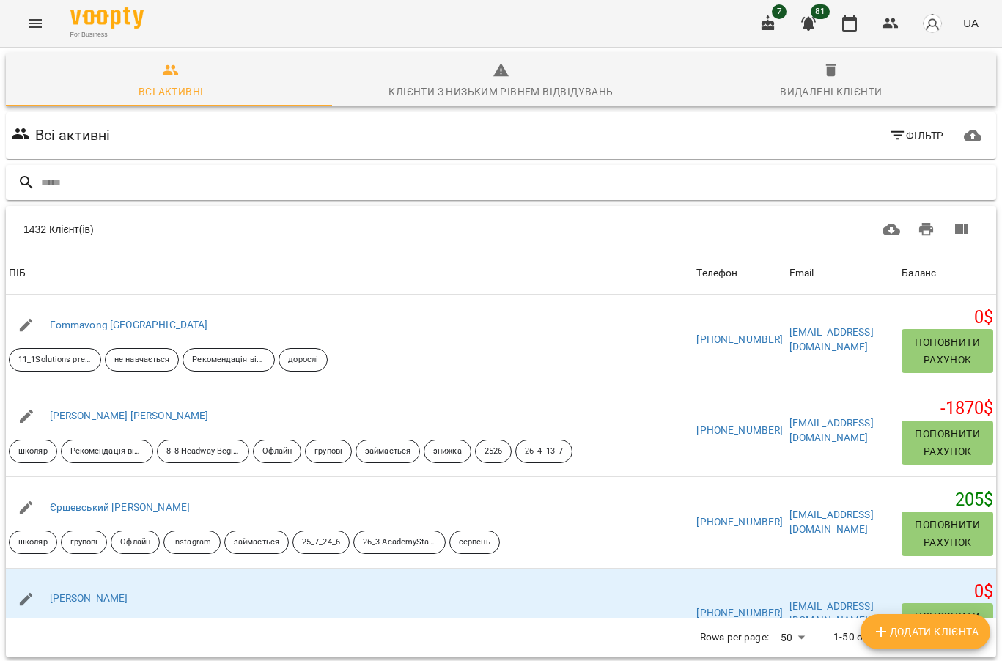
click at [129, 183] on input "text" at bounding box center [515, 183] width 949 height 24
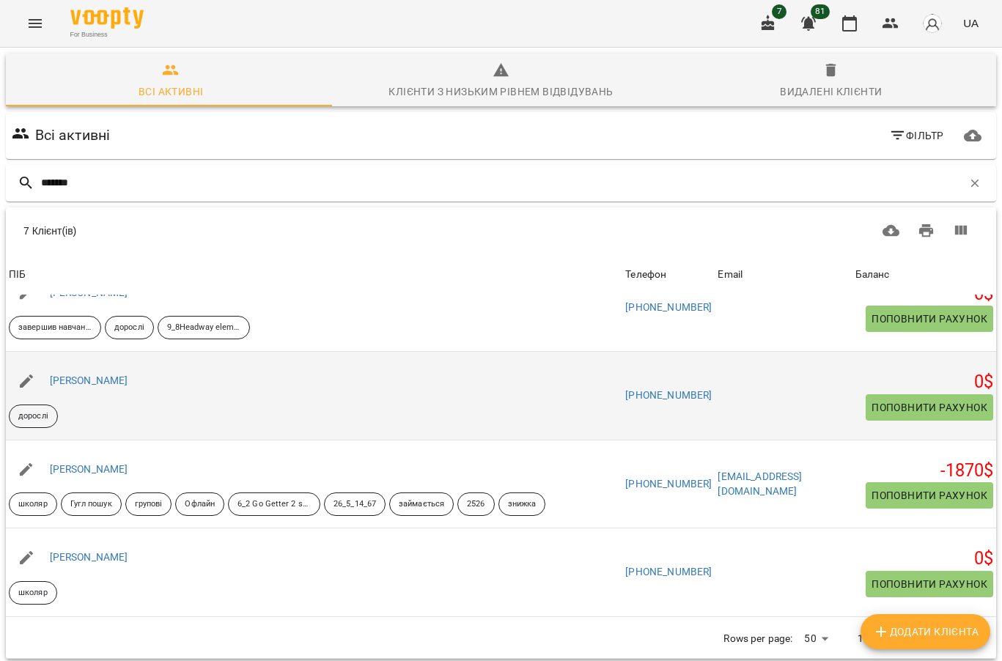
scroll to position [147, 0]
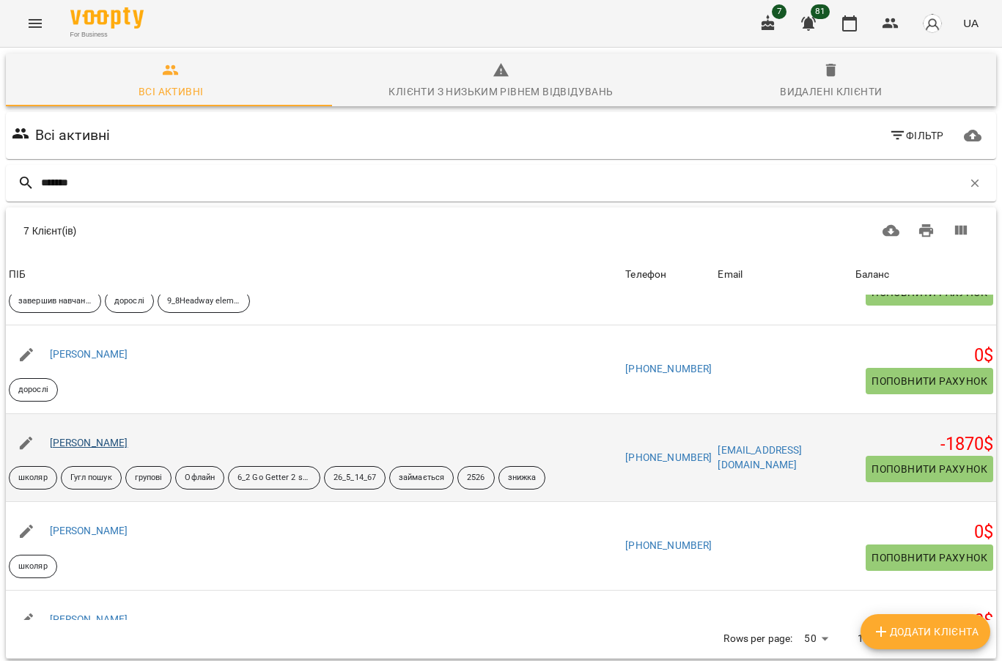
type input "*******"
click at [125, 449] on link "Бабенко Костянтин" at bounding box center [89, 443] width 78 height 12
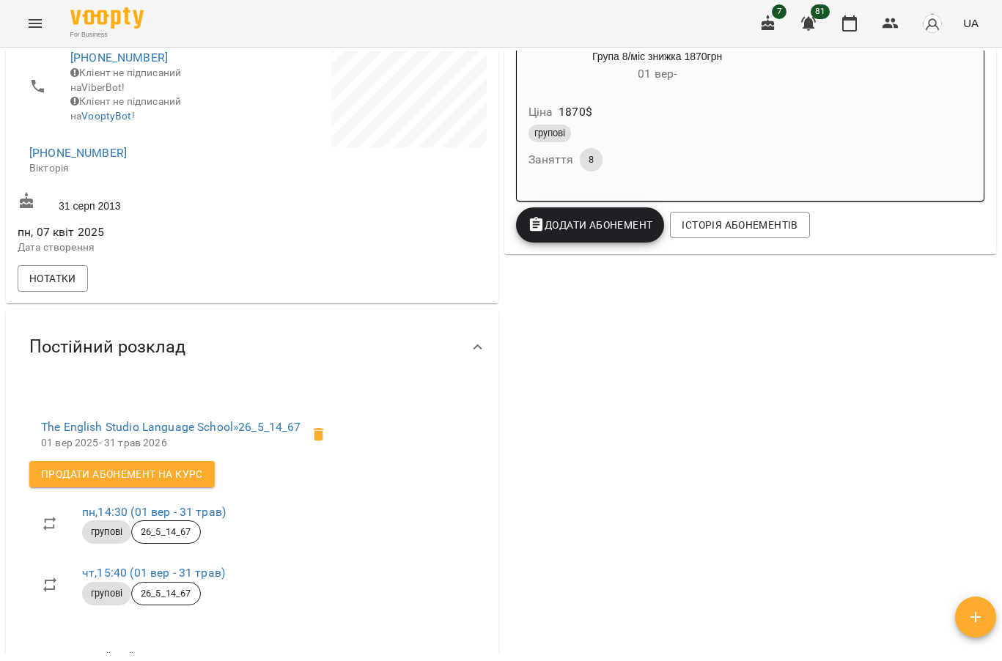
scroll to position [440, 0]
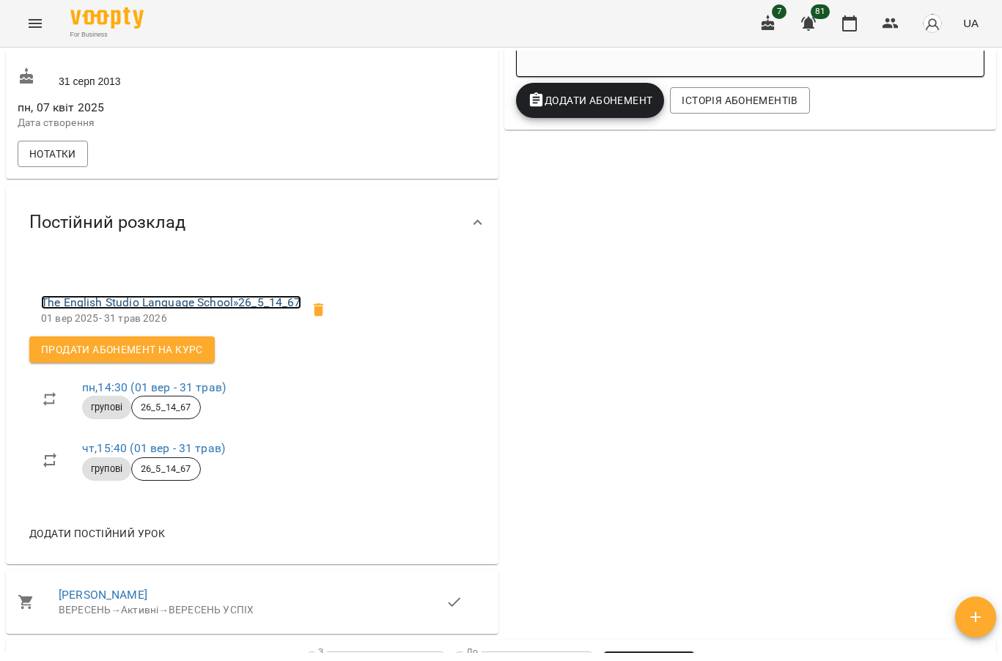
click at [214, 309] on link "The English Studio Language School » 26_5_14_67" at bounding box center [171, 302] width 260 height 14
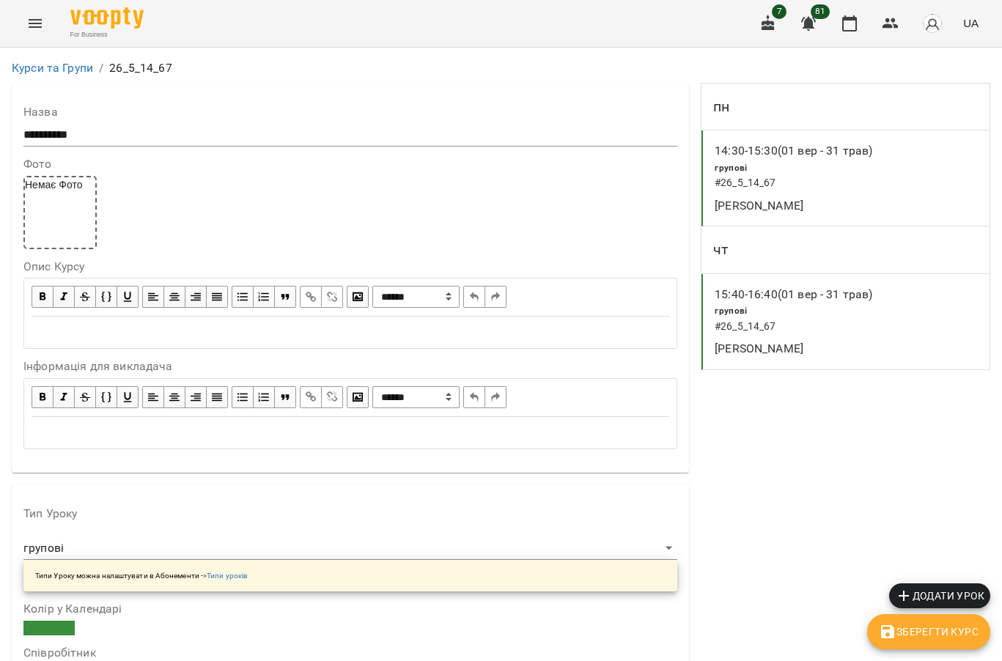
scroll to position [1173, 0]
click at [893, 23] on icon "button" at bounding box center [891, 24] width 18 height 18
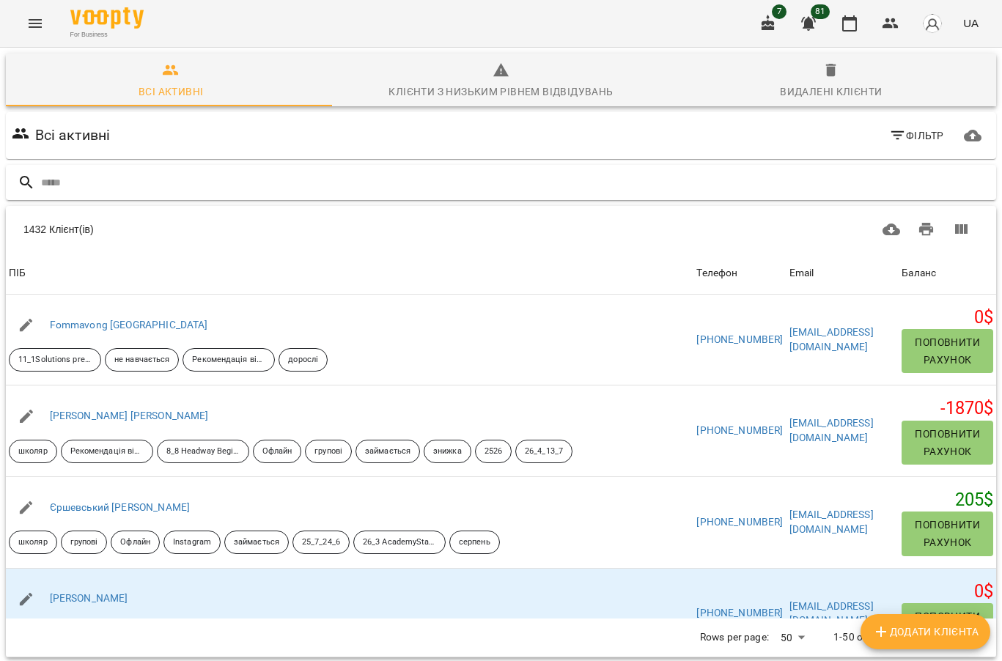
click at [122, 173] on input "text" at bounding box center [515, 183] width 949 height 24
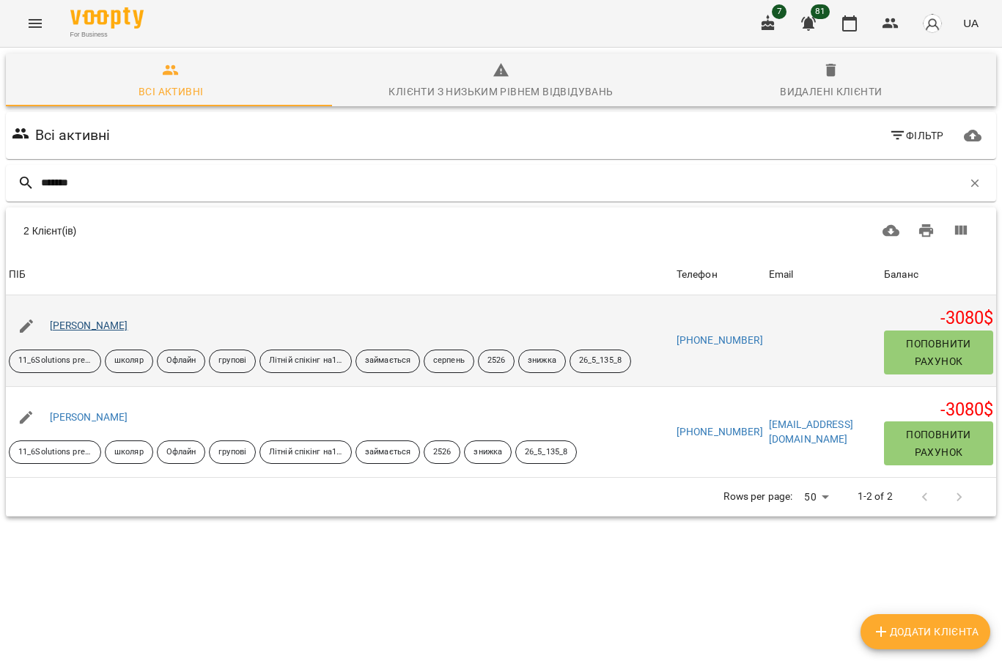
type input "*******"
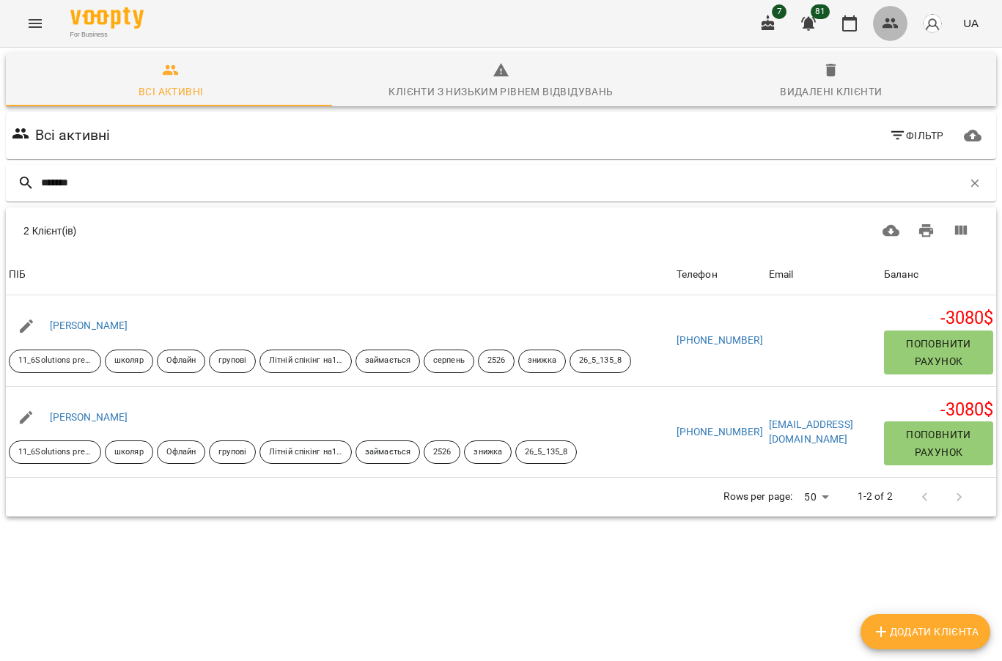
click at [880, 28] on button "button" at bounding box center [890, 23] width 35 height 35
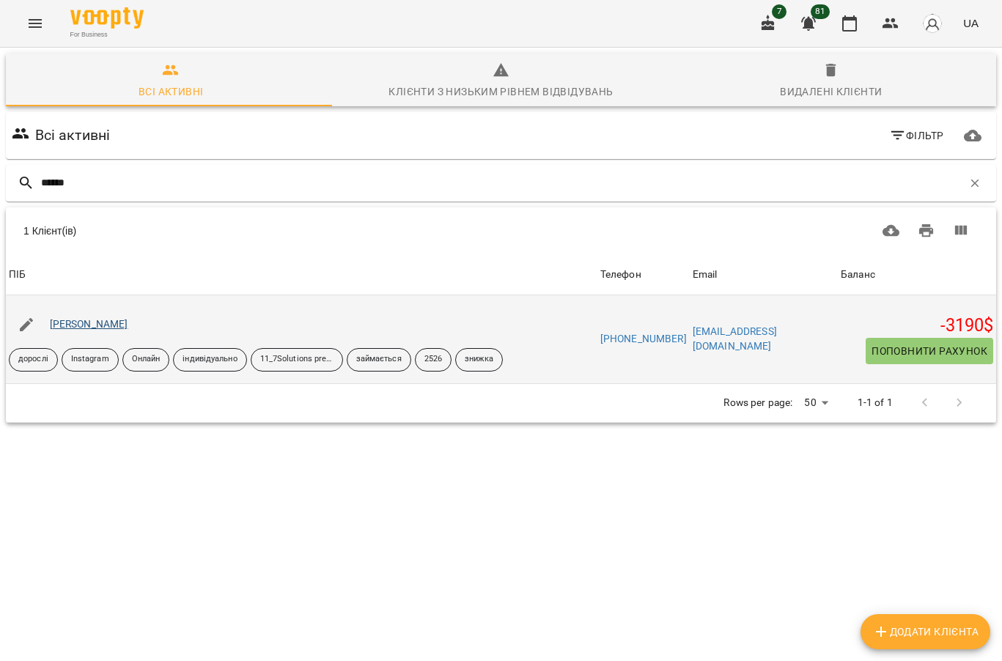
type input "******"
click at [123, 323] on link "Селютіна Анастасія" at bounding box center [89, 324] width 78 height 12
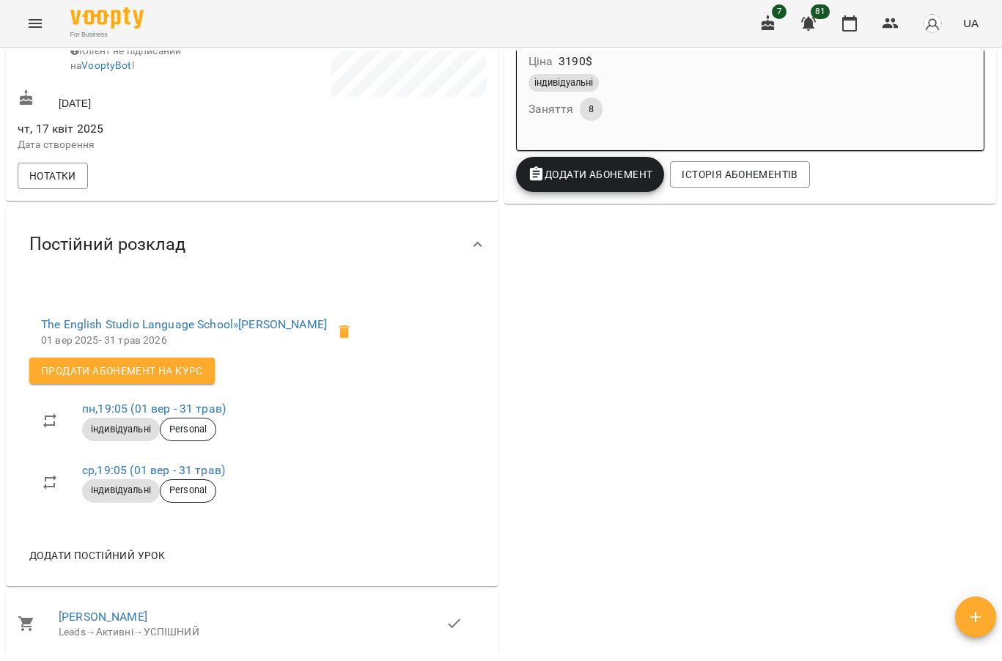
scroll to position [367, 0]
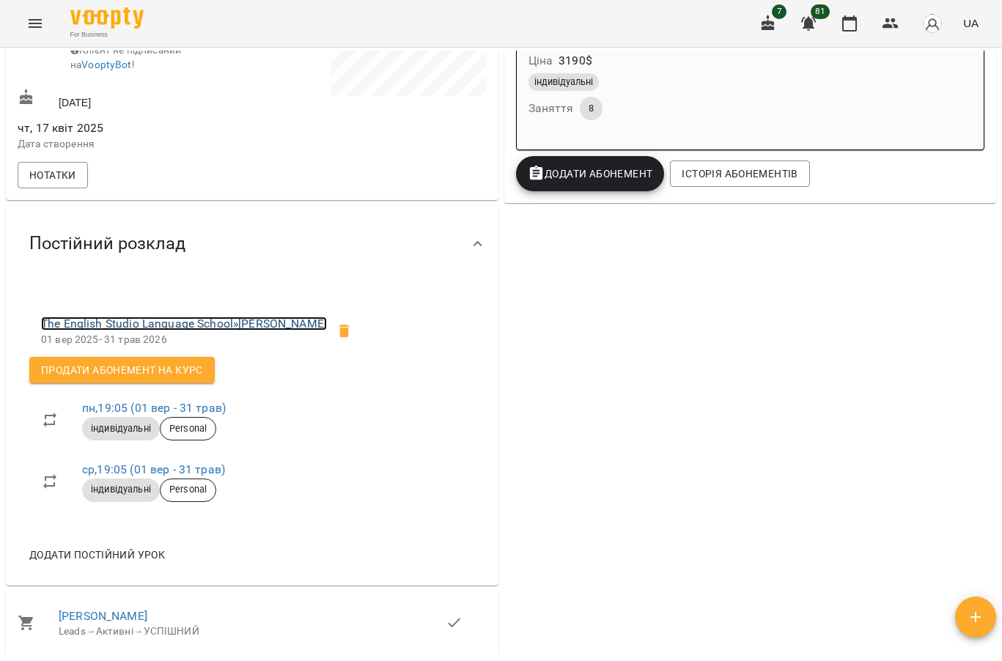
click at [247, 331] on link "The English Studio Language School » Селютіна Анастасія" at bounding box center [184, 324] width 286 height 14
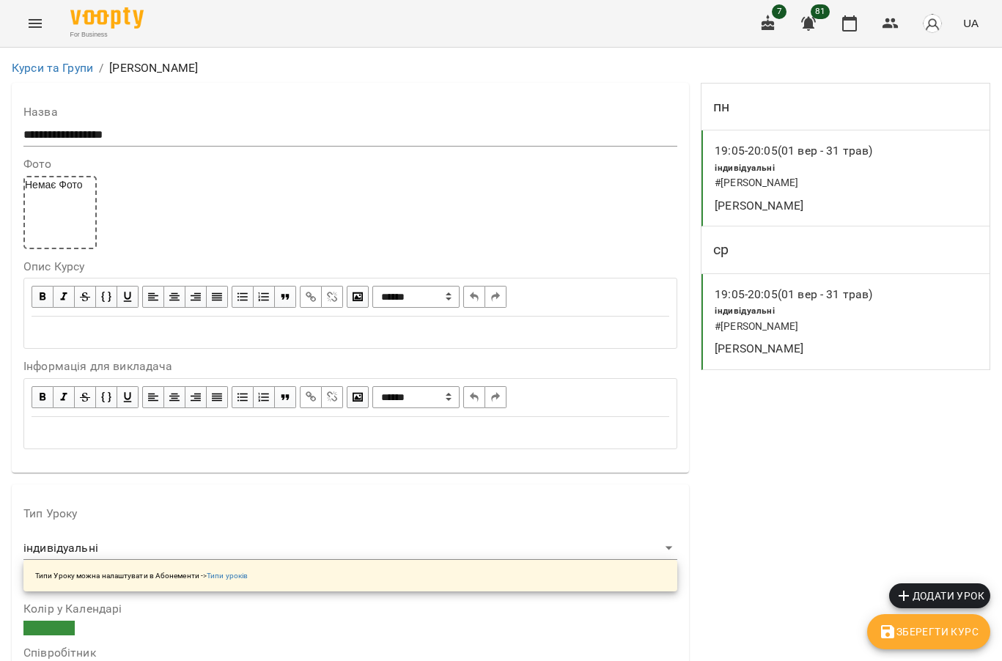
scroll to position [1026, 0]
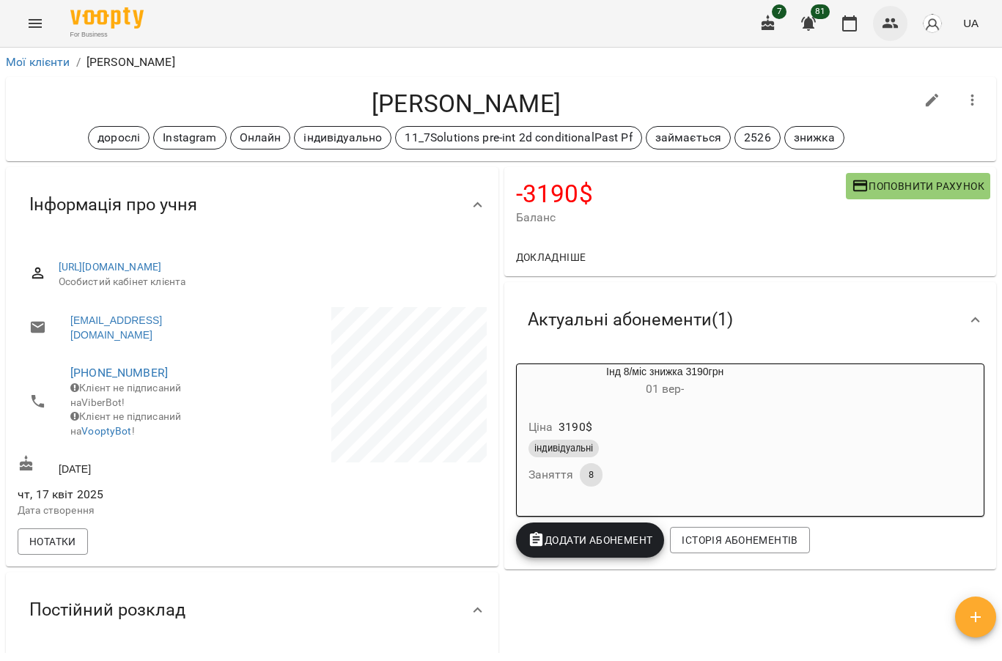
drag, startPoint x: 892, startPoint y: 25, endPoint x: 874, endPoint y: 28, distance: 18.6
click at [891, 24] on icon "button" at bounding box center [891, 24] width 18 height 18
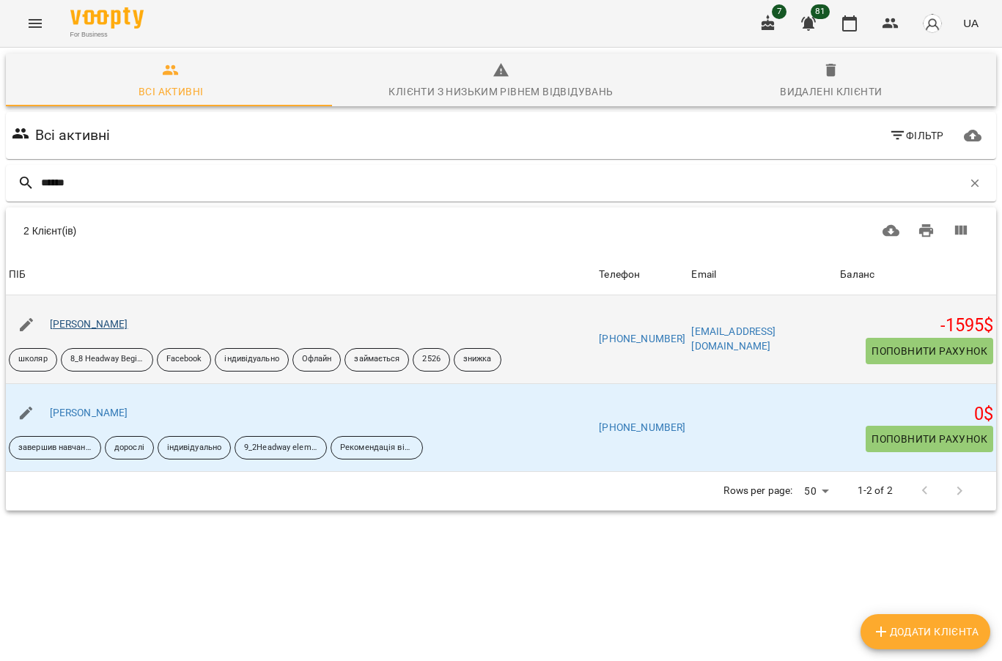
type input "******"
click at [100, 321] on link "Вагіна Марина" at bounding box center [89, 324] width 78 height 12
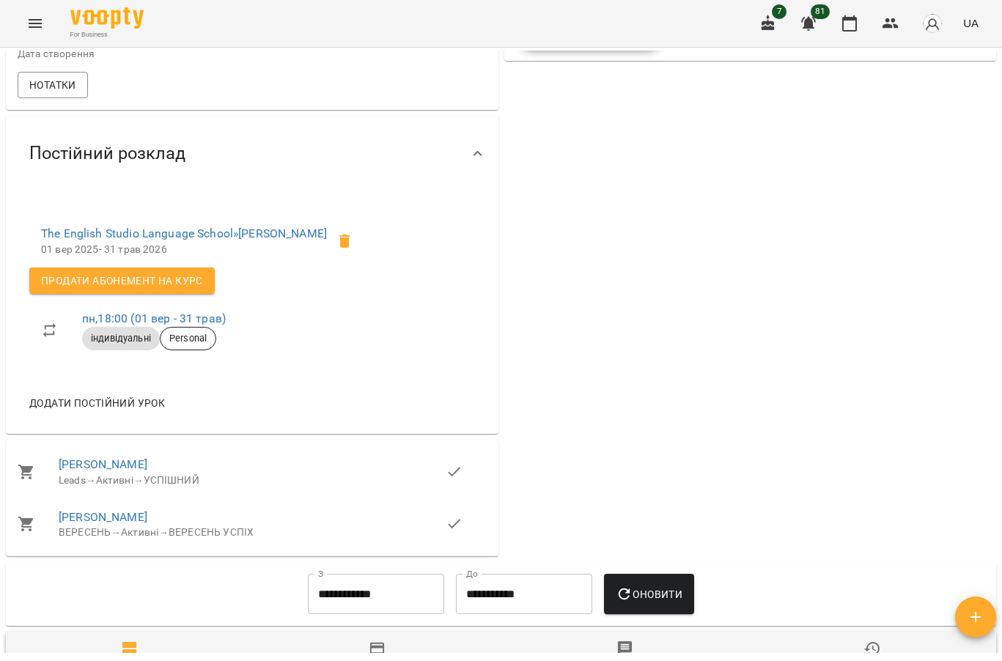
scroll to position [513, 0]
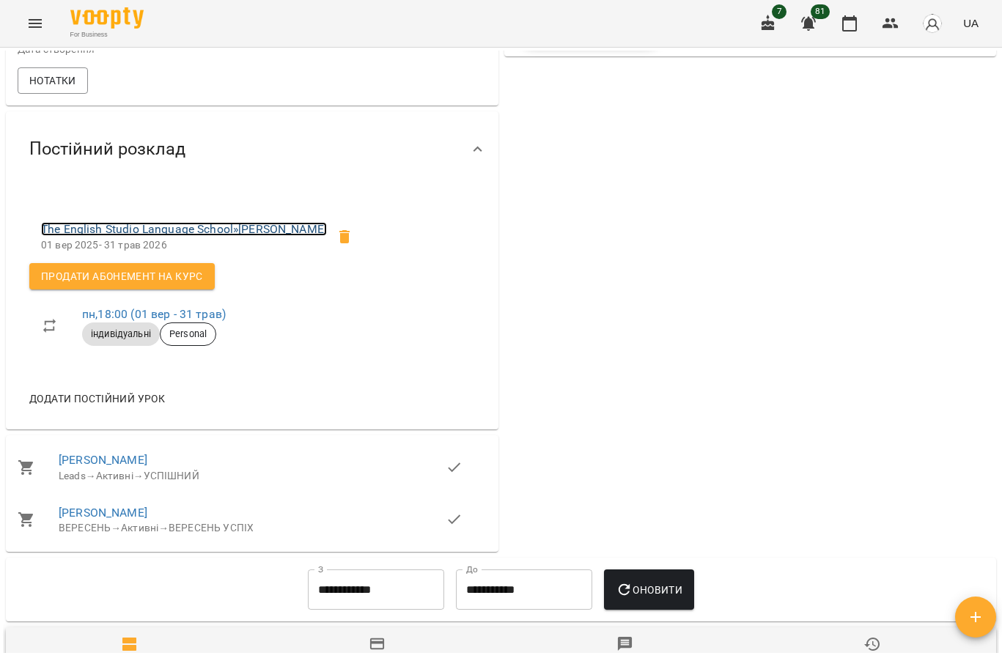
click at [210, 236] on link "The English Studio Language School » Вагіна Марина" at bounding box center [184, 229] width 286 height 14
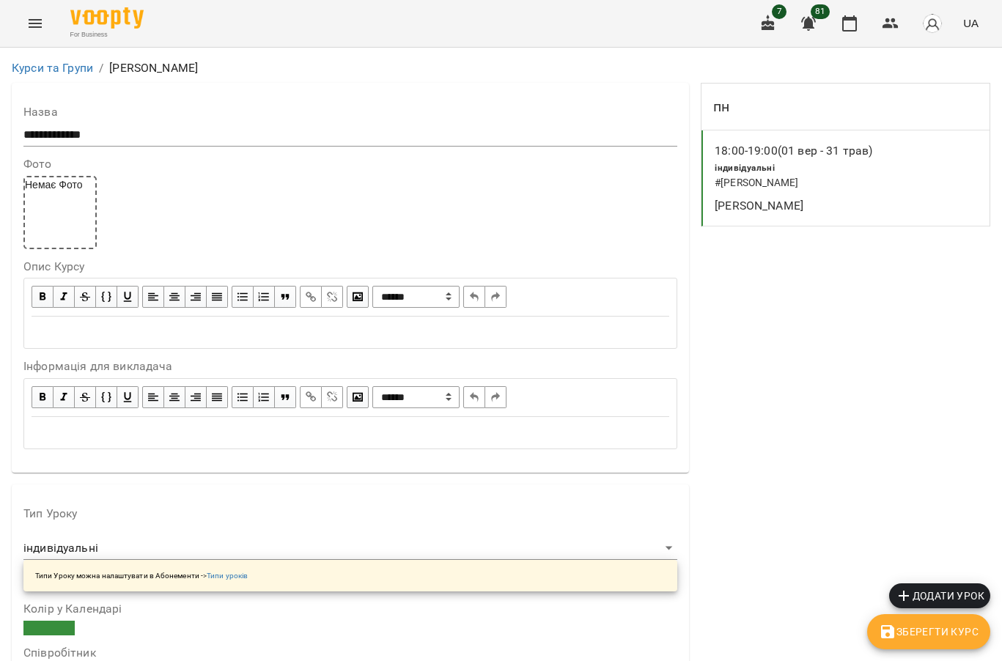
scroll to position [880, 0]
click at [897, 26] on icon "button" at bounding box center [891, 23] width 16 height 10
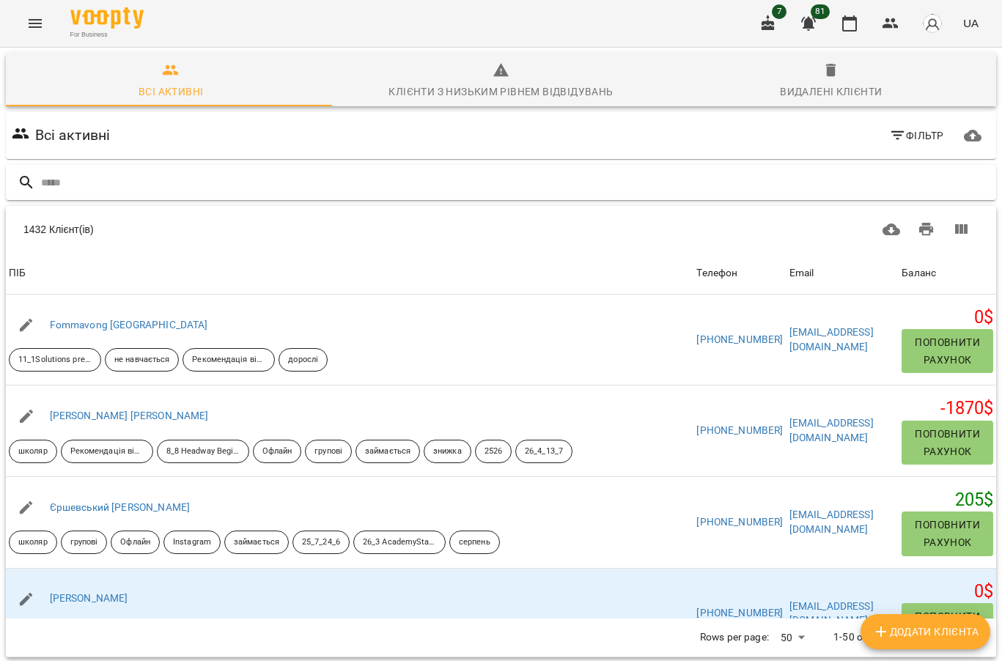
click at [174, 185] on input "text" at bounding box center [515, 183] width 949 height 24
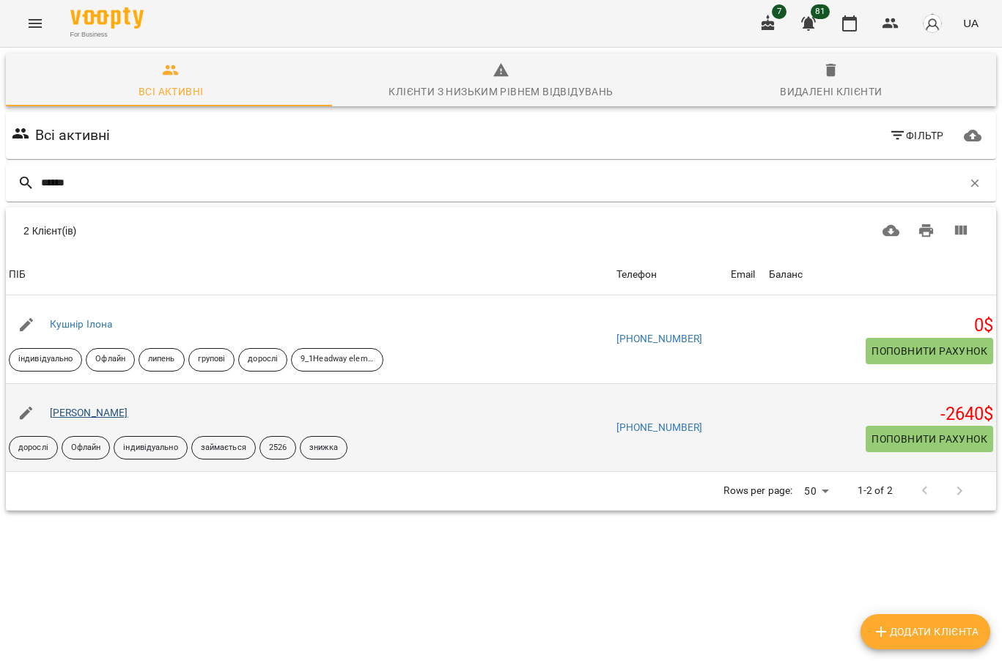
type input "******"
click at [108, 412] on link "Кушнір Наталья Борисівна VIP" at bounding box center [89, 413] width 78 height 12
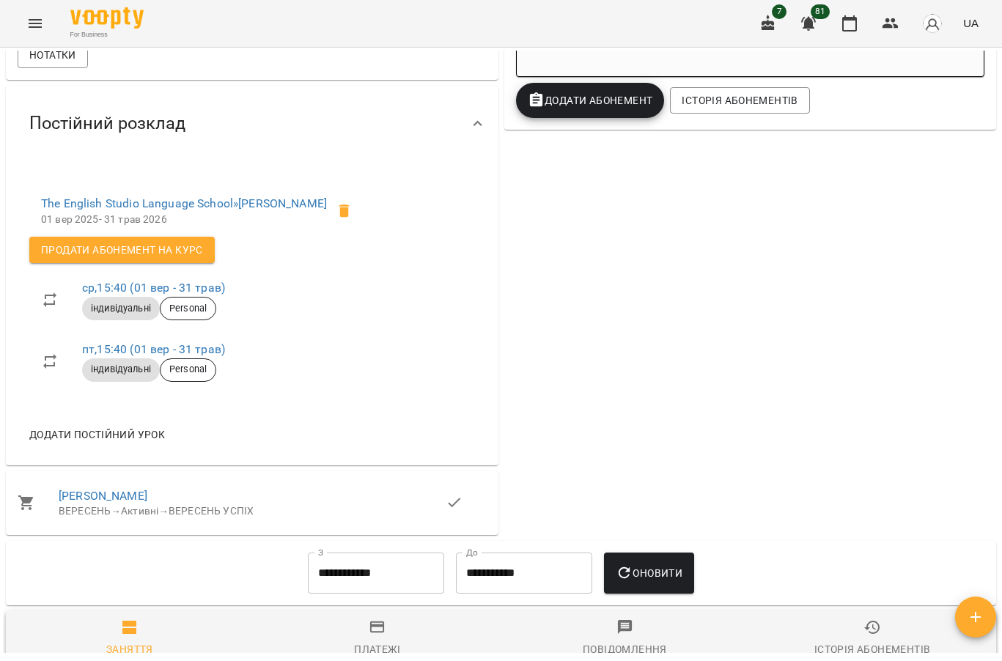
scroll to position [513, 0]
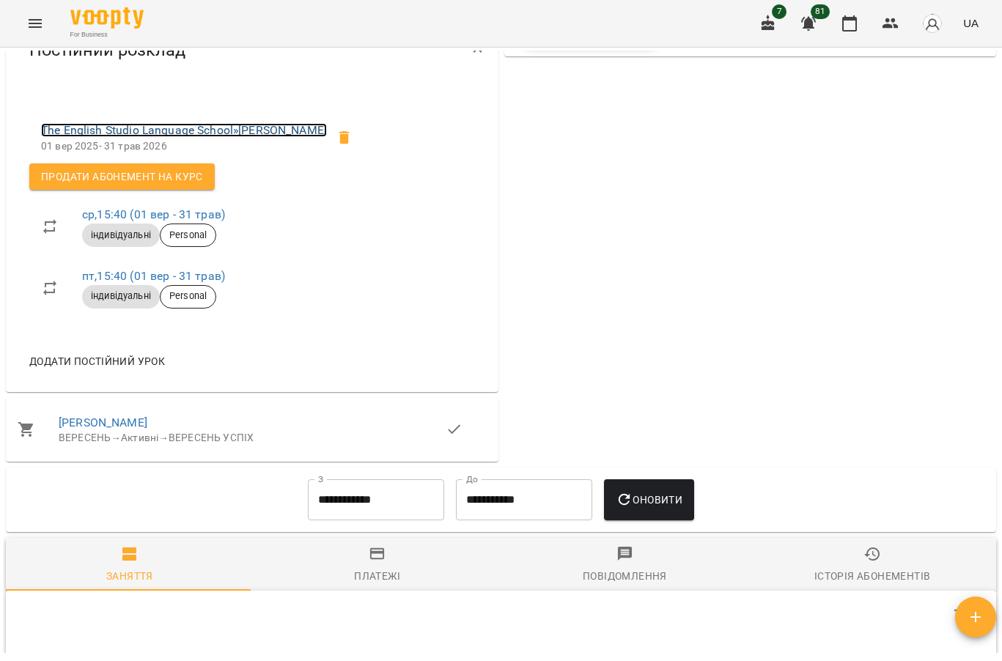
drag, startPoint x: 265, startPoint y: 159, endPoint x: 625, endPoint y: 257, distance: 373.6
click at [265, 137] on link "The English Studio Language School » Кушнір Наталія" at bounding box center [184, 130] width 286 height 14
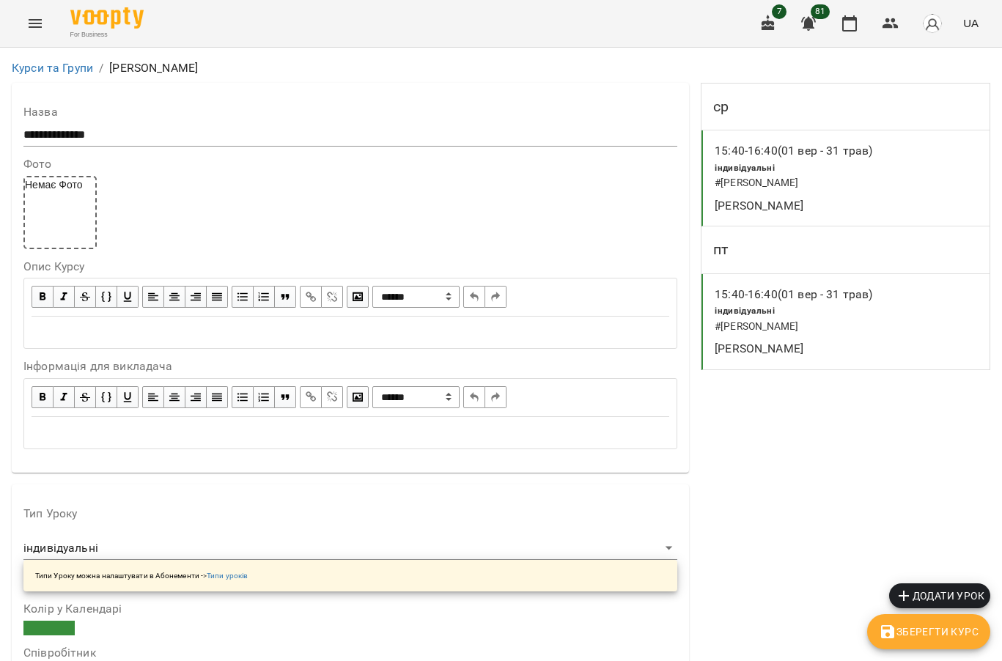
scroll to position [1026, 0]
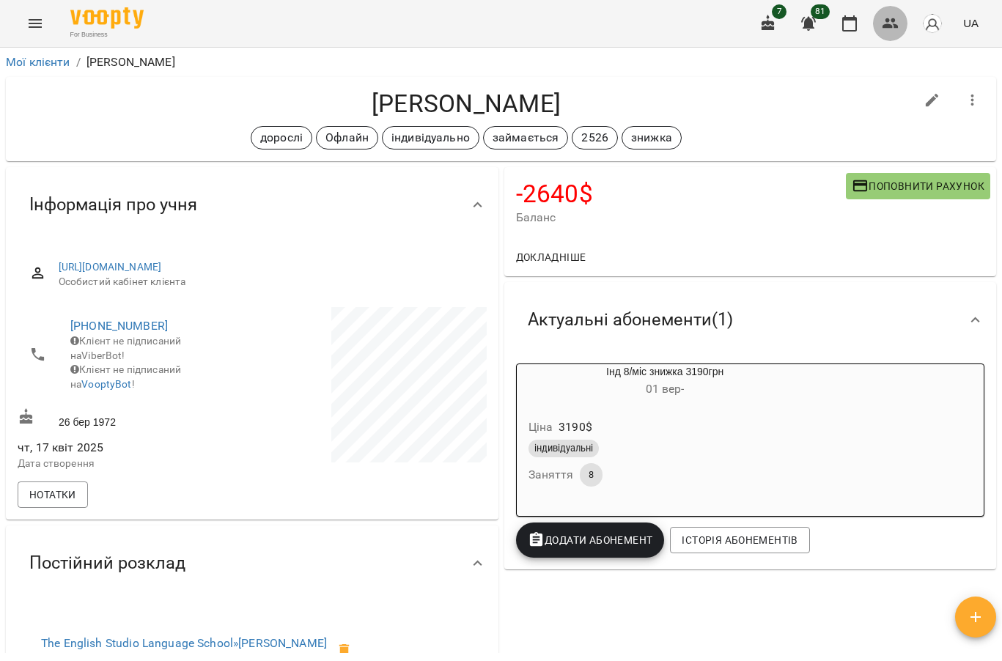
click at [895, 26] on icon "button" at bounding box center [891, 23] width 16 height 10
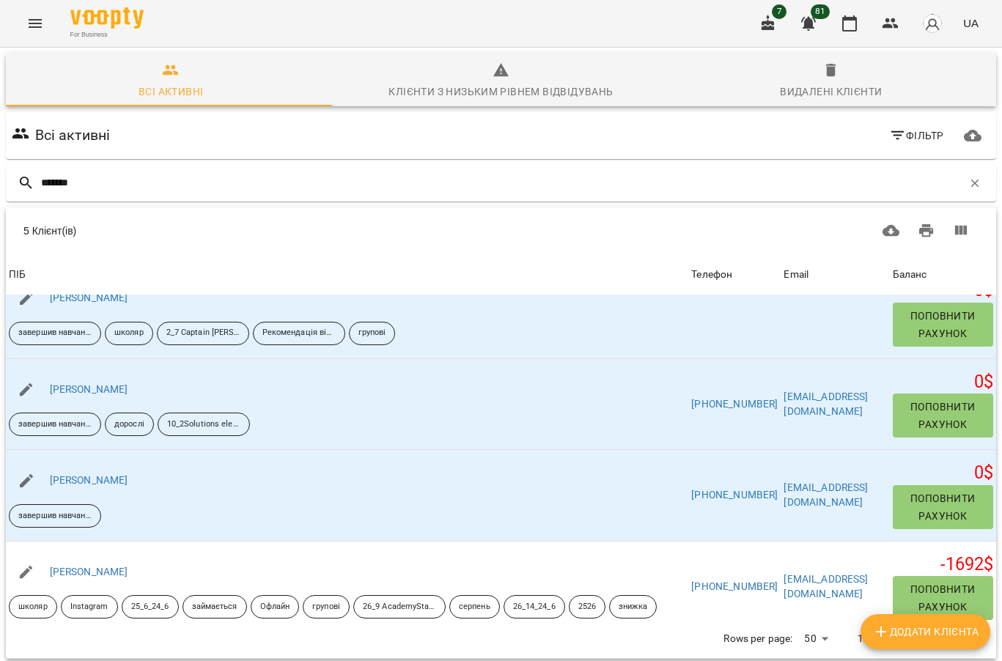
scroll to position [73, 0]
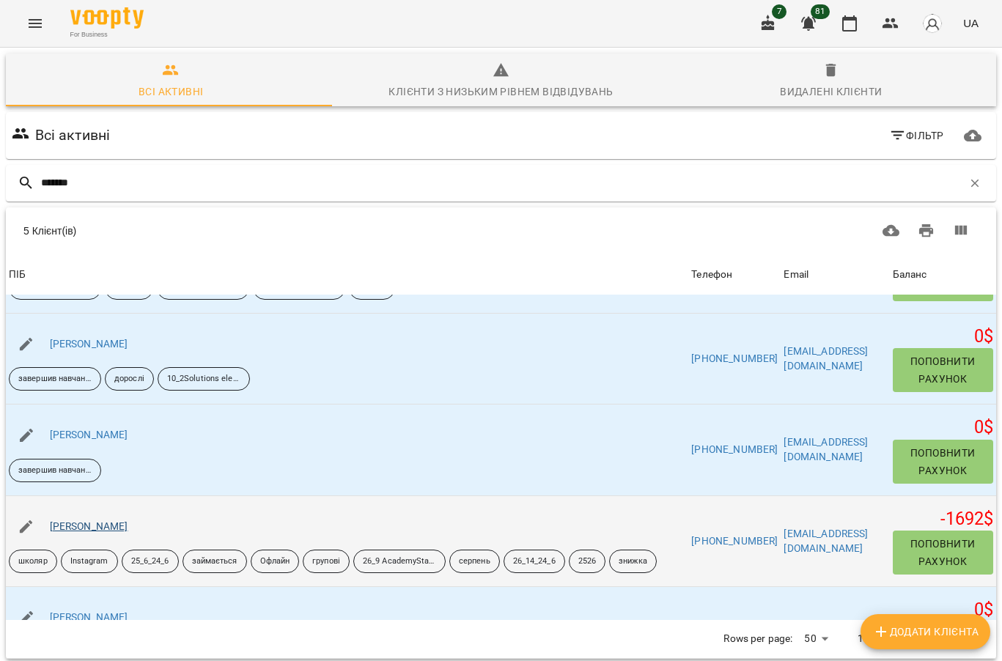
type input "*******"
click at [97, 530] on link "Ващенко Альона" at bounding box center [89, 526] width 78 height 12
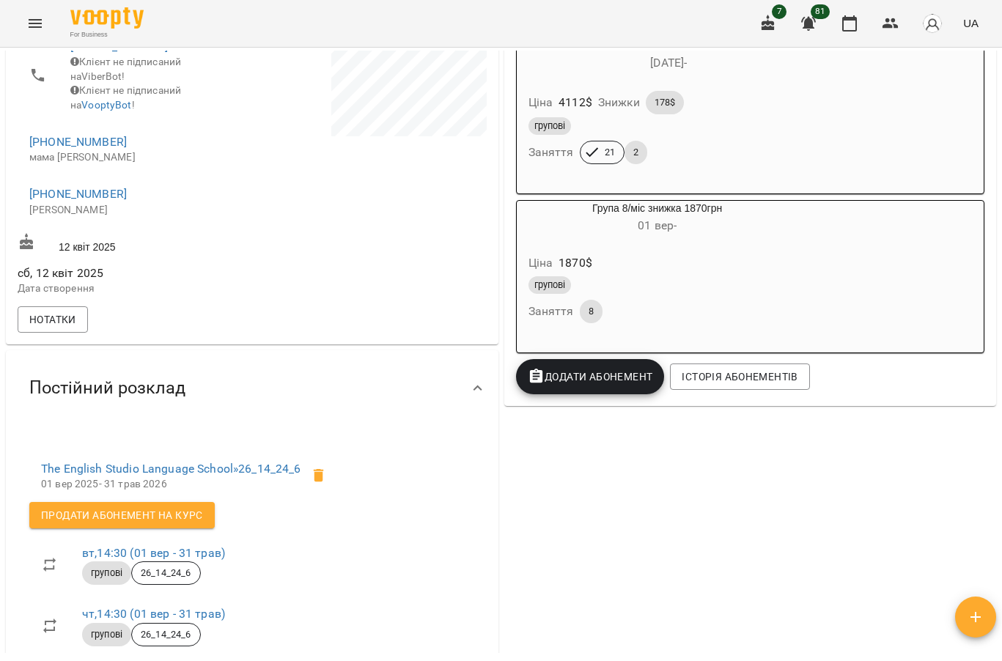
scroll to position [440, 0]
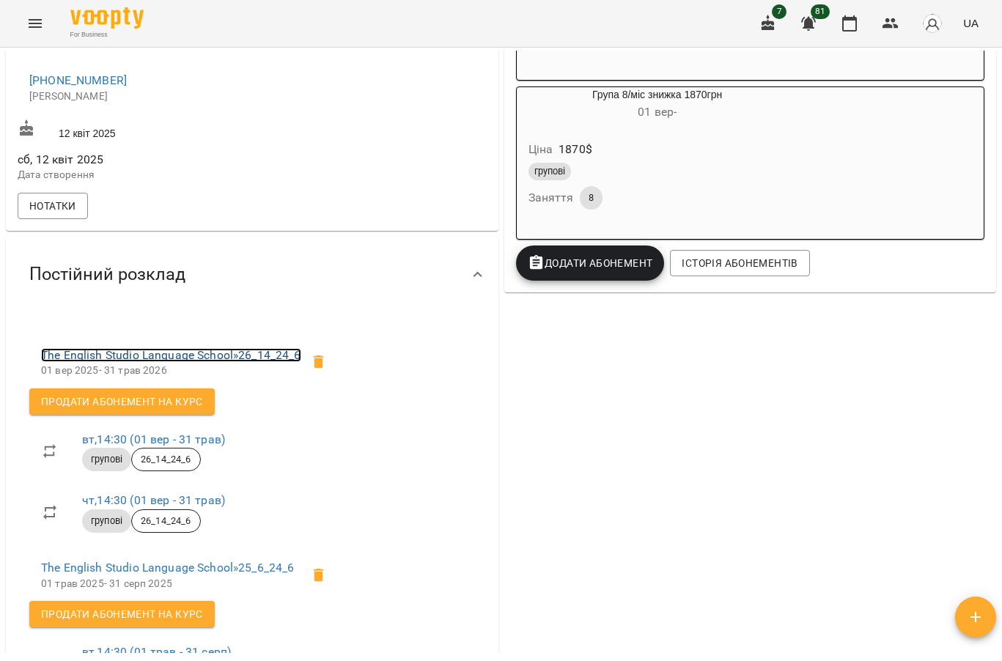
click at [202, 362] on link "The English Studio Language School » 26_14_24_6" at bounding box center [171, 355] width 260 height 14
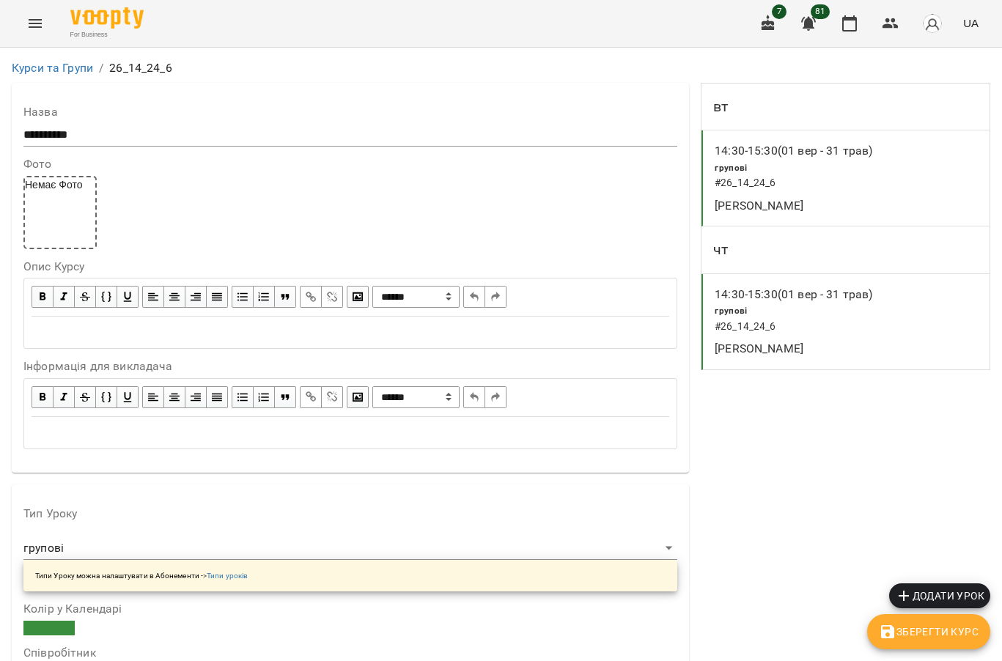
scroll to position [1173, 0]
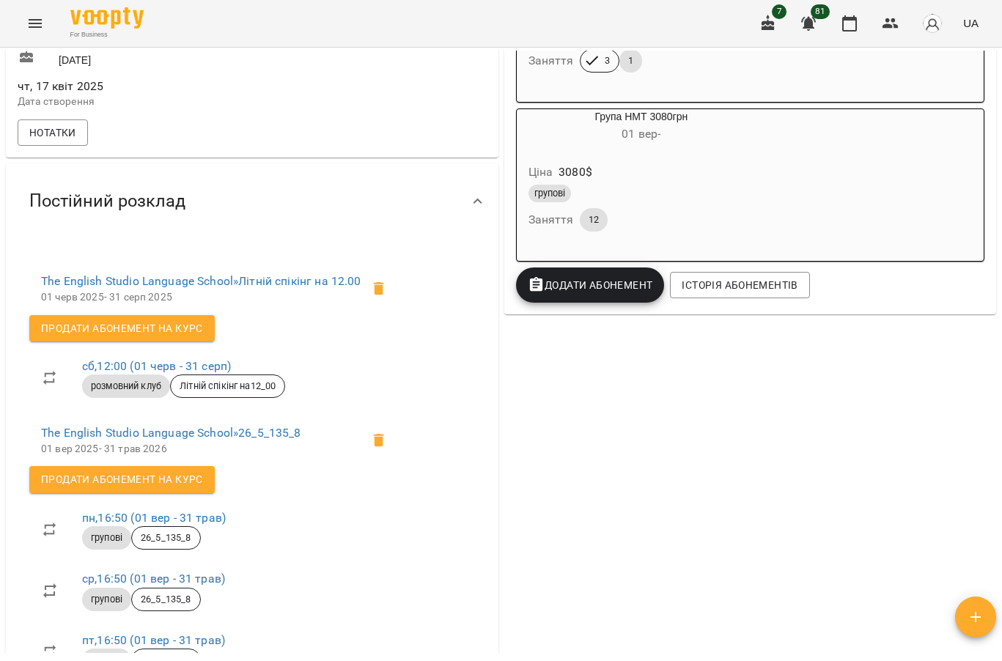
scroll to position [513, 0]
